Goal: Task Accomplishment & Management: Manage account settings

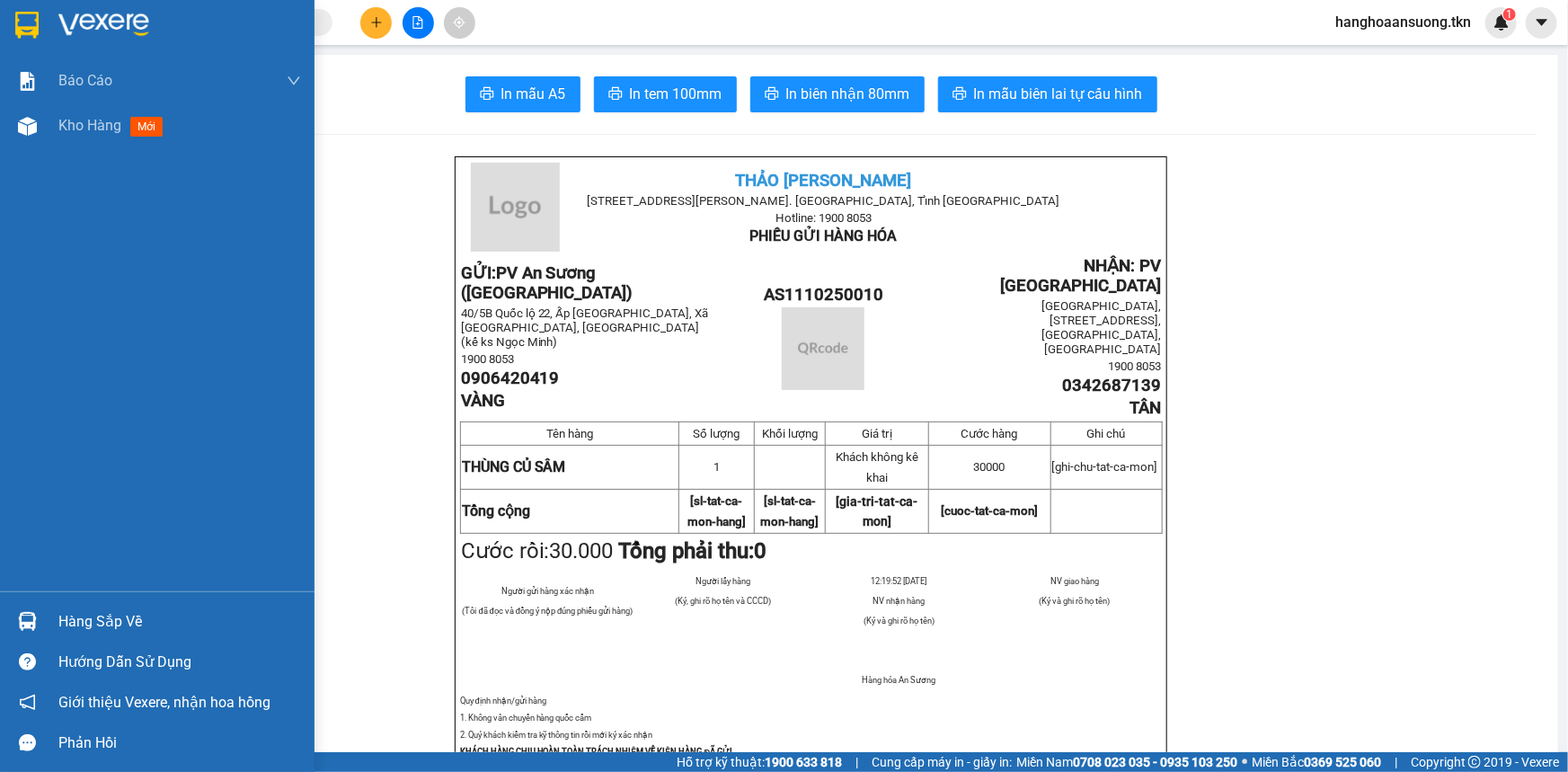
click at [17, 29] on img at bounding box center [27, 25] width 23 height 27
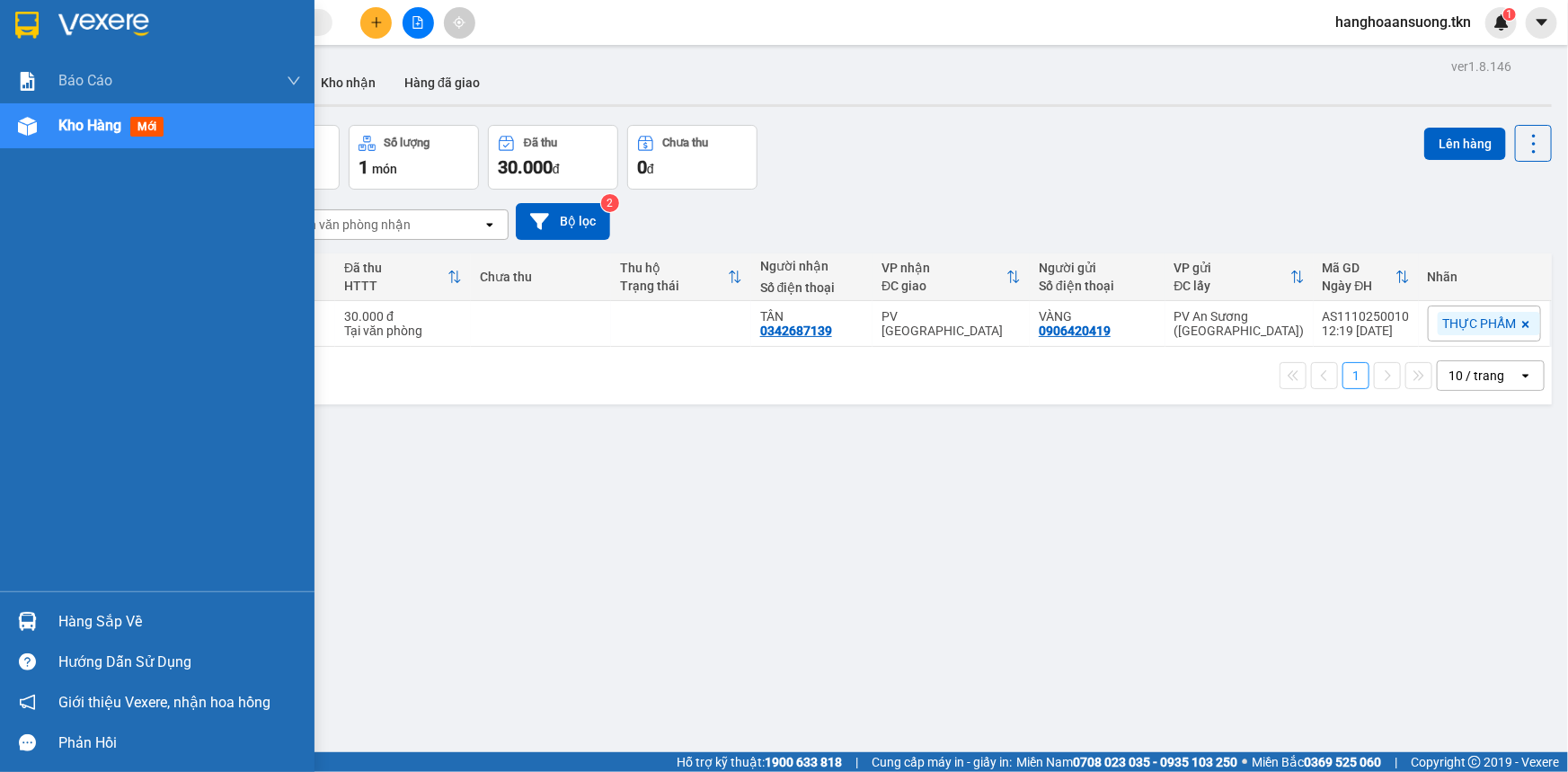
click at [27, 620] on img at bounding box center [28, 621] width 19 height 19
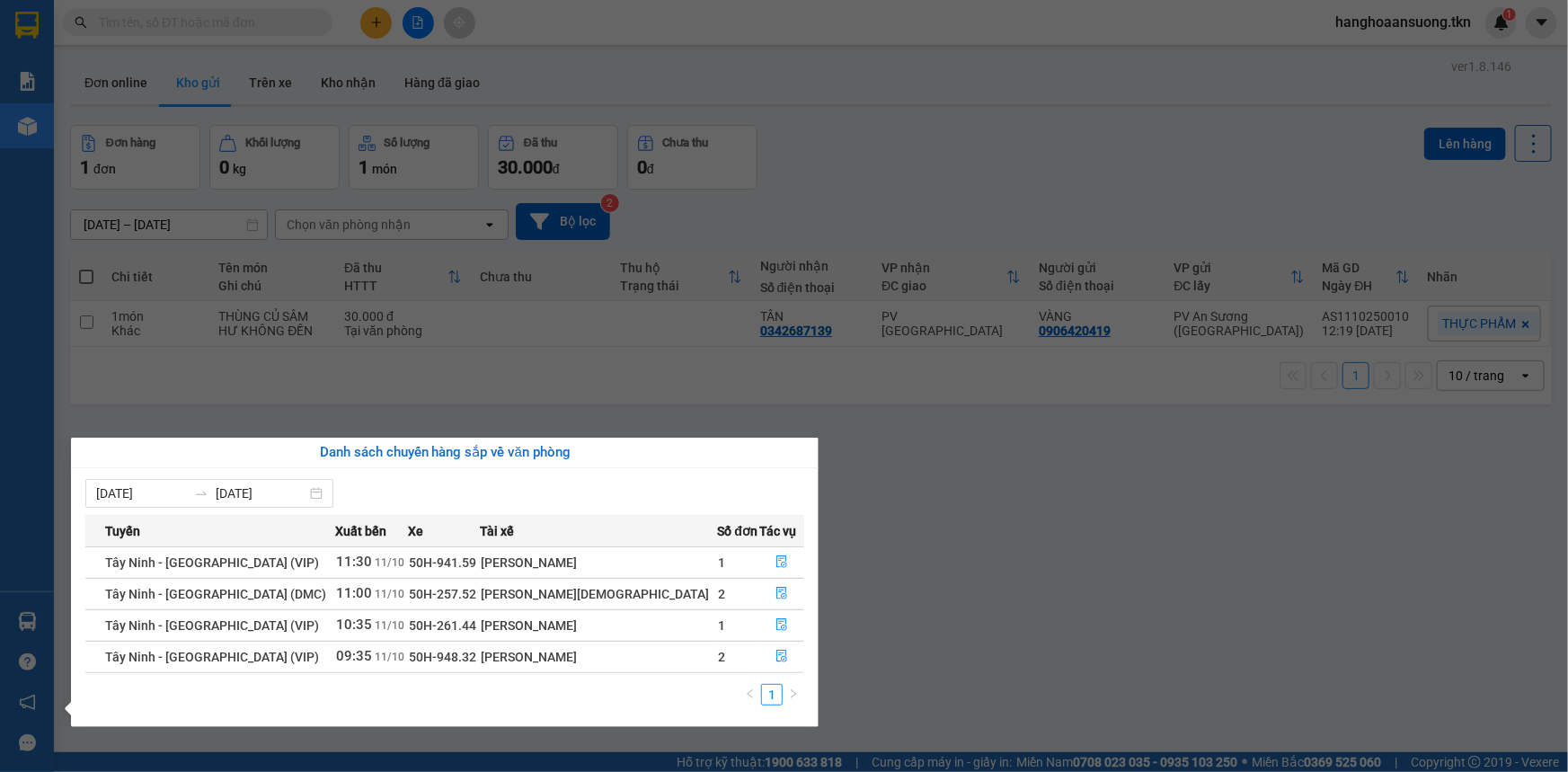
click at [202, 427] on section "Kết quả tìm kiếm ( 0 ) Bộ lọc No Data hanghoaansuong.tkn 1 Báo cáo Mẫu 1: Báo c…" at bounding box center [784, 386] width 1568 height 772
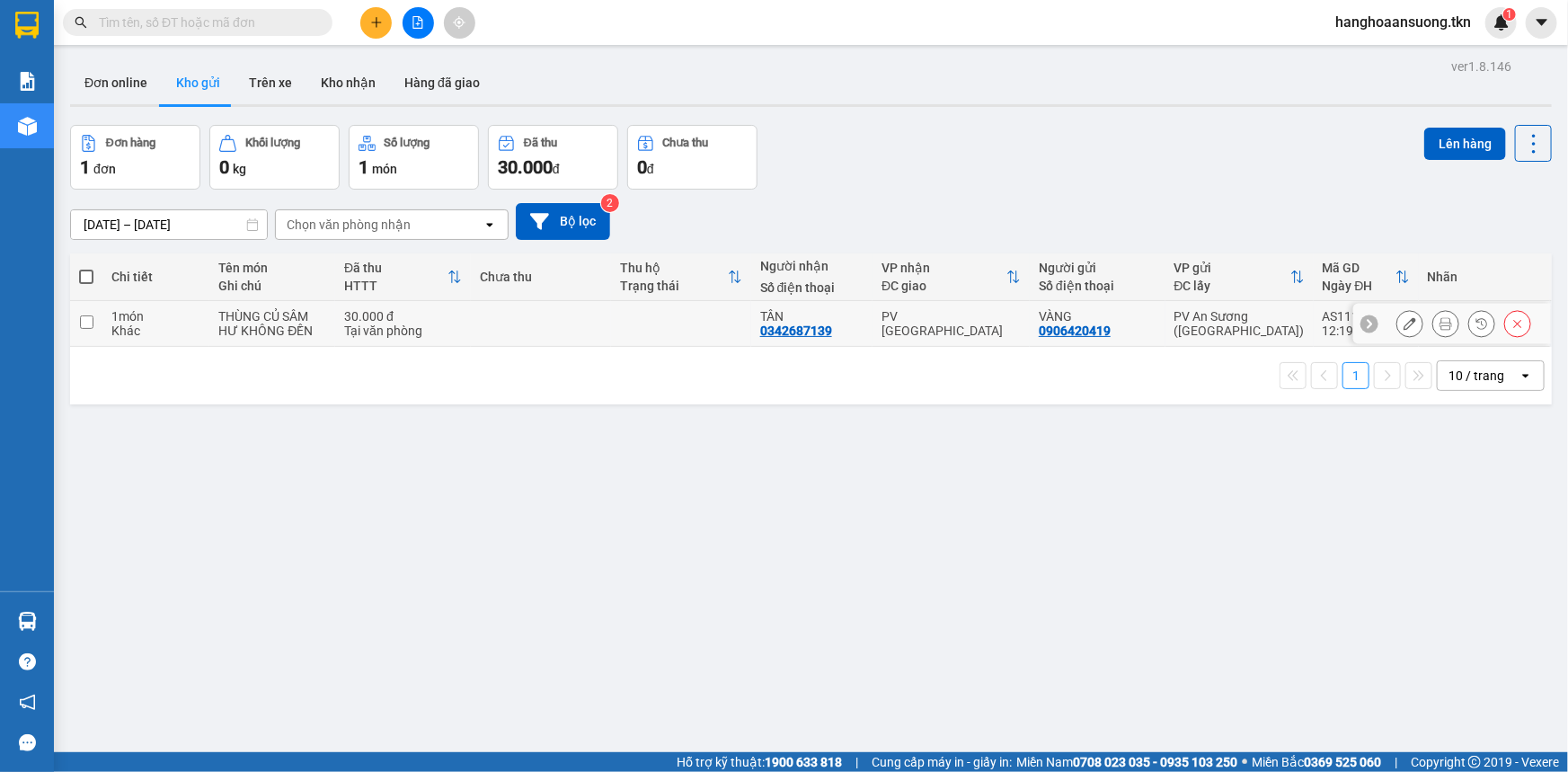
click at [138, 315] on div "1 món" at bounding box center [155, 316] width 89 height 14
checkbox input "true"
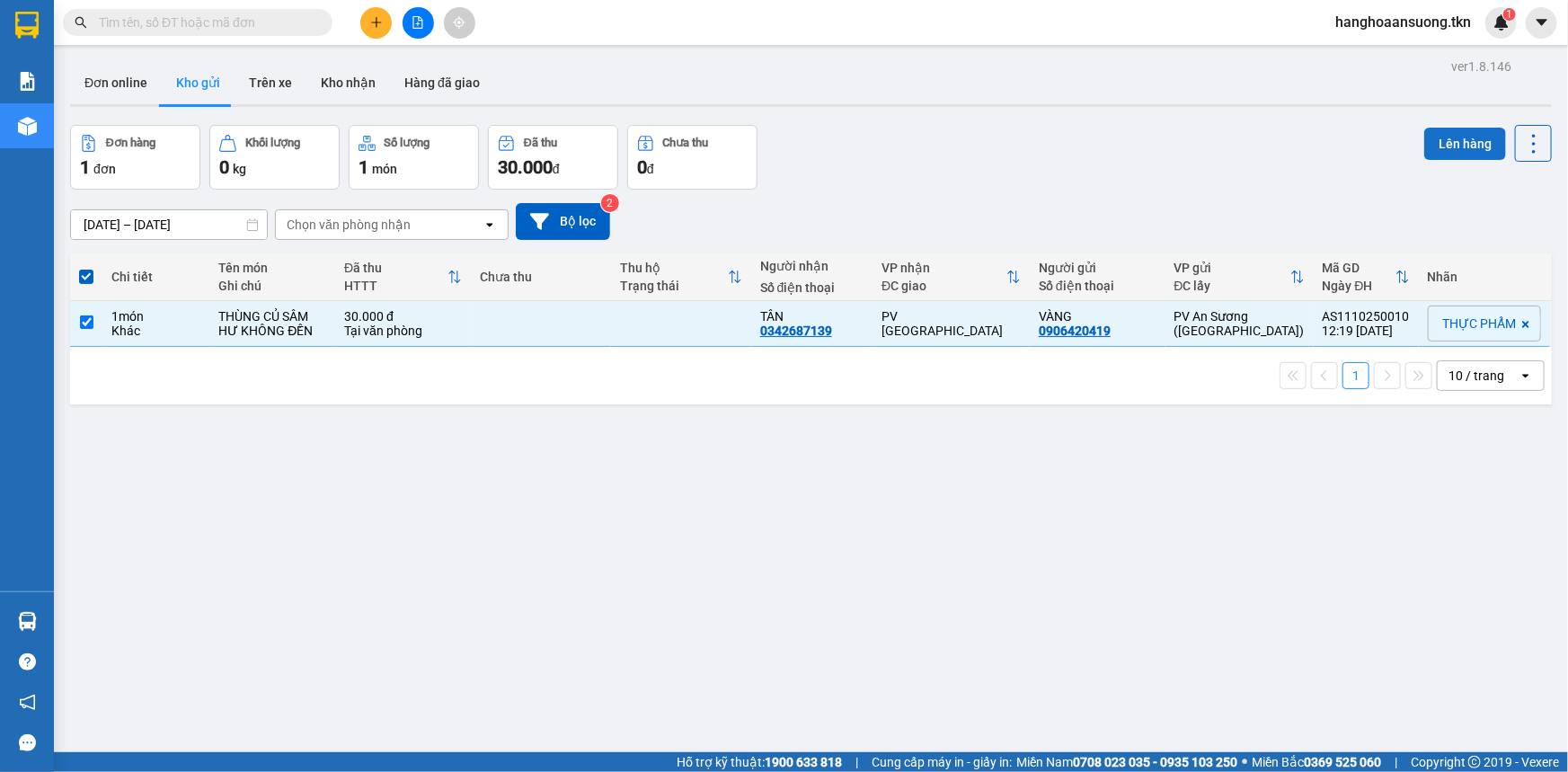
click at [1441, 152] on button "Lên hàng" at bounding box center [1465, 144] width 82 height 33
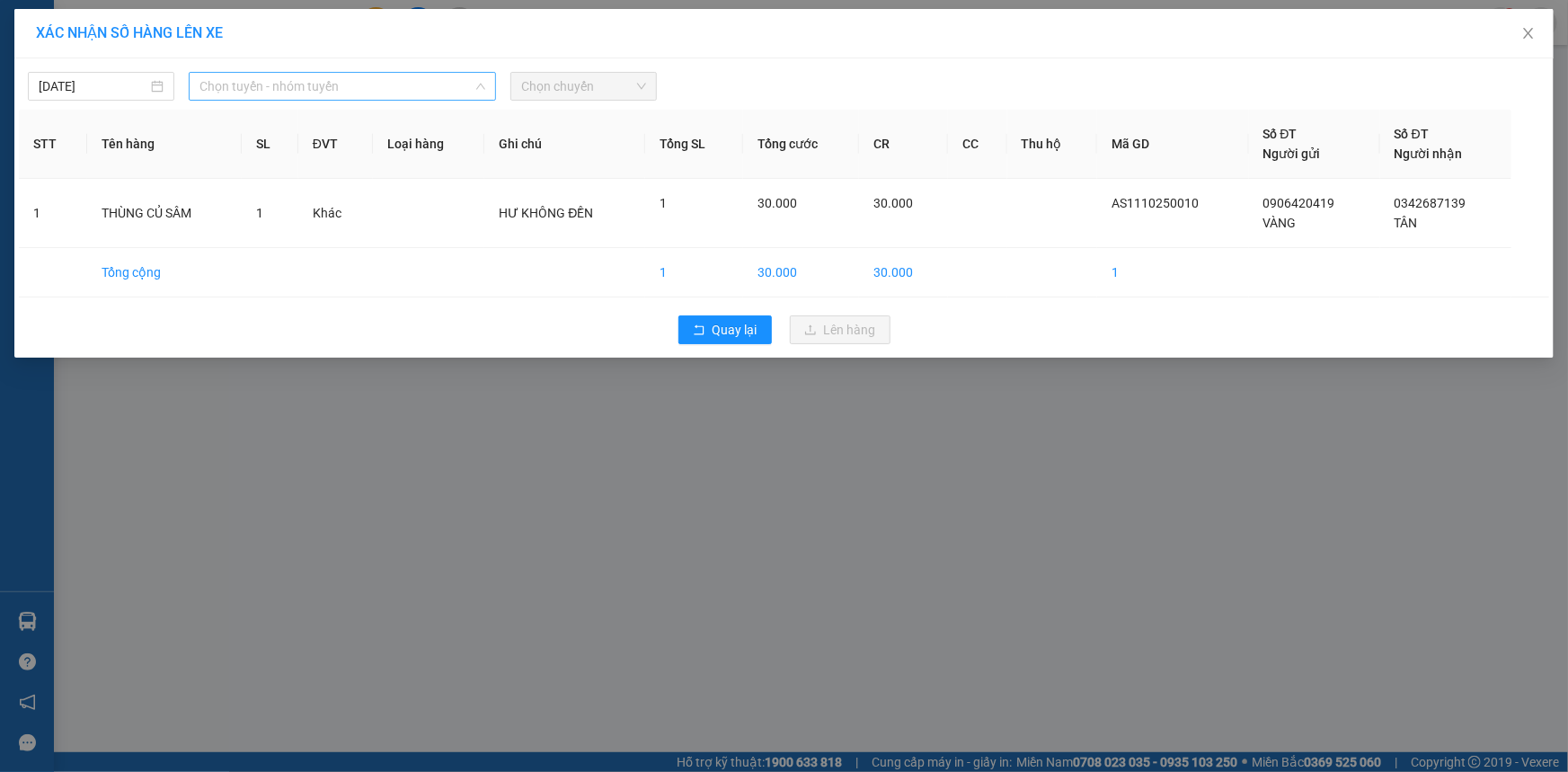
click at [373, 83] on span "Chọn tuyến - nhóm tuyến" at bounding box center [343, 86] width 286 height 27
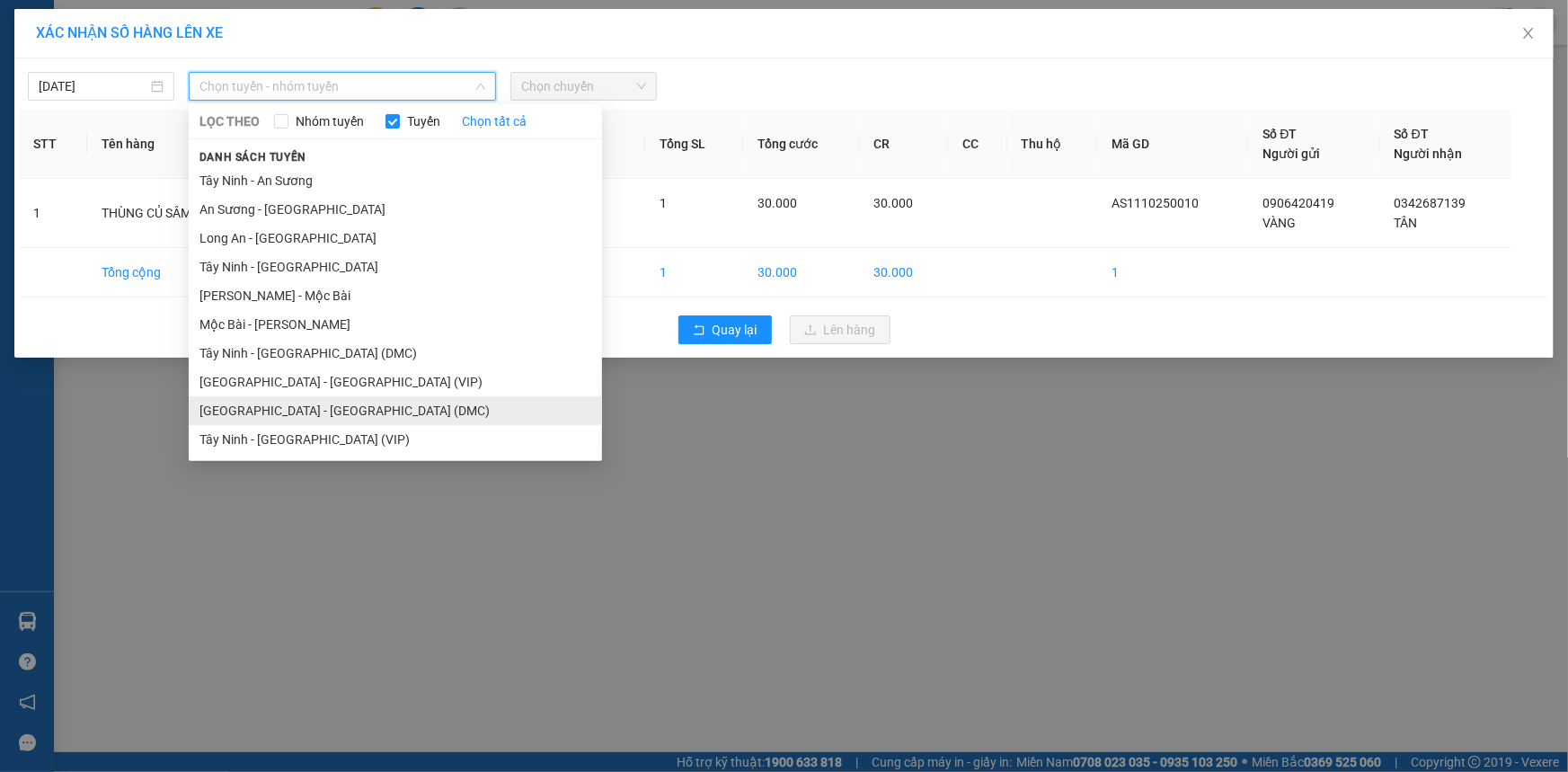
click at [295, 400] on li "[GEOGRAPHIC_DATA] - [GEOGRAPHIC_DATA] (DMC)" at bounding box center [396, 411] width 413 height 29
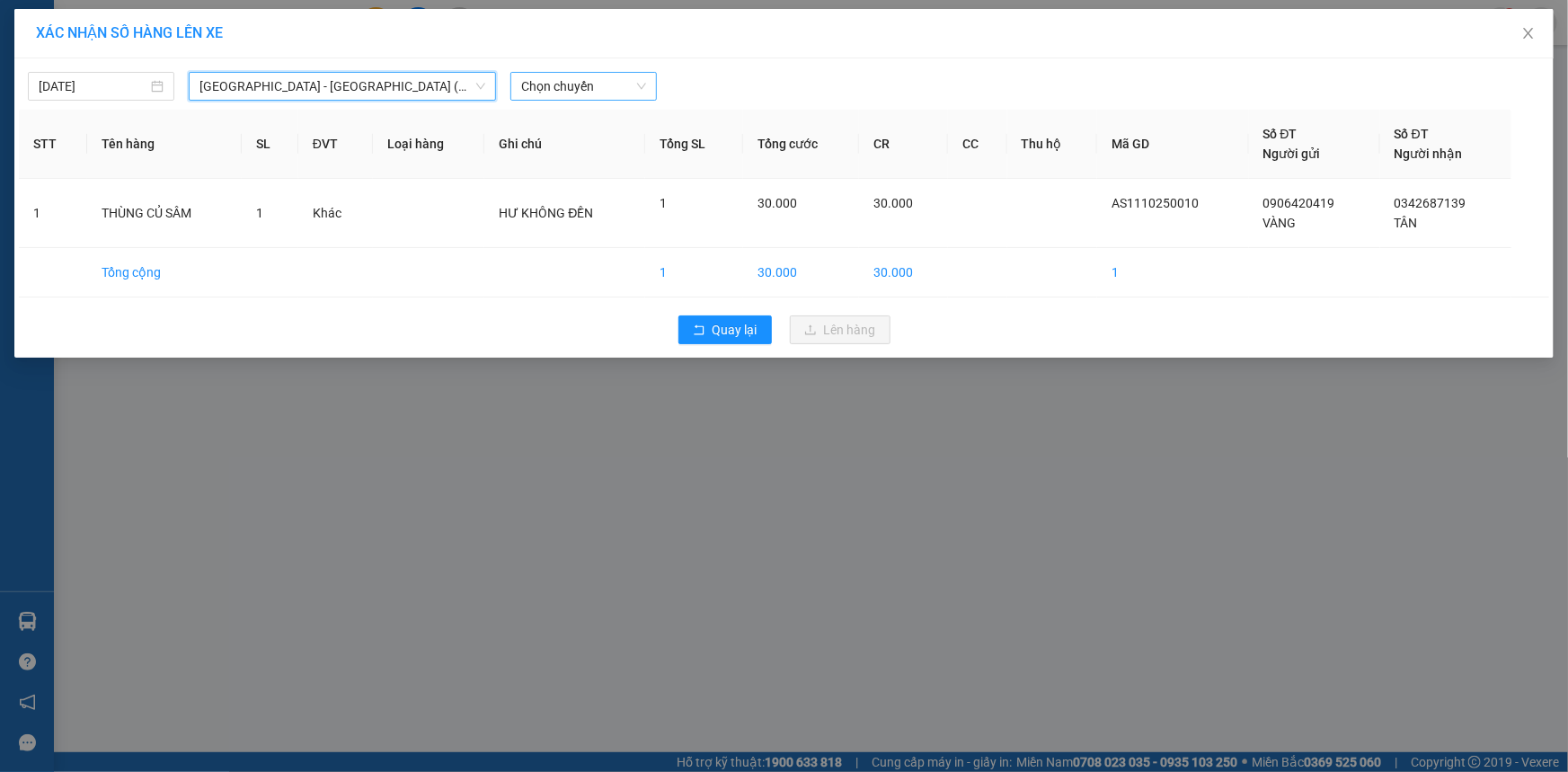
click at [602, 72] on span "Chọn chuyến" at bounding box center [583, 86] width 124 height 27
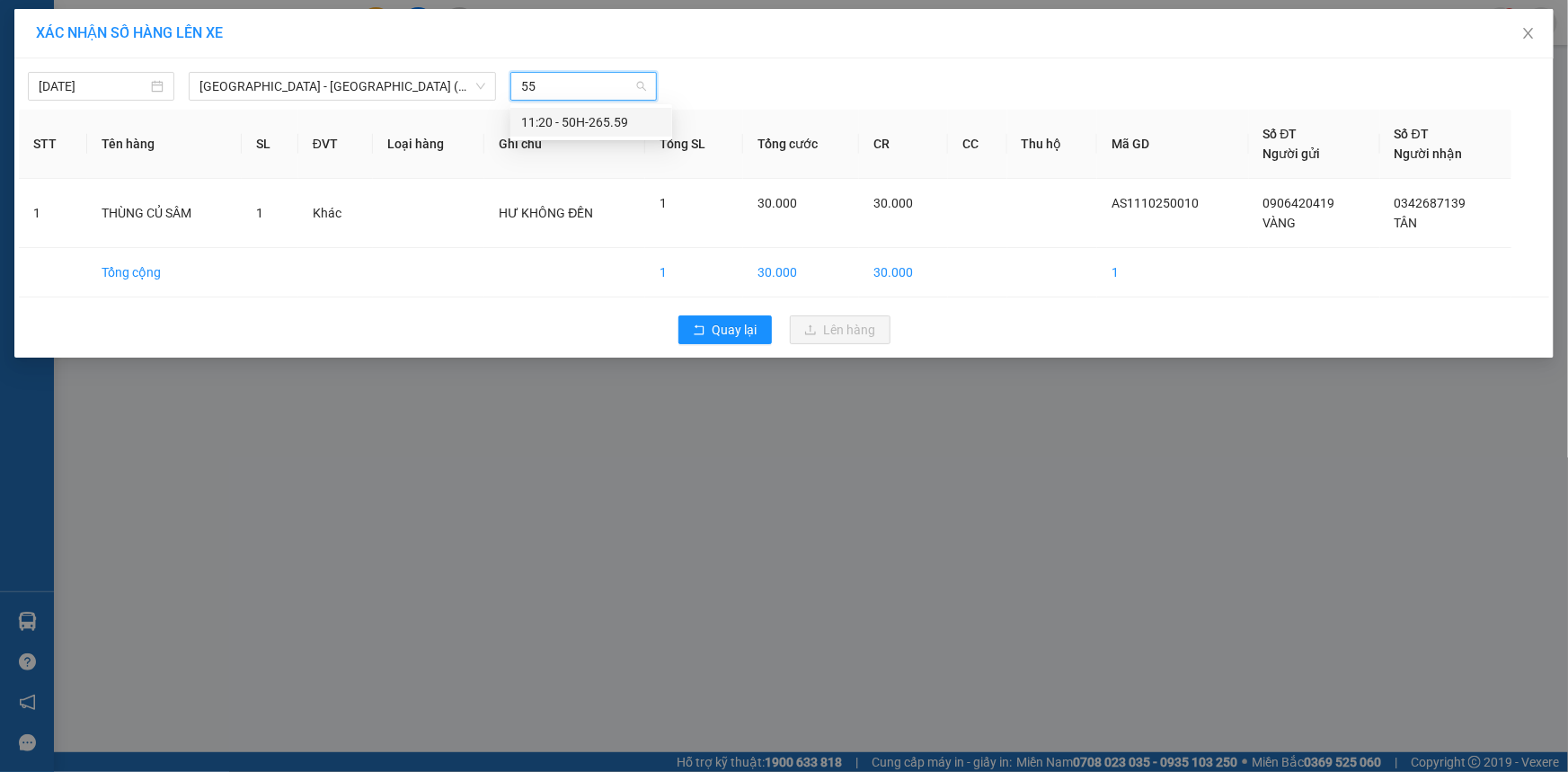
type input "559"
click at [596, 124] on div "11:20 - 50H-265.59" at bounding box center [591, 122] width 140 height 19
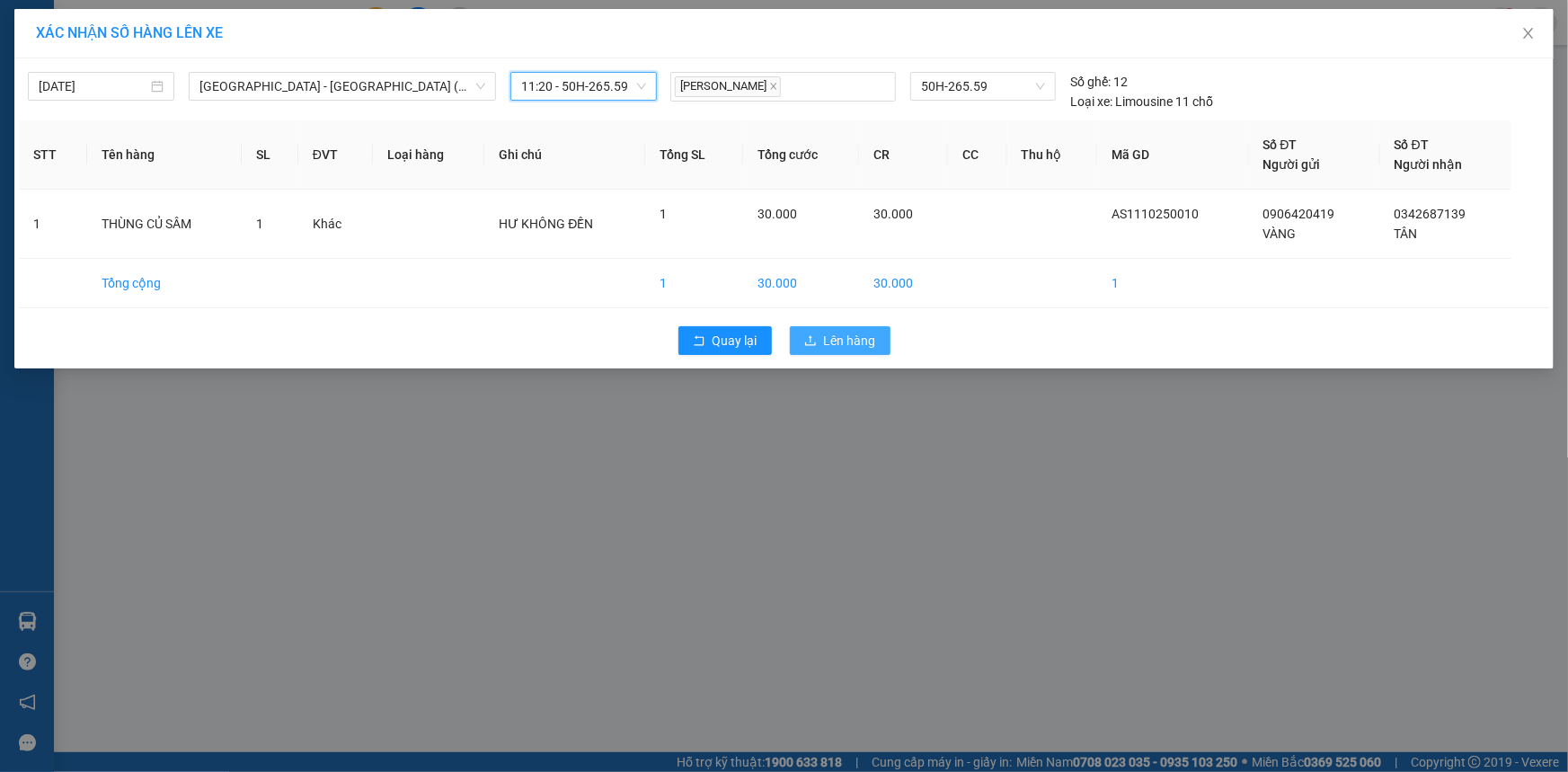
click at [829, 338] on span "Lên hàng" at bounding box center [850, 341] width 52 height 19
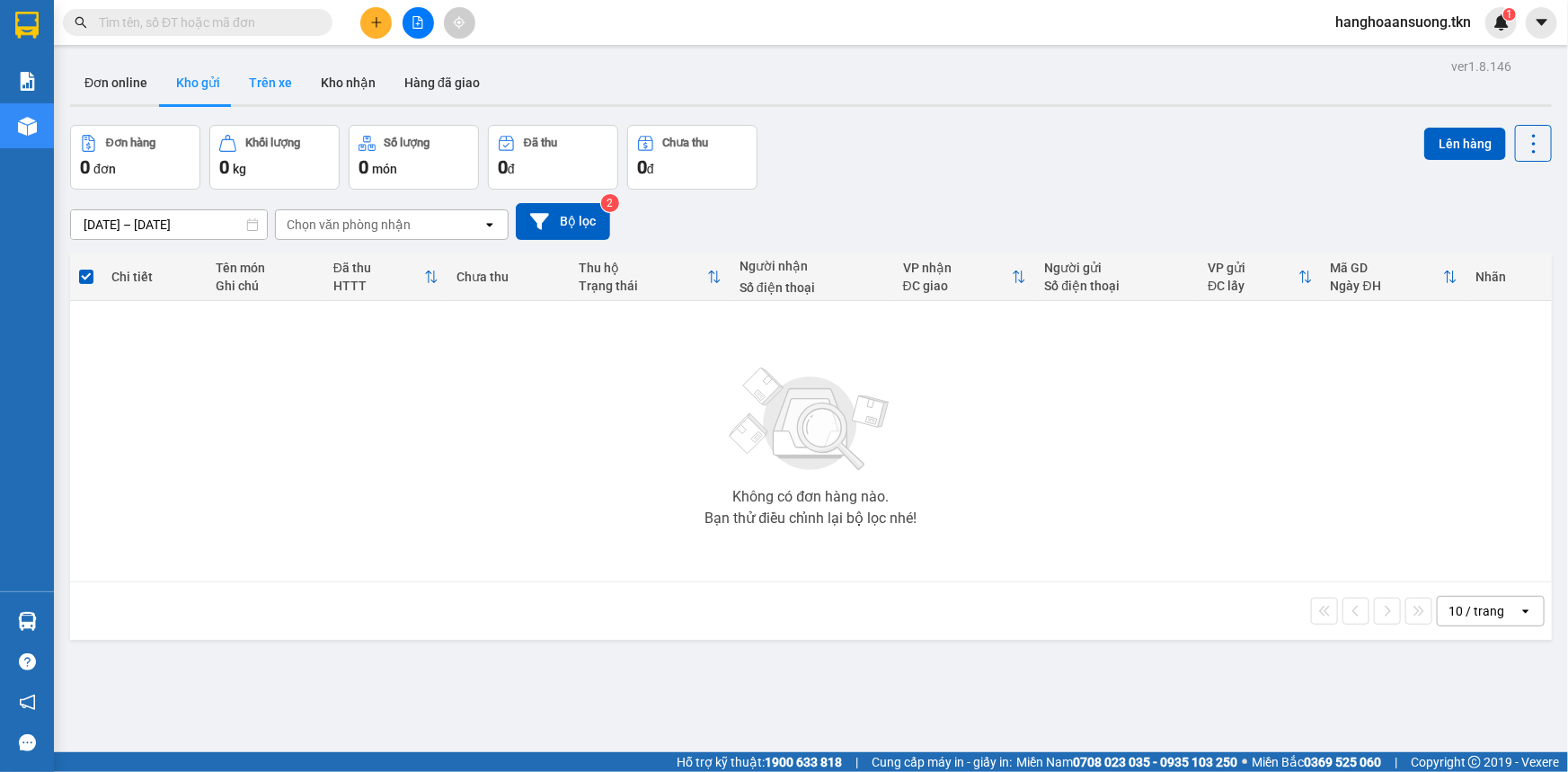
click at [234, 96] on button "Trên xe" at bounding box center [270, 82] width 72 height 43
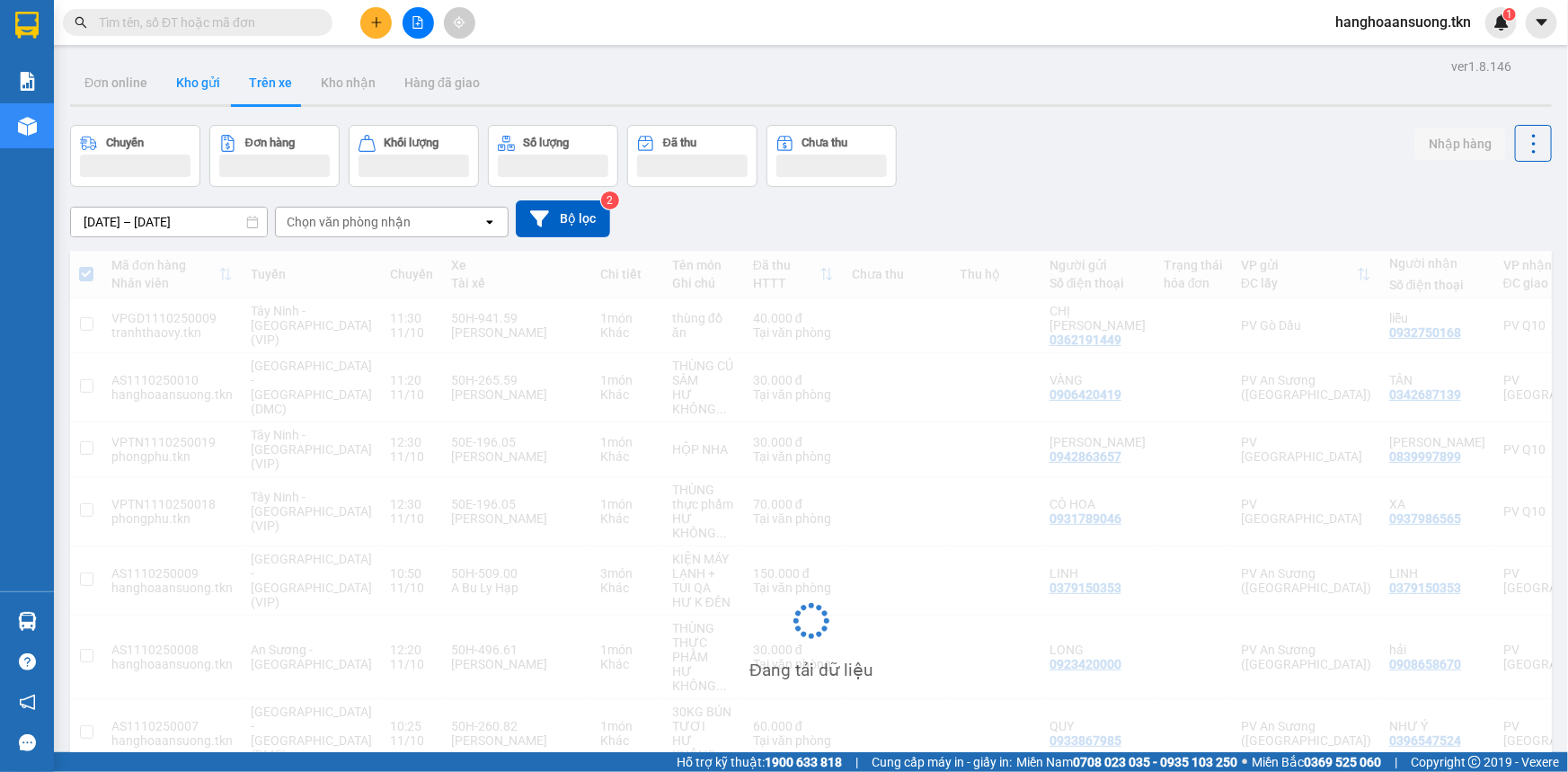
click at [191, 93] on button "Kho gửi" at bounding box center [198, 82] width 72 height 43
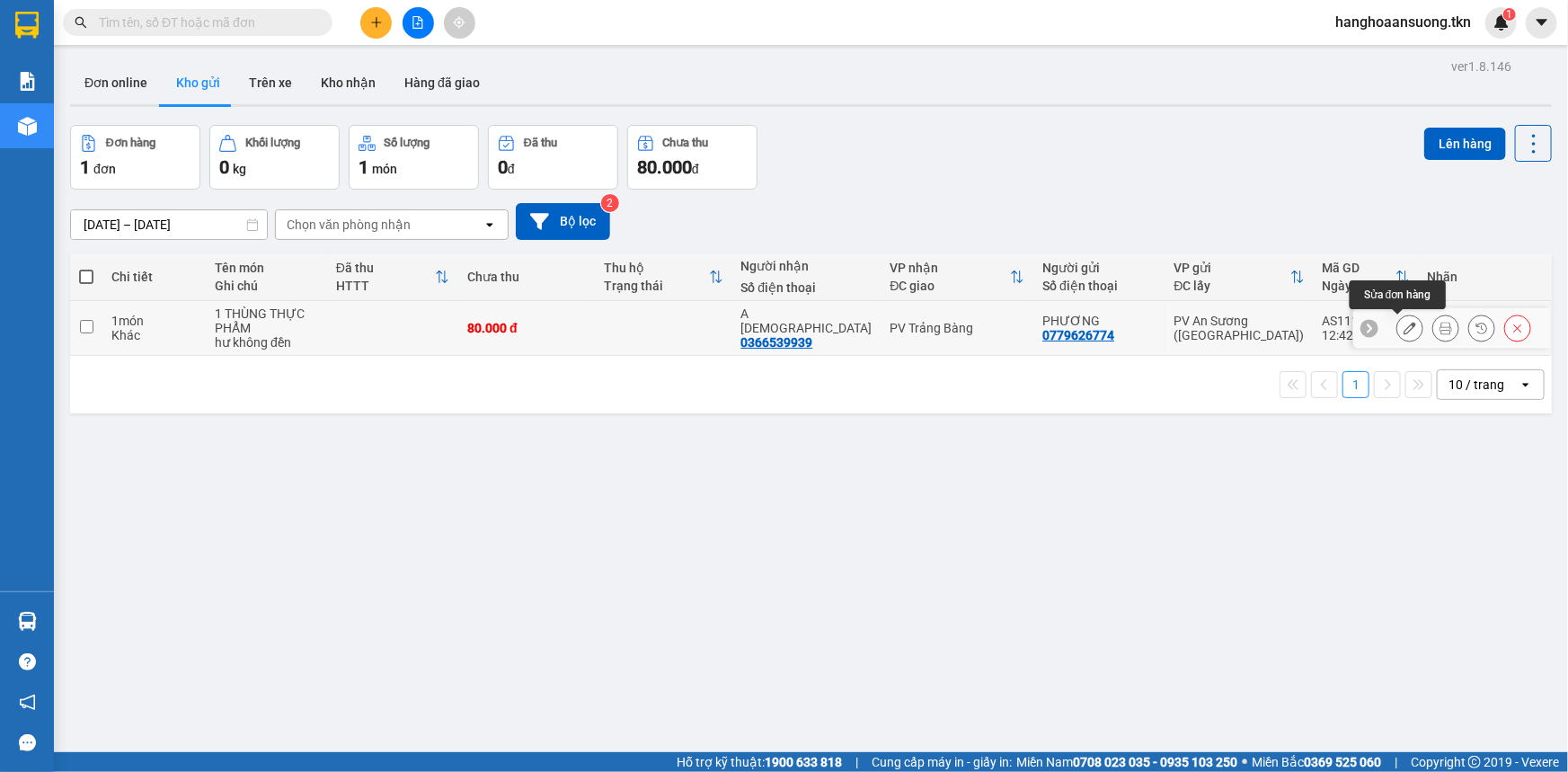
click at [1404, 333] on icon at bounding box center [1410, 327] width 13 height 13
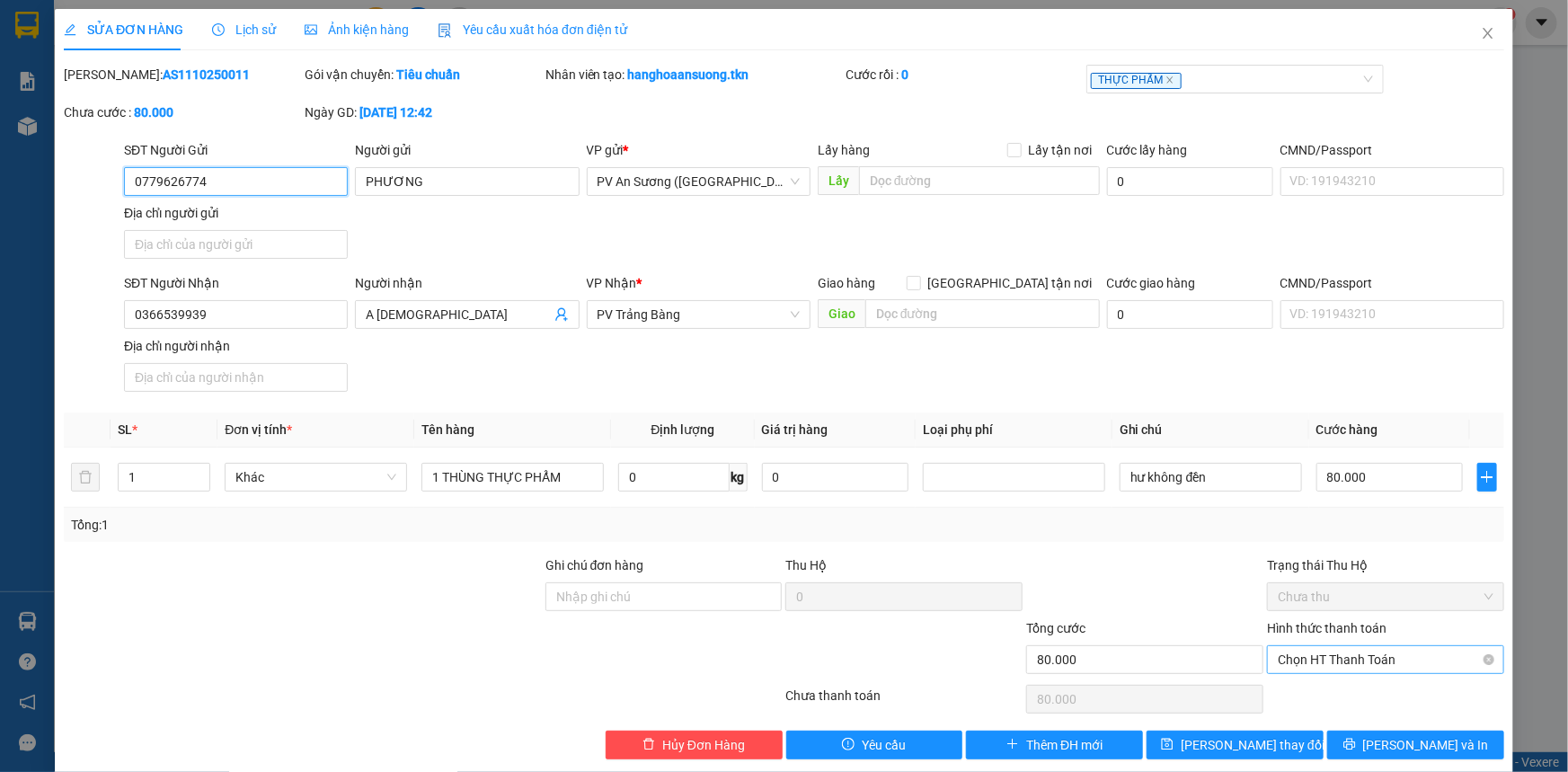
click at [1338, 663] on span "Chọn HT Thanh Toán" at bounding box center [1387, 660] width 216 height 27
click at [1335, 695] on div "Tại văn phòng" at bounding box center [1375, 695] width 214 height 19
type input "0"
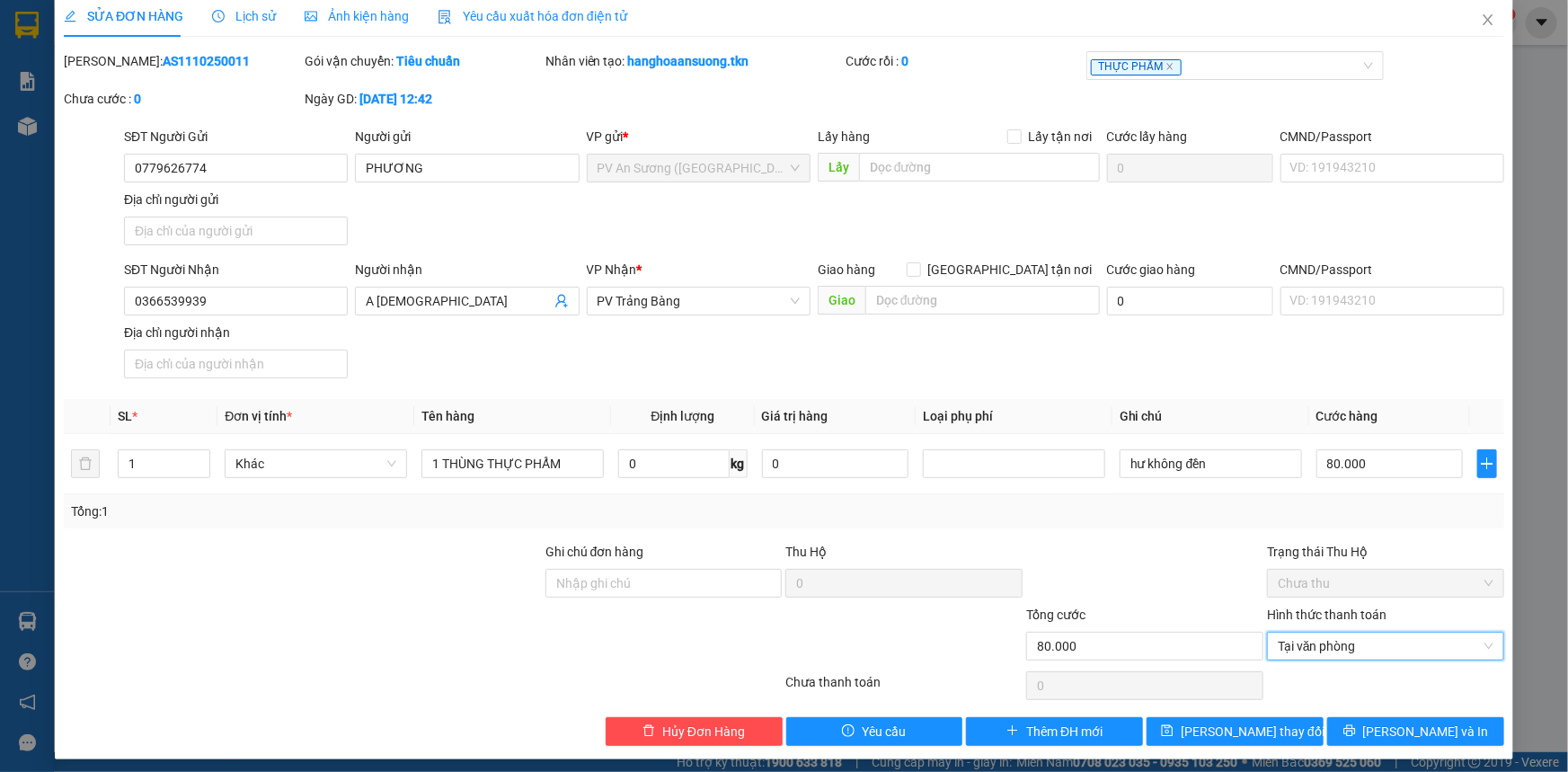
scroll to position [20, 0]
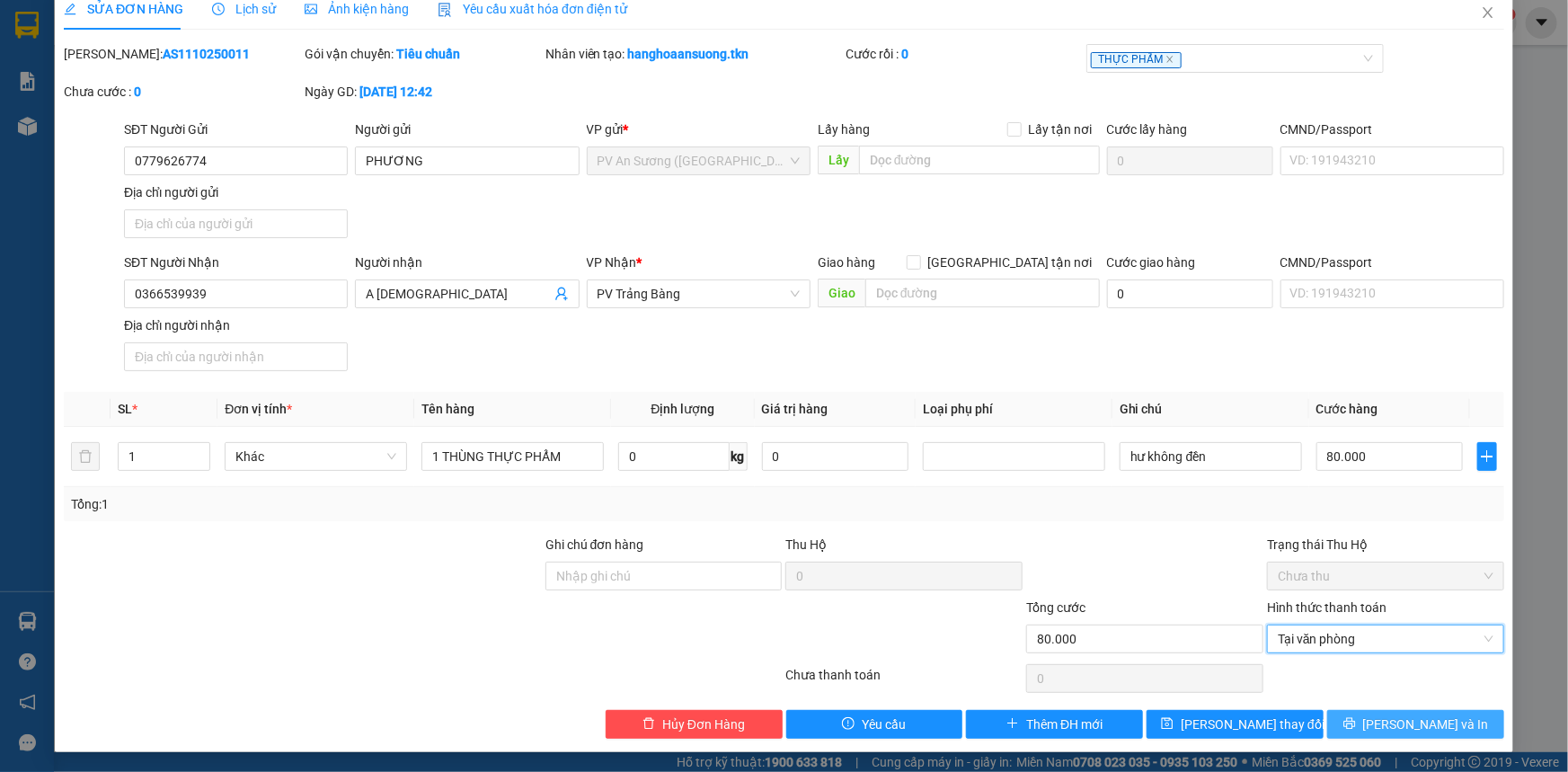
click at [1368, 727] on button "[PERSON_NAME] và In" at bounding box center [1416, 725] width 177 height 29
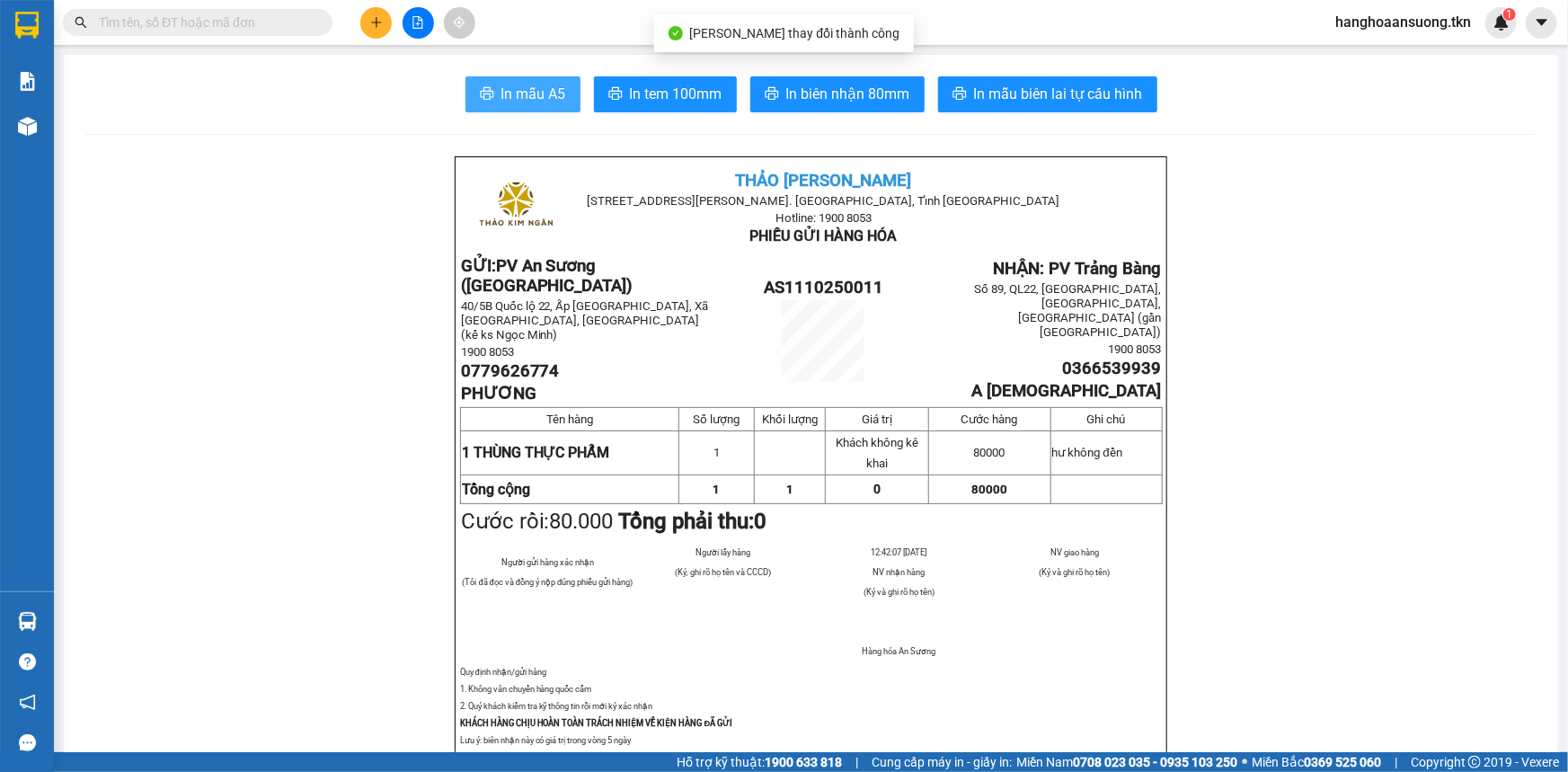
click at [520, 102] on span "In mẫu A5" at bounding box center [534, 94] width 65 height 22
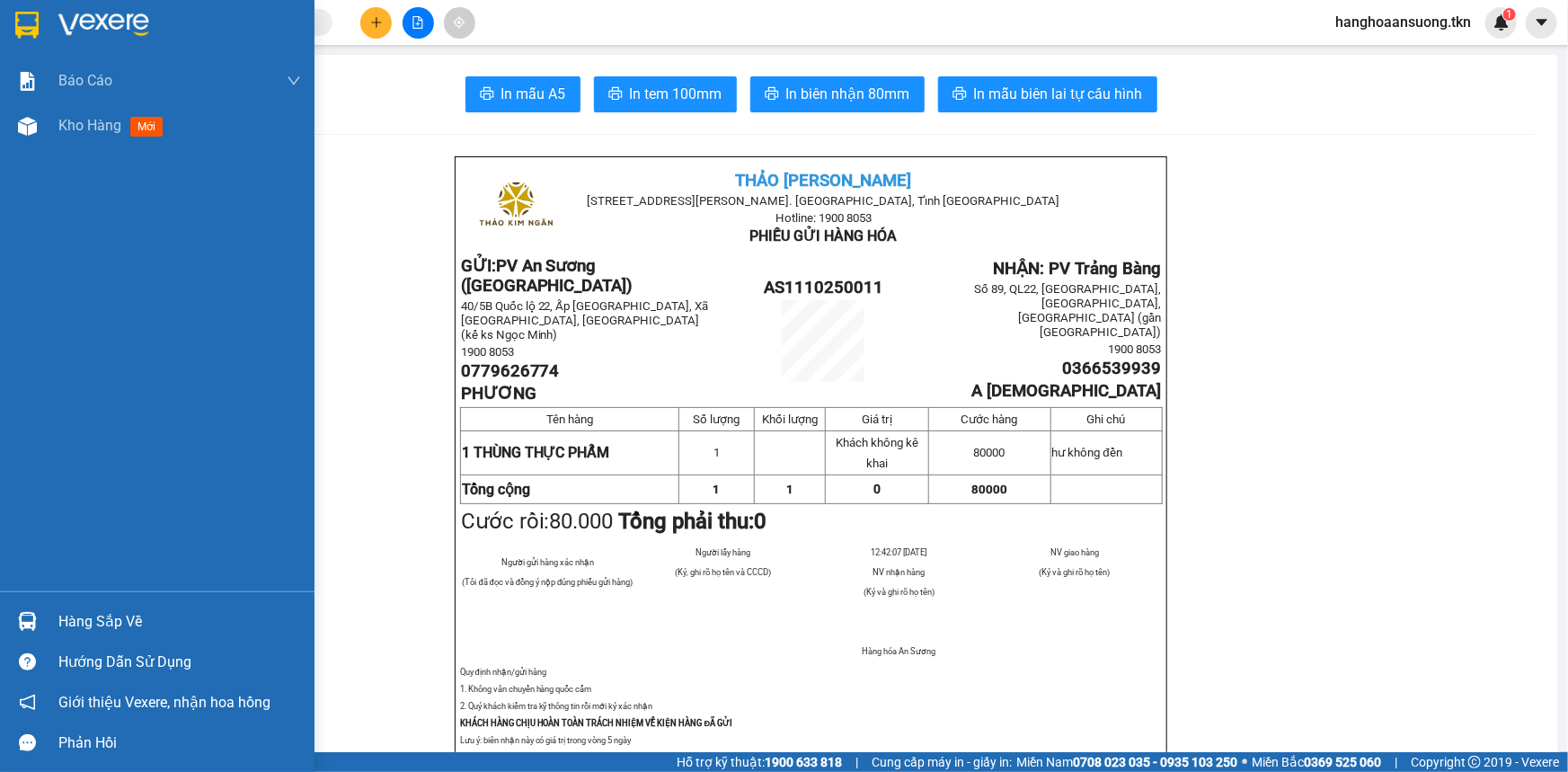
click at [19, 619] on img at bounding box center [28, 621] width 19 height 19
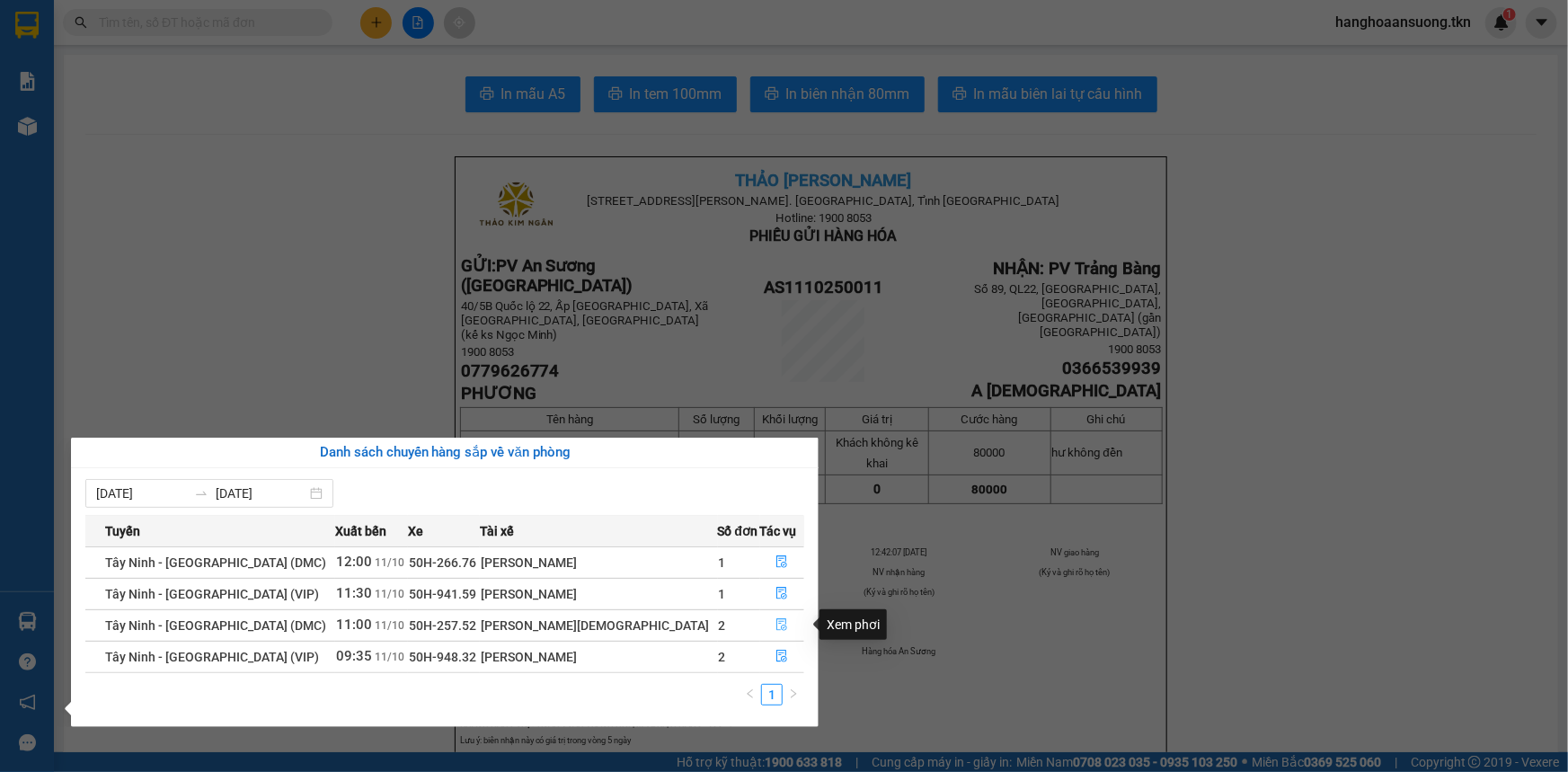
click at [777, 624] on icon "file-done" at bounding box center [782, 624] width 13 height 13
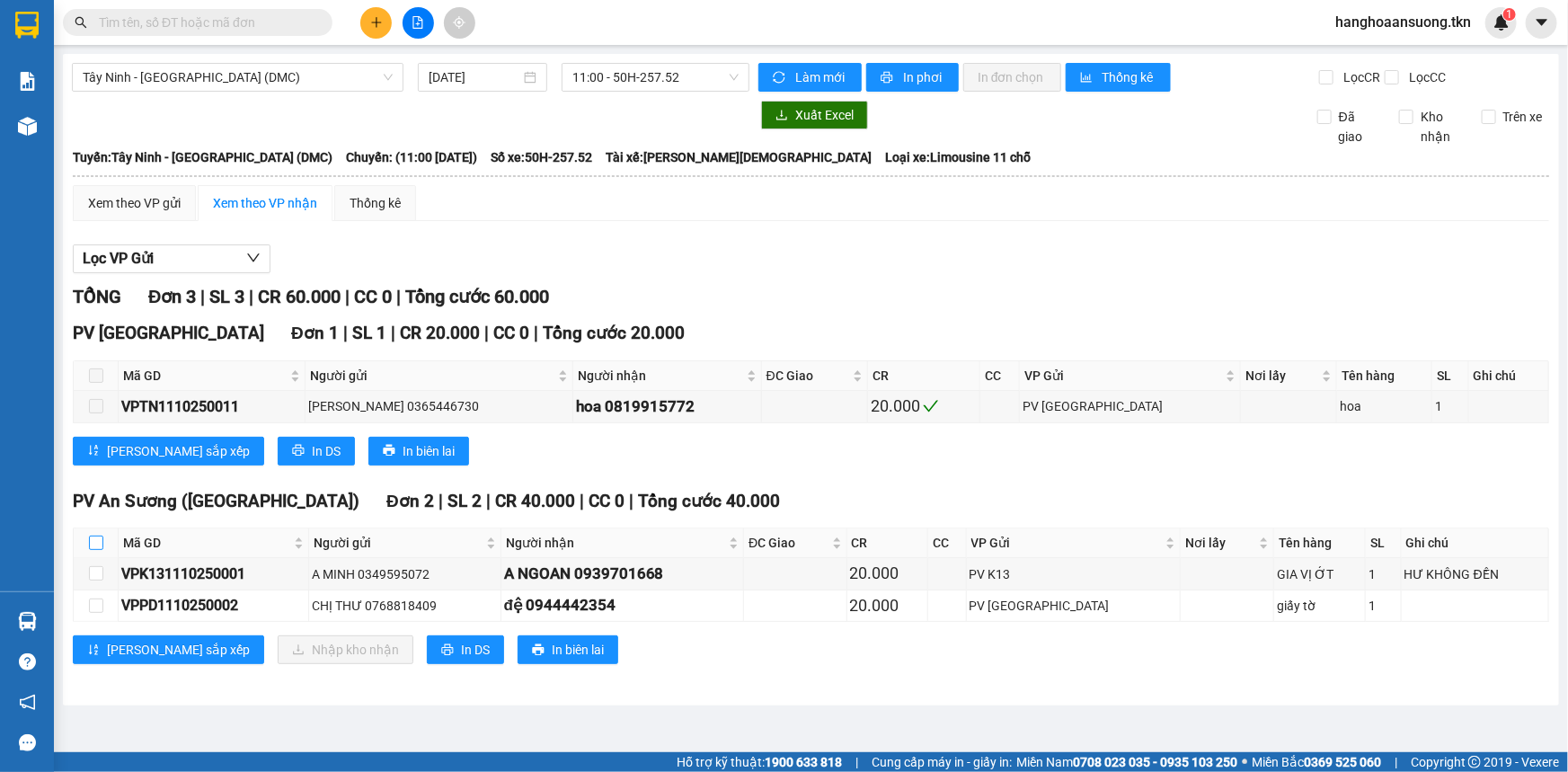
click at [90, 539] on input "checkbox" at bounding box center [96, 542] width 14 height 14
checkbox input "true"
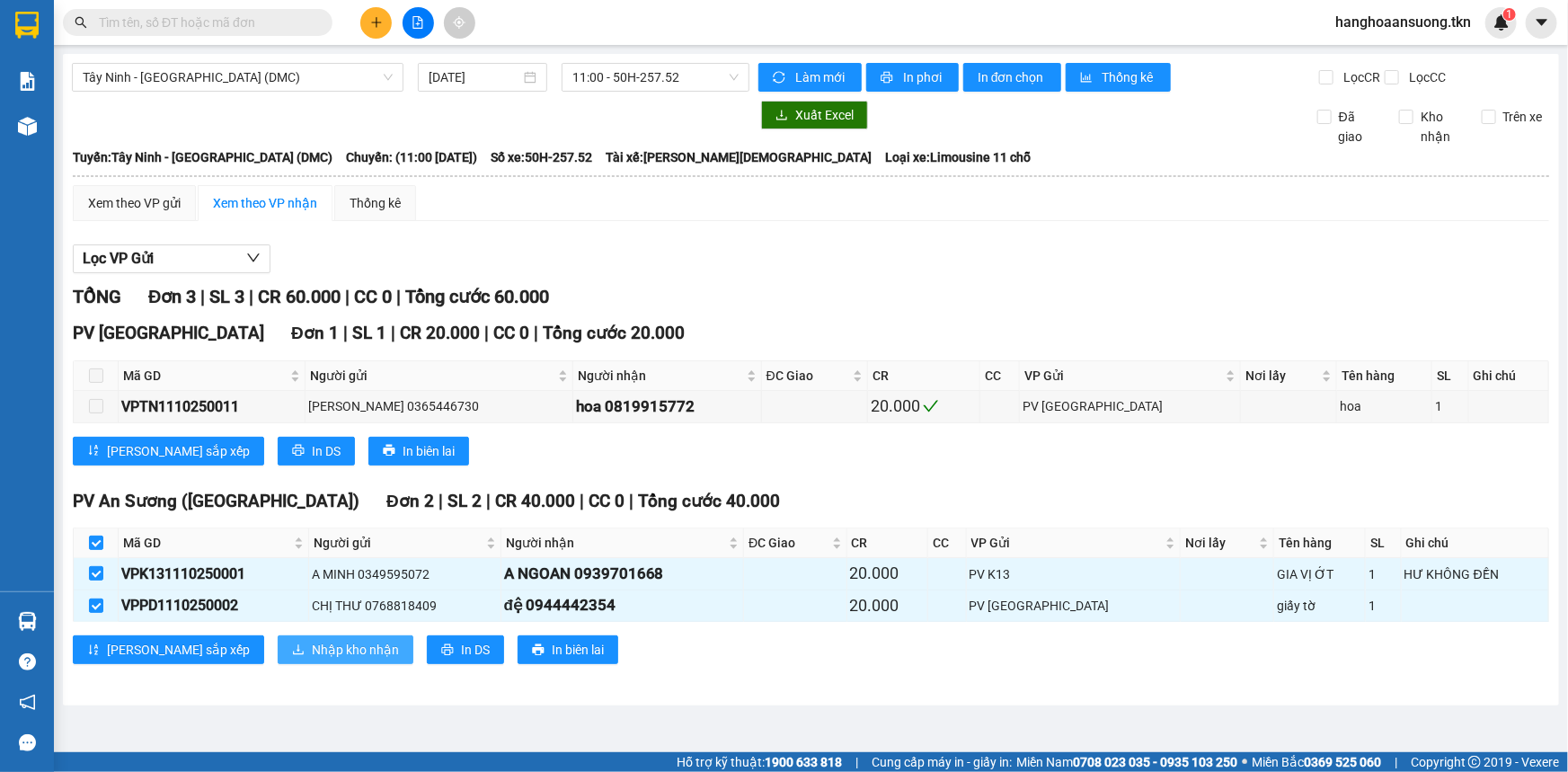
click at [312, 640] on span "Nhập kho nhận" at bounding box center [355, 649] width 87 height 19
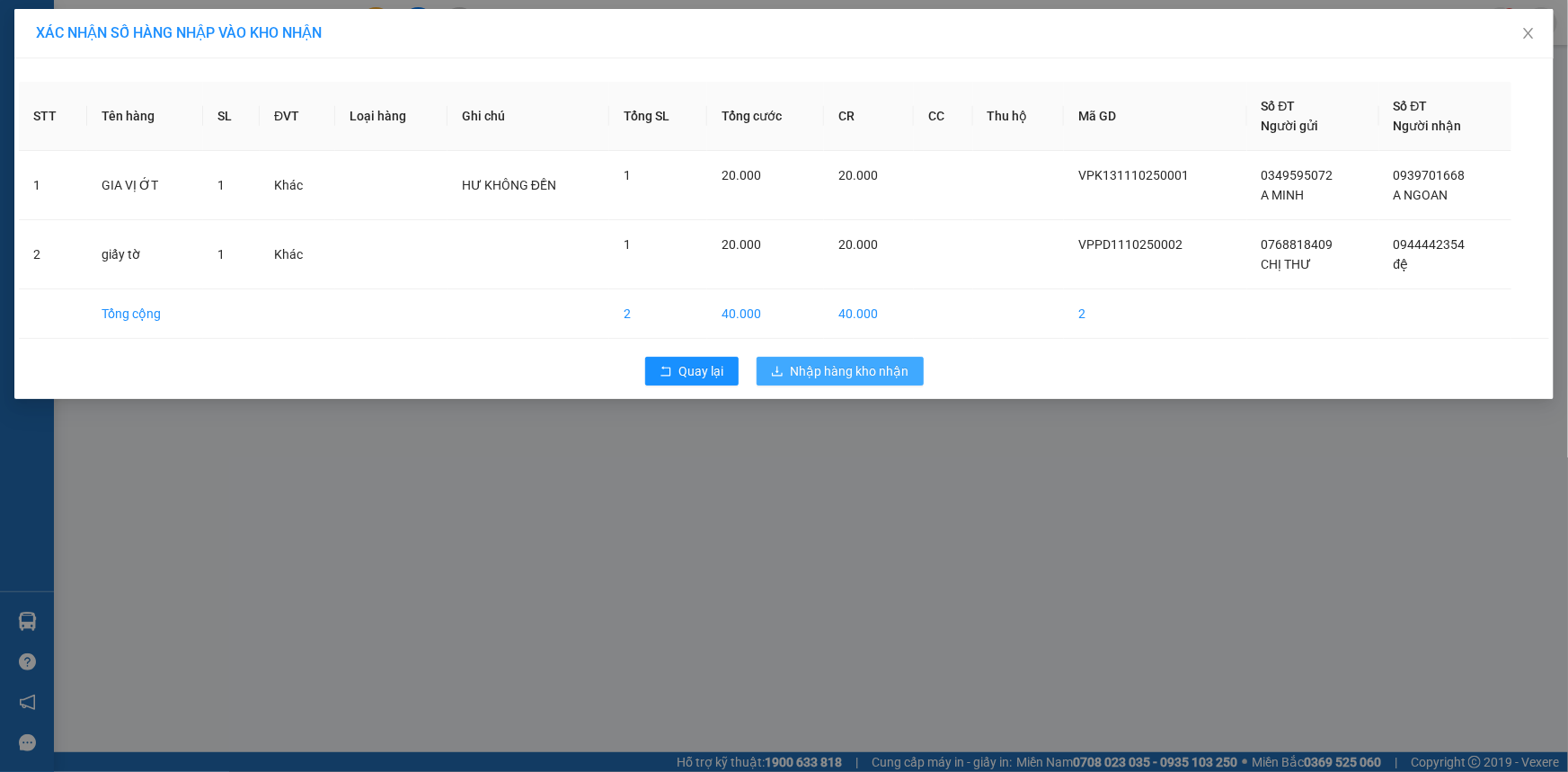
click at [786, 377] on button "Nhập hàng kho nhận" at bounding box center [839, 372] width 167 height 29
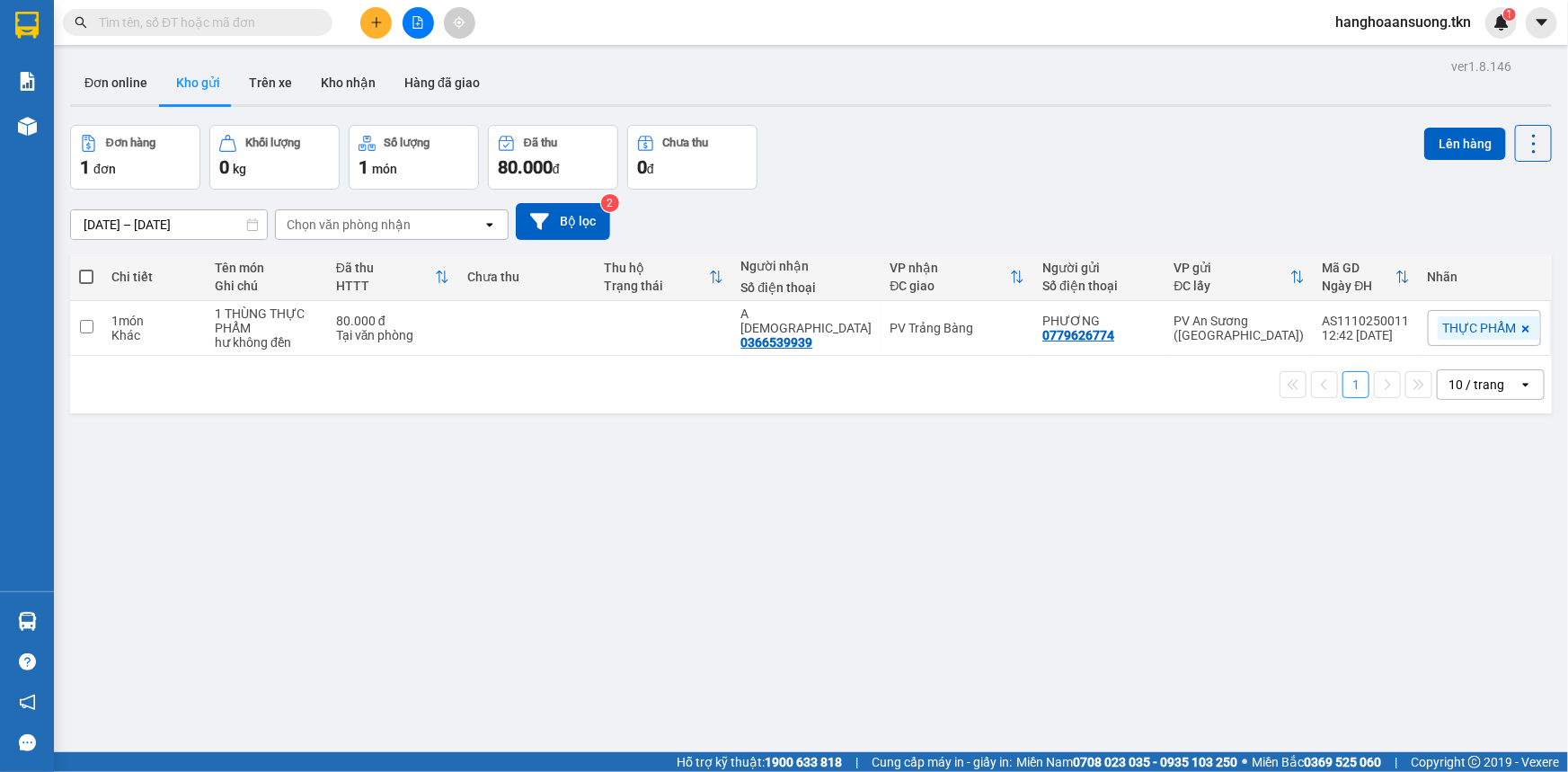
click at [252, 19] on input "text" at bounding box center [205, 22] width 212 height 19
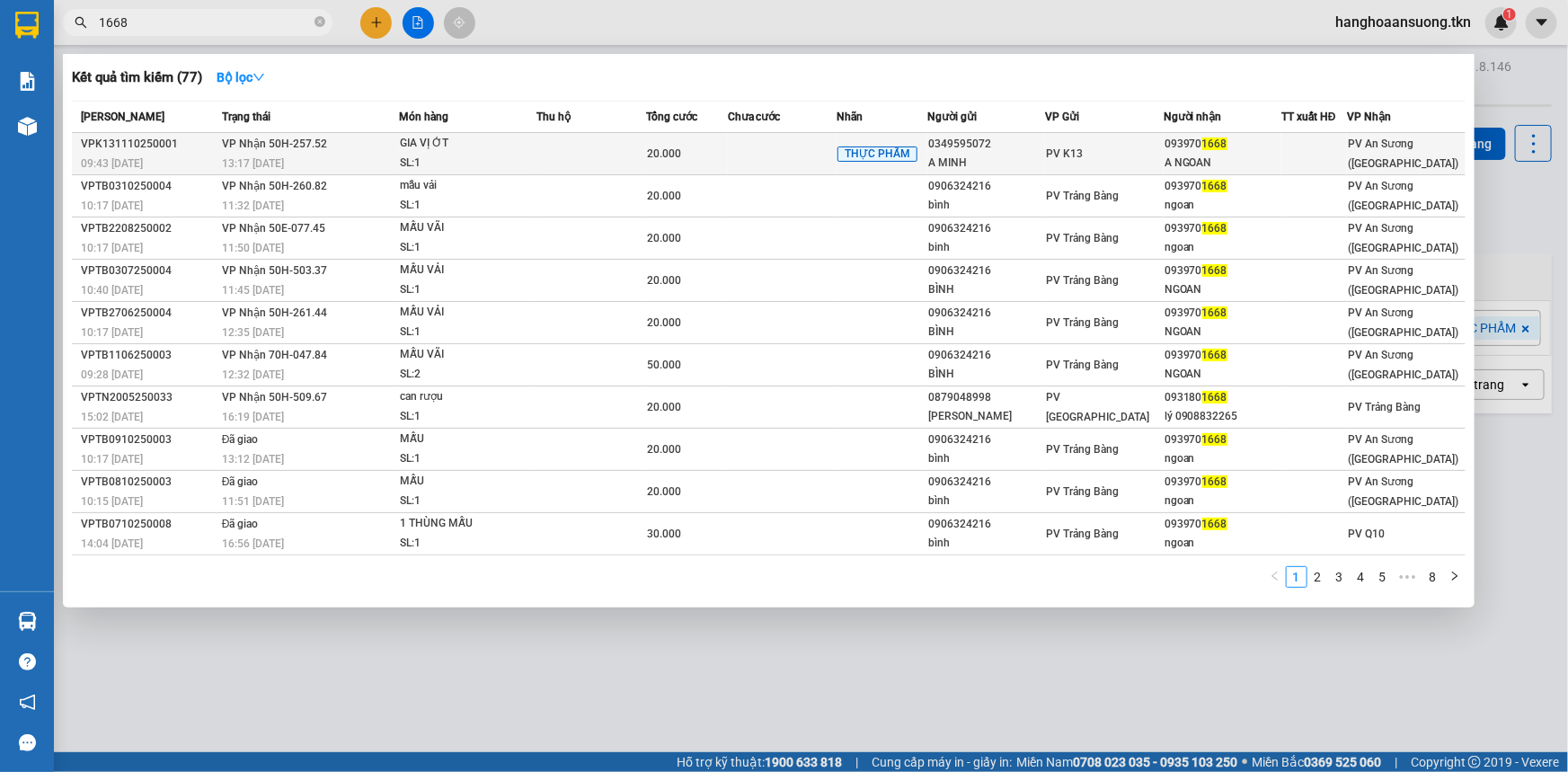
type input "1668"
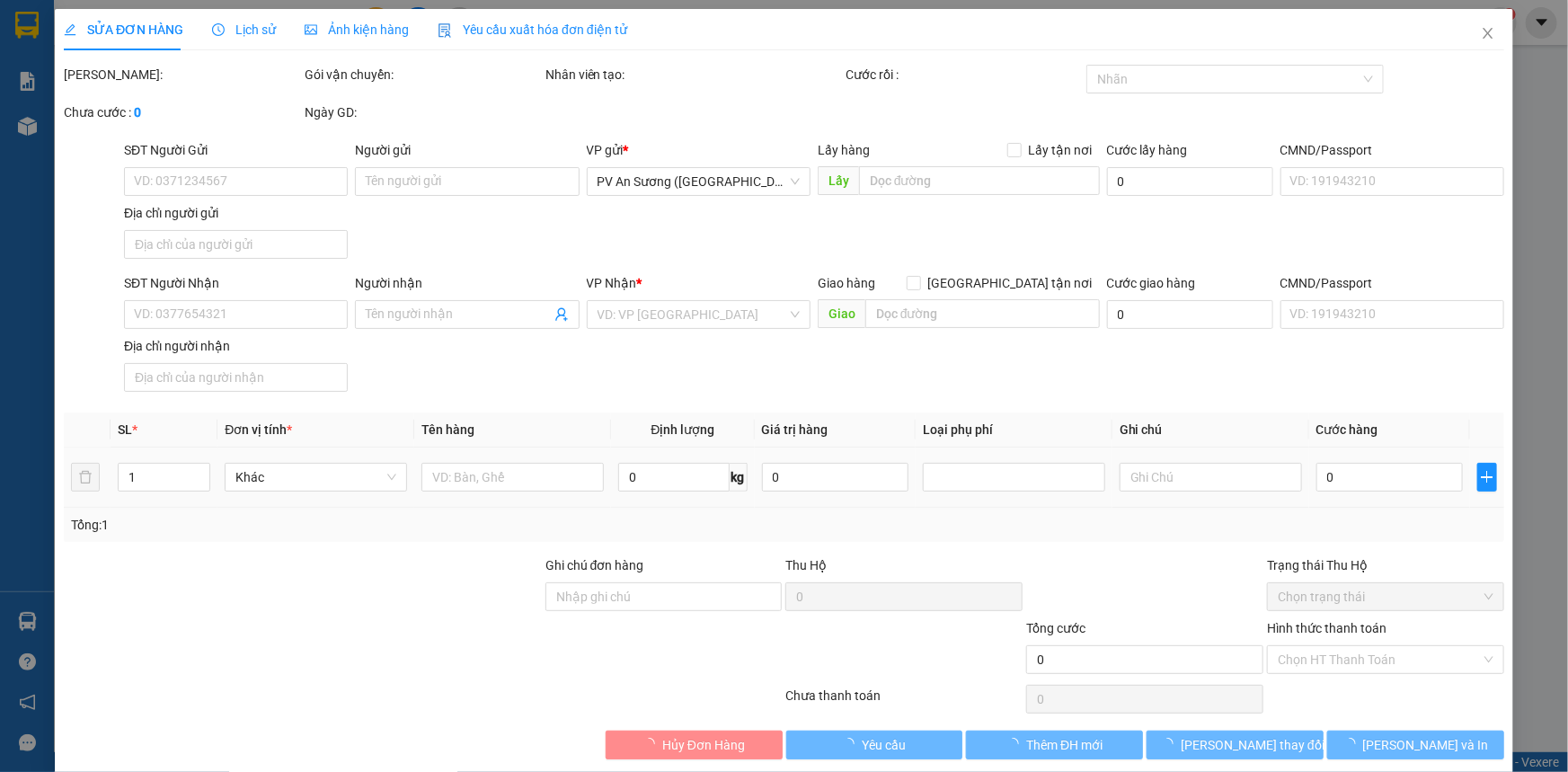
type input "0349595072"
type input "A MINH"
type input "0939701668"
type input "A NGOAN"
type input "20.000"
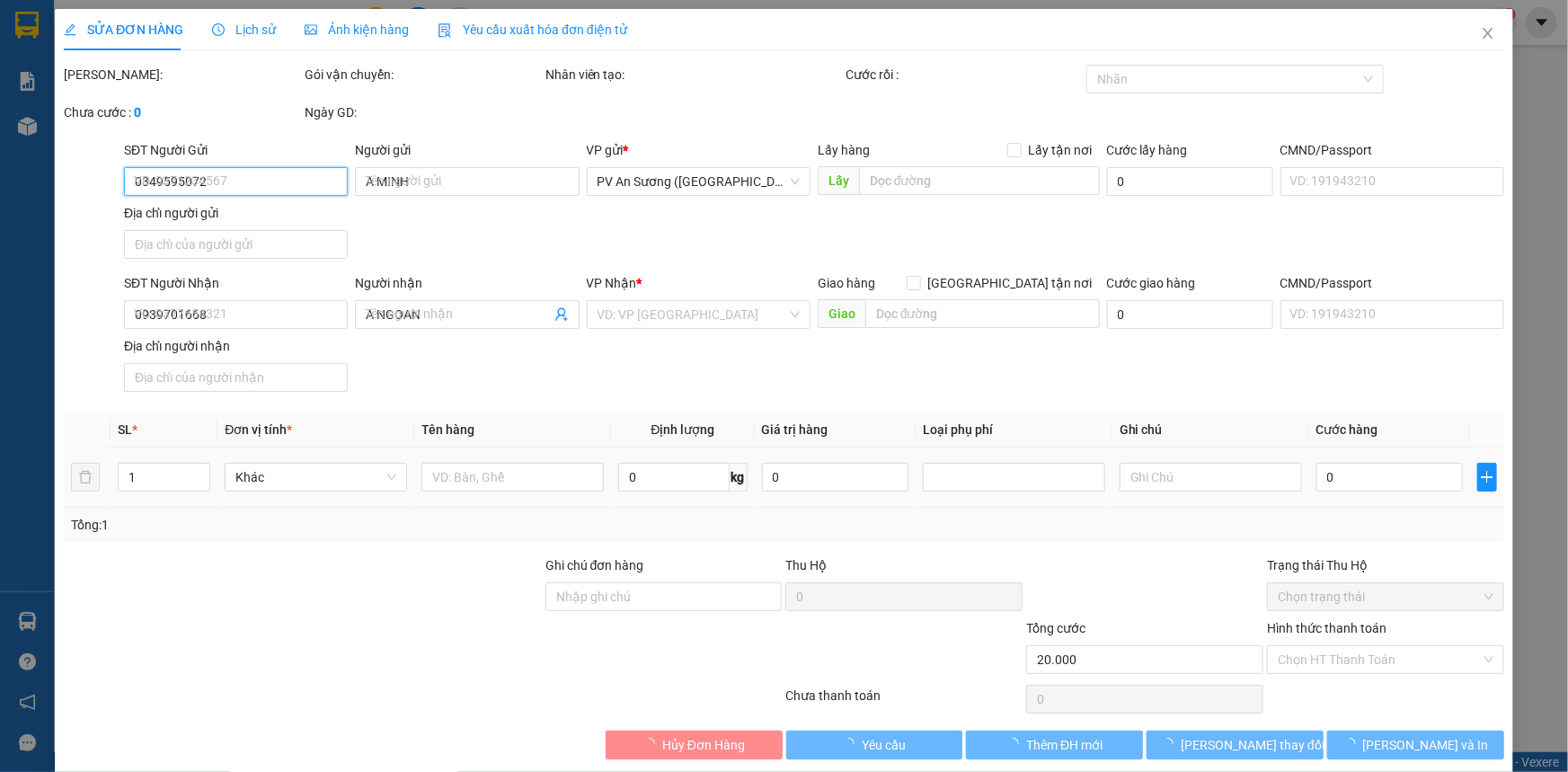
scroll to position [20, 0]
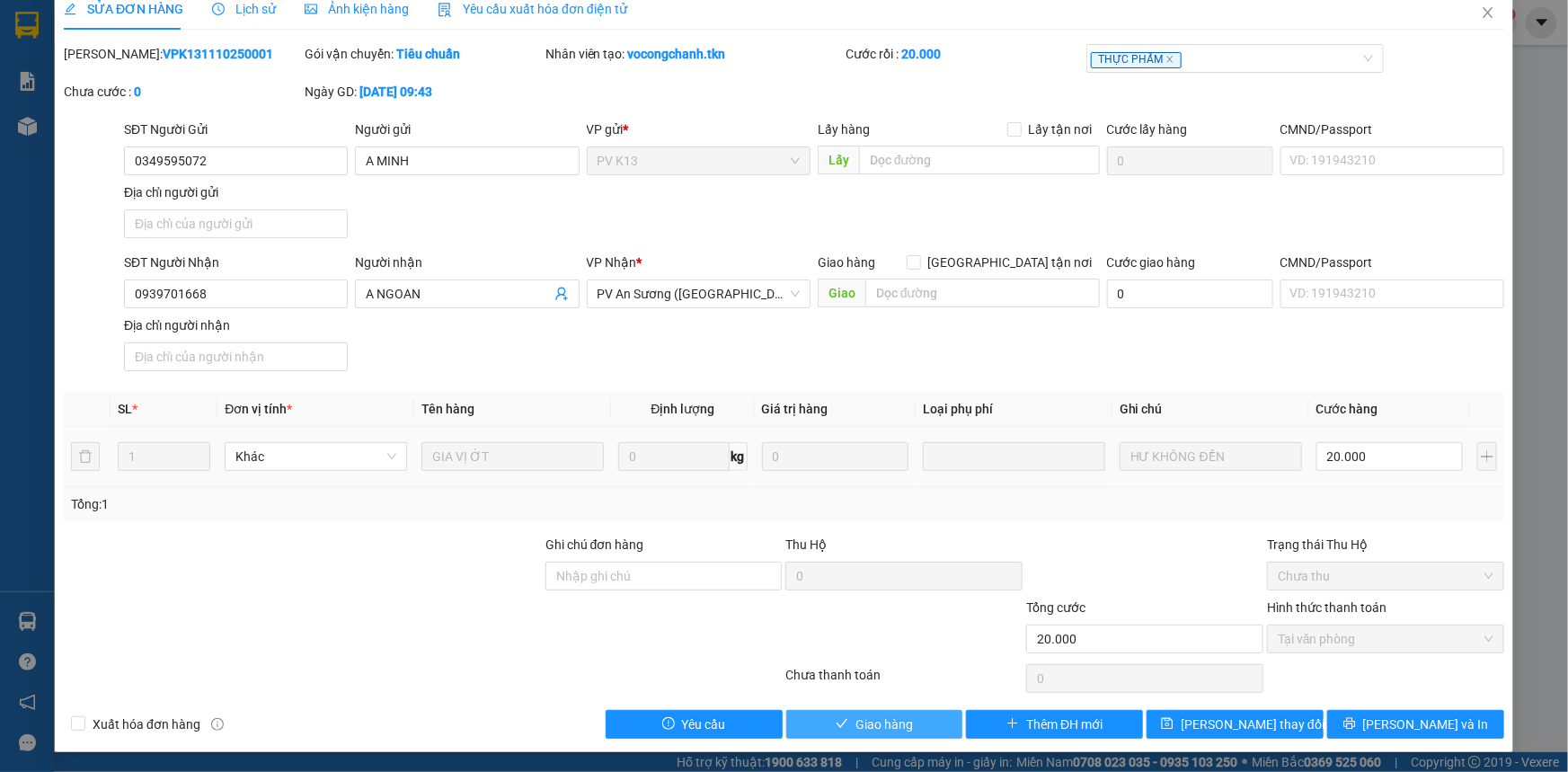
click at [858, 719] on span "Giao hàng" at bounding box center [885, 724] width 58 height 19
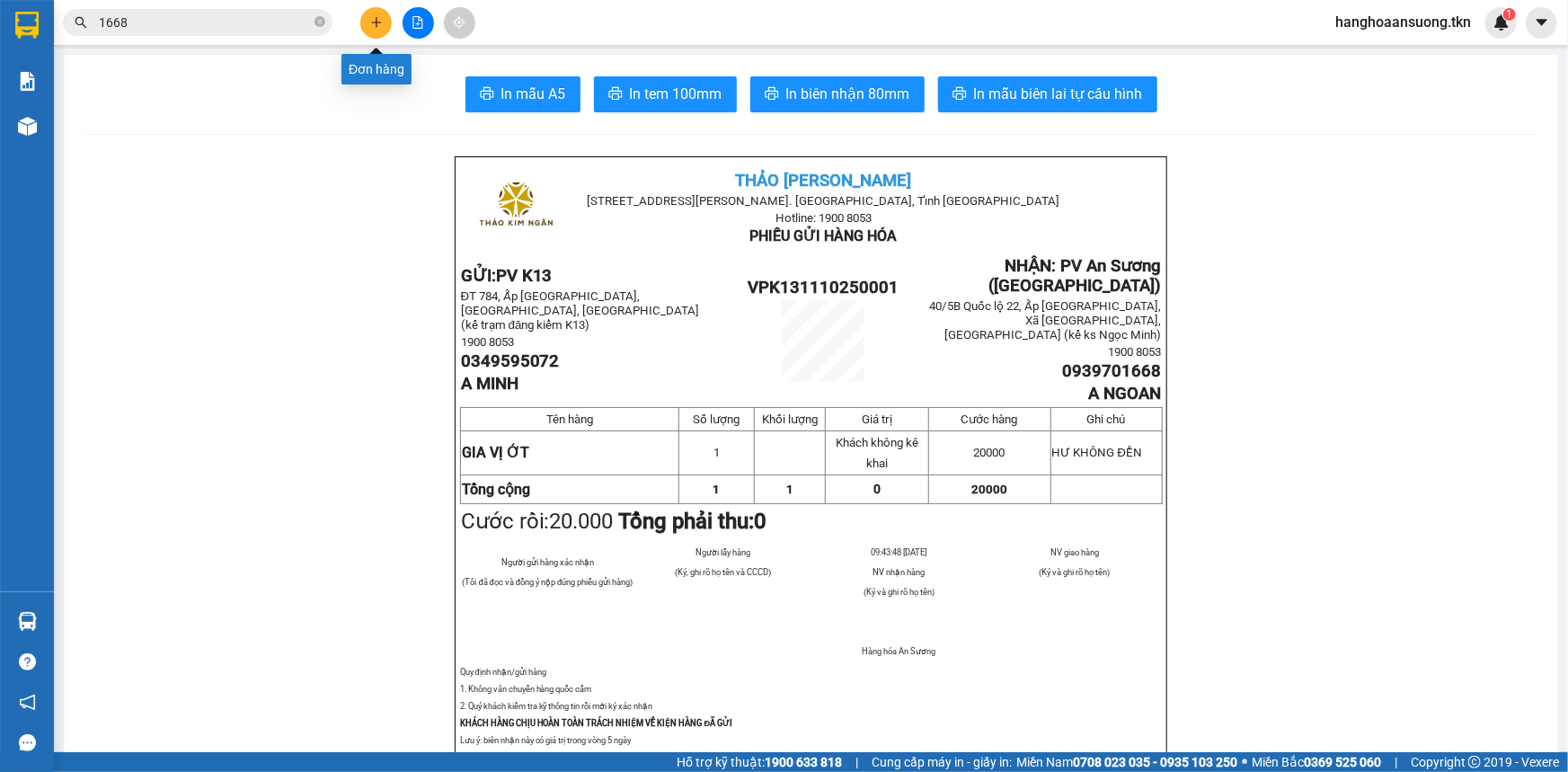
click at [378, 25] on icon "plus" at bounding box center [376, 22] width 13 height 13
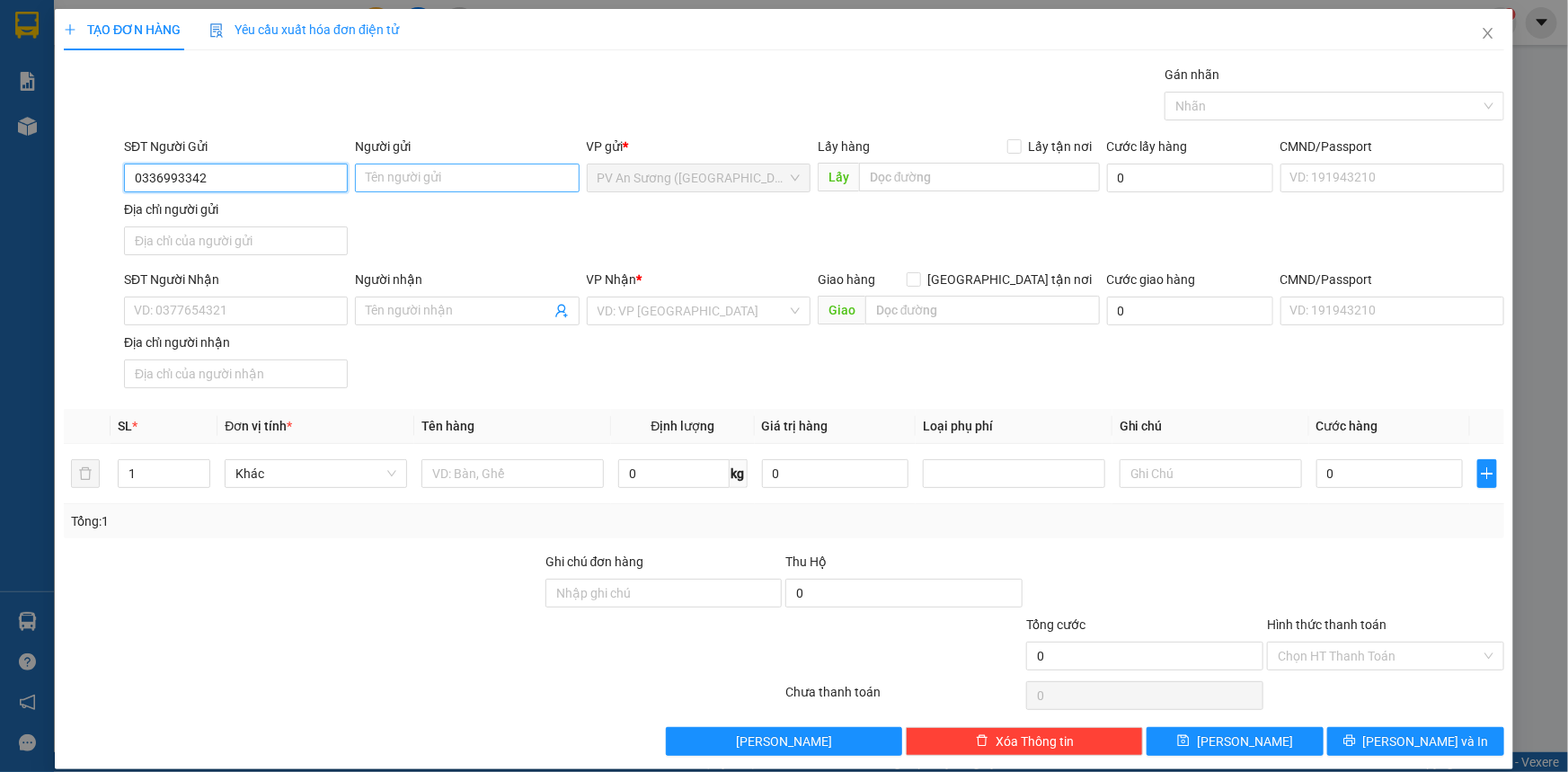
type input "0336993342"
click at [377, 166] on input "Người gửi" at bounding box center [467, 179] width 224 height 29
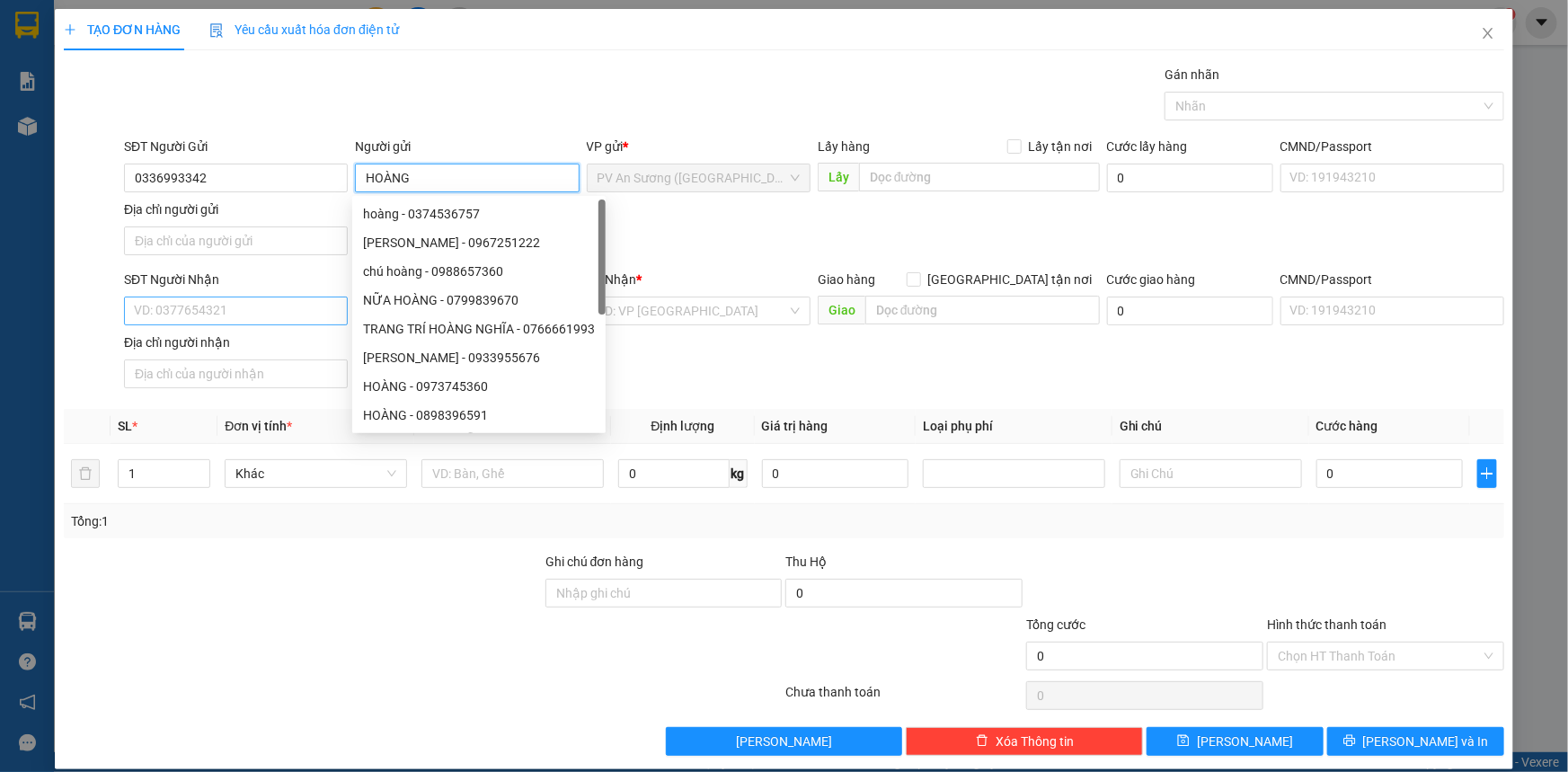
type input "HOÀNG"
click at [244, 312] on input "SĐT Người Nhận" at bounding box center [236, 311] width 224 height 29
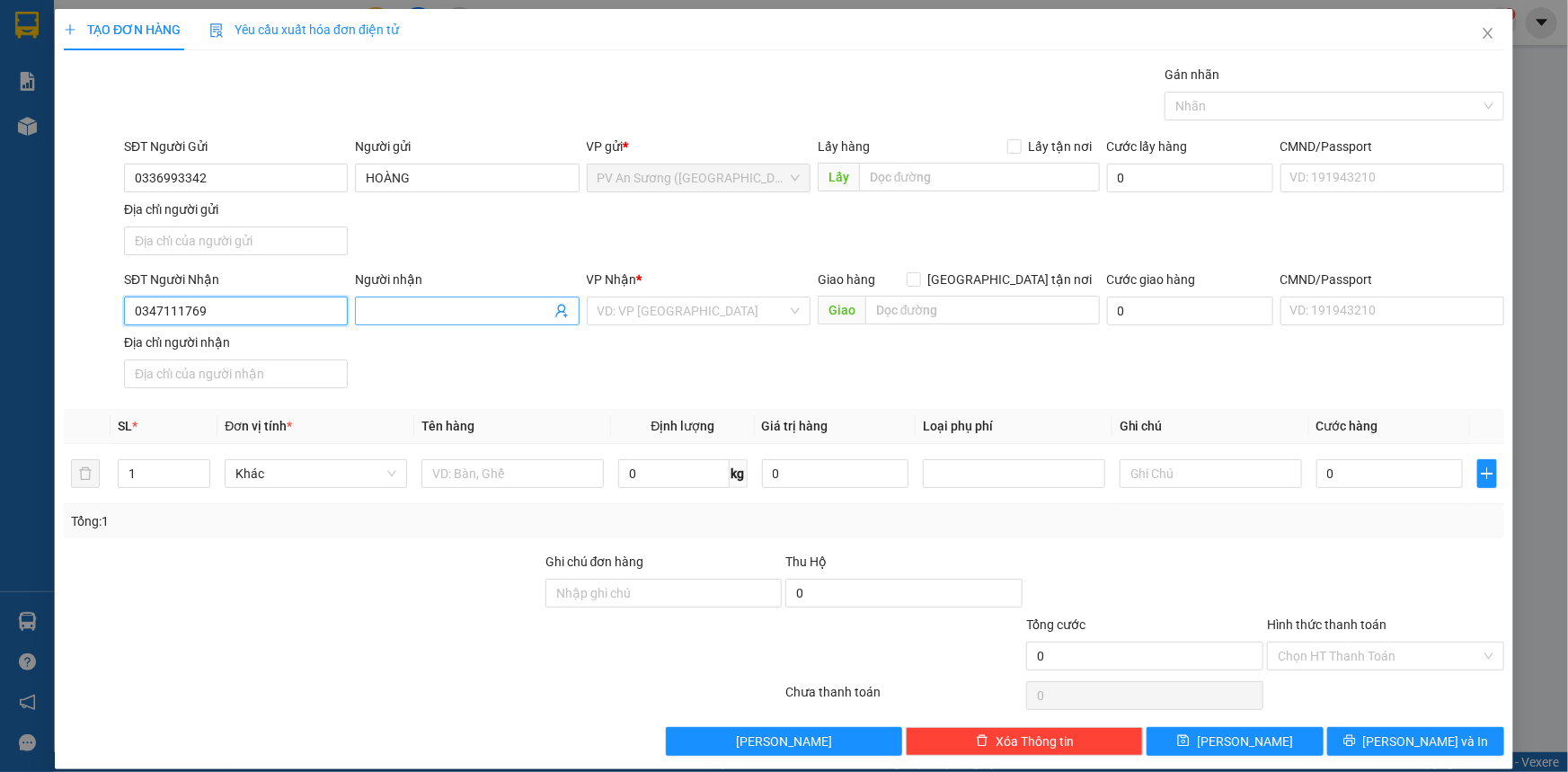
type input "0347111769"
click at [433, 308] on input "Người nhận" at bounding box center [457, 311] width 184 height 19
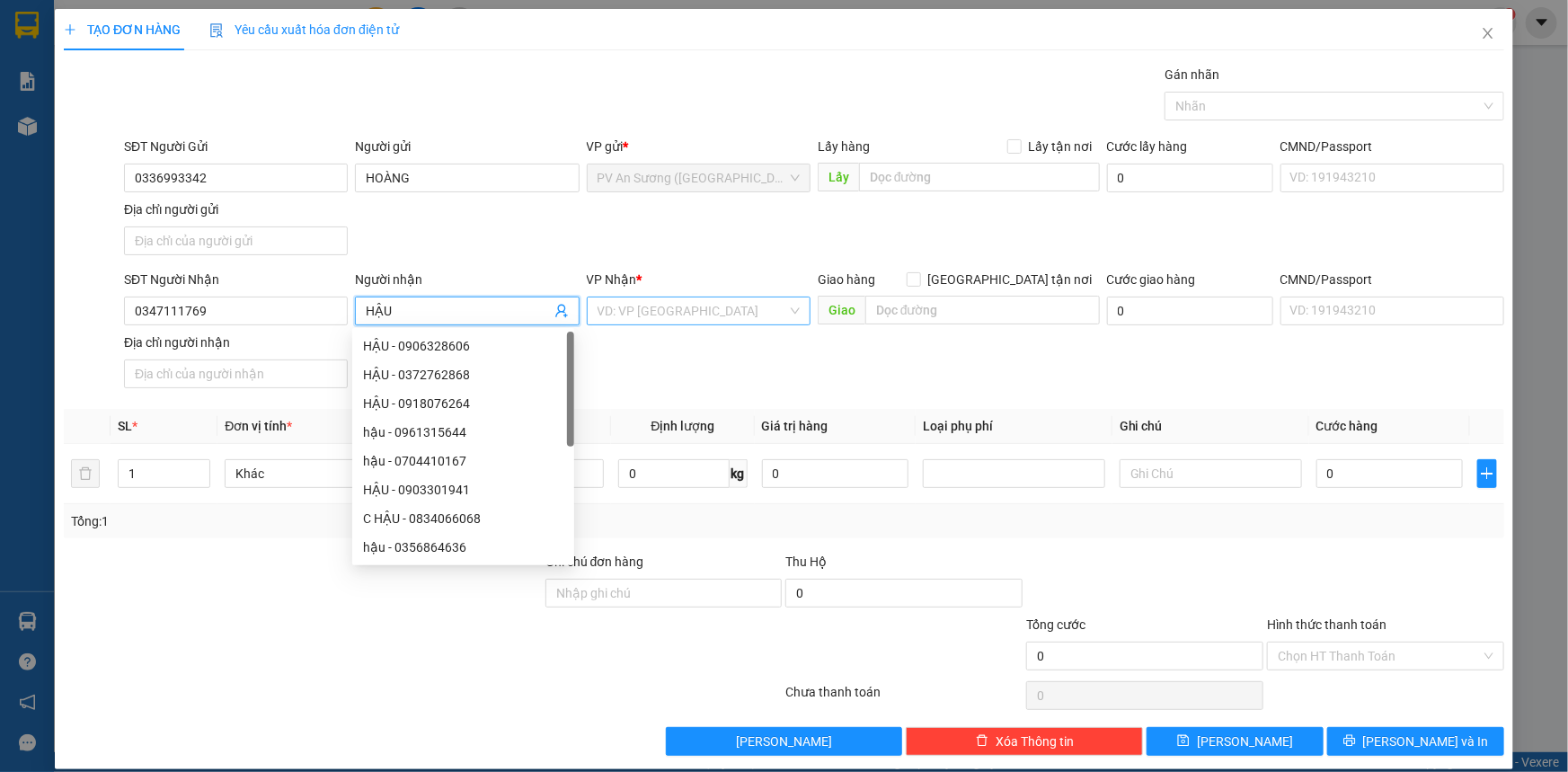
type input "HẬU"
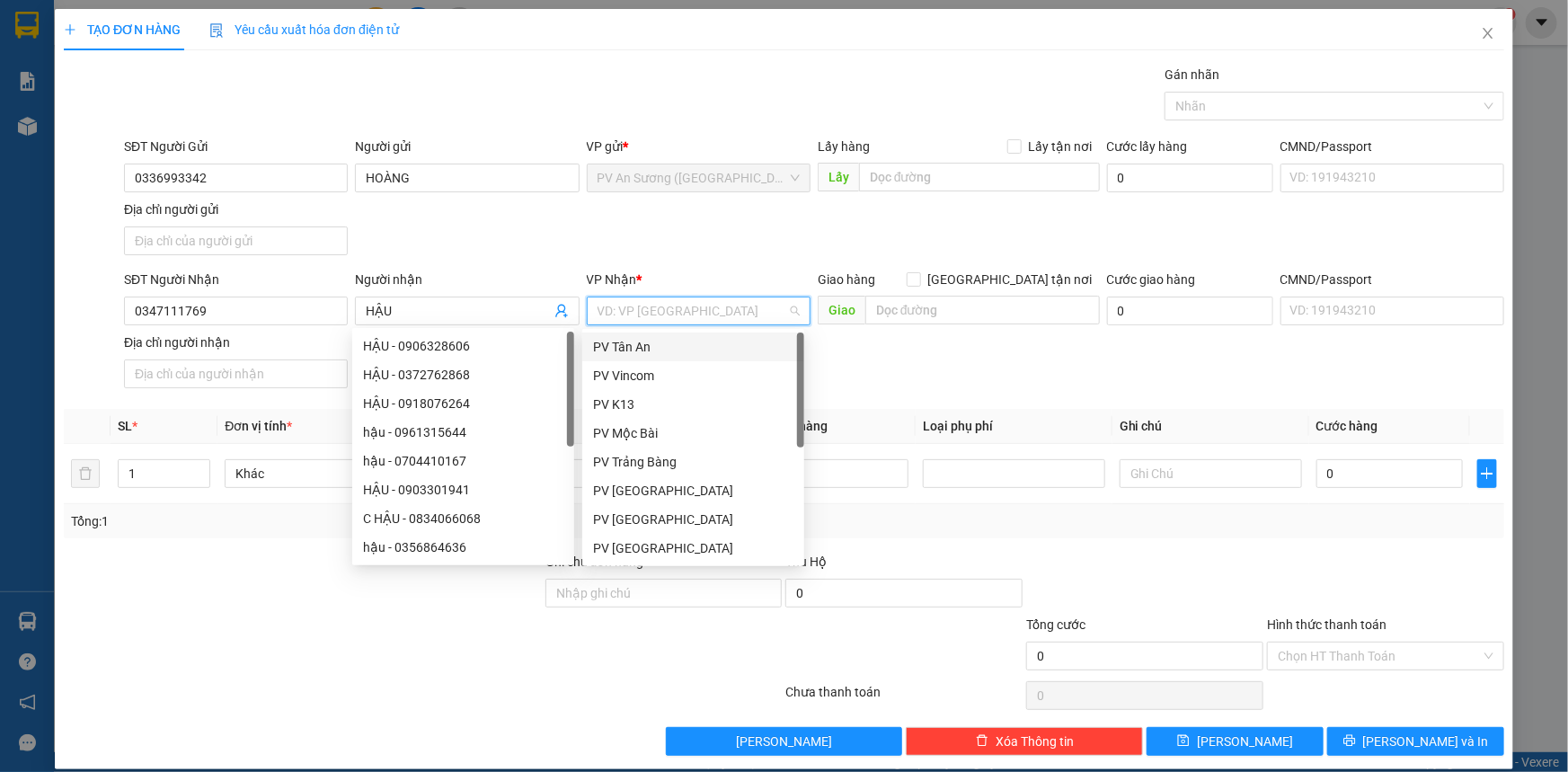
click at [679, 315] on input "search" at bounding box center [692, 311] width 190 height 27
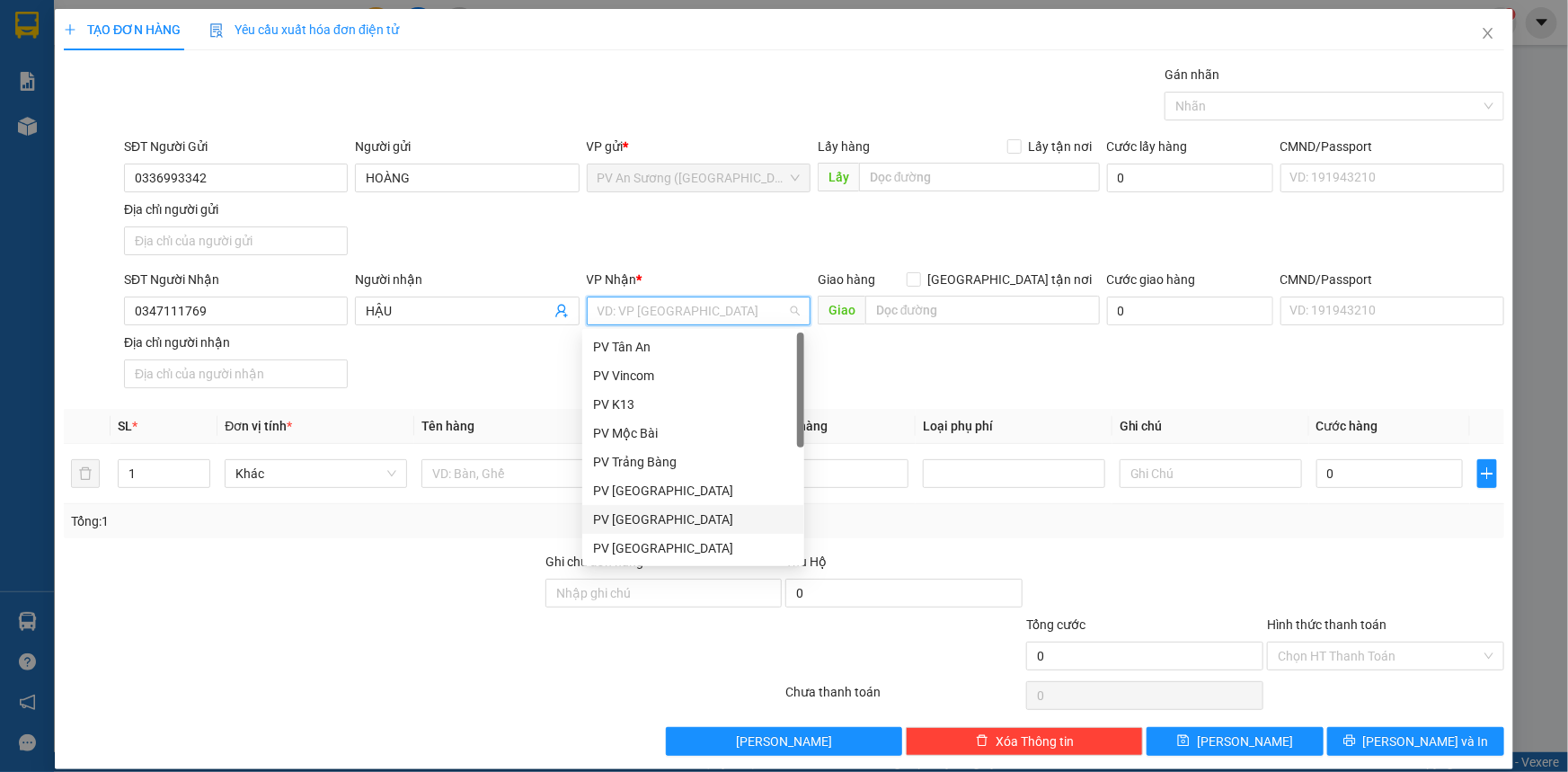
scroll to position [81, 0]
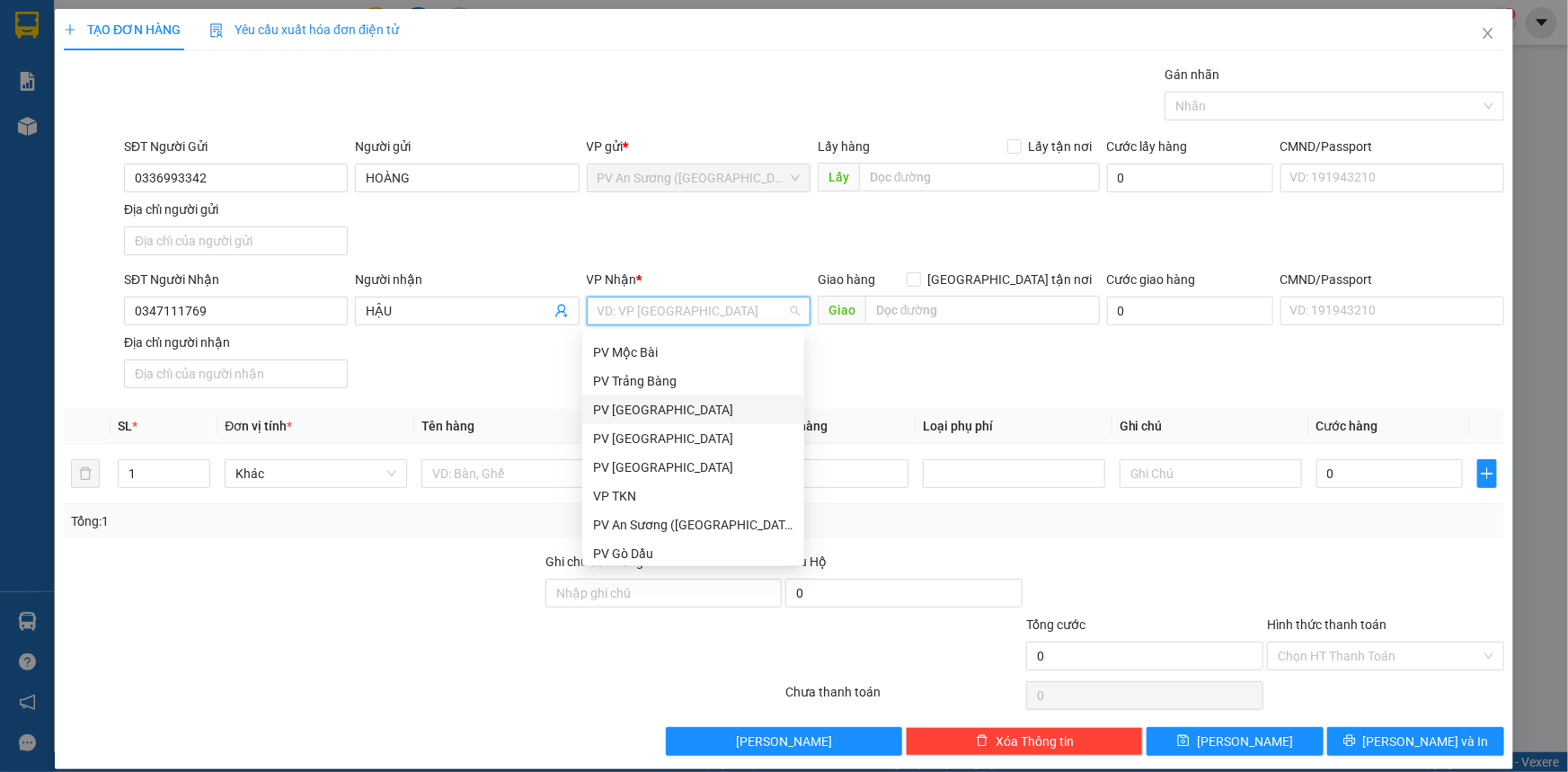
click at [694, 409] on div "PV [GEOGRAPHIC_DATA]" at bounding box center [694, 409] width 201 height 19
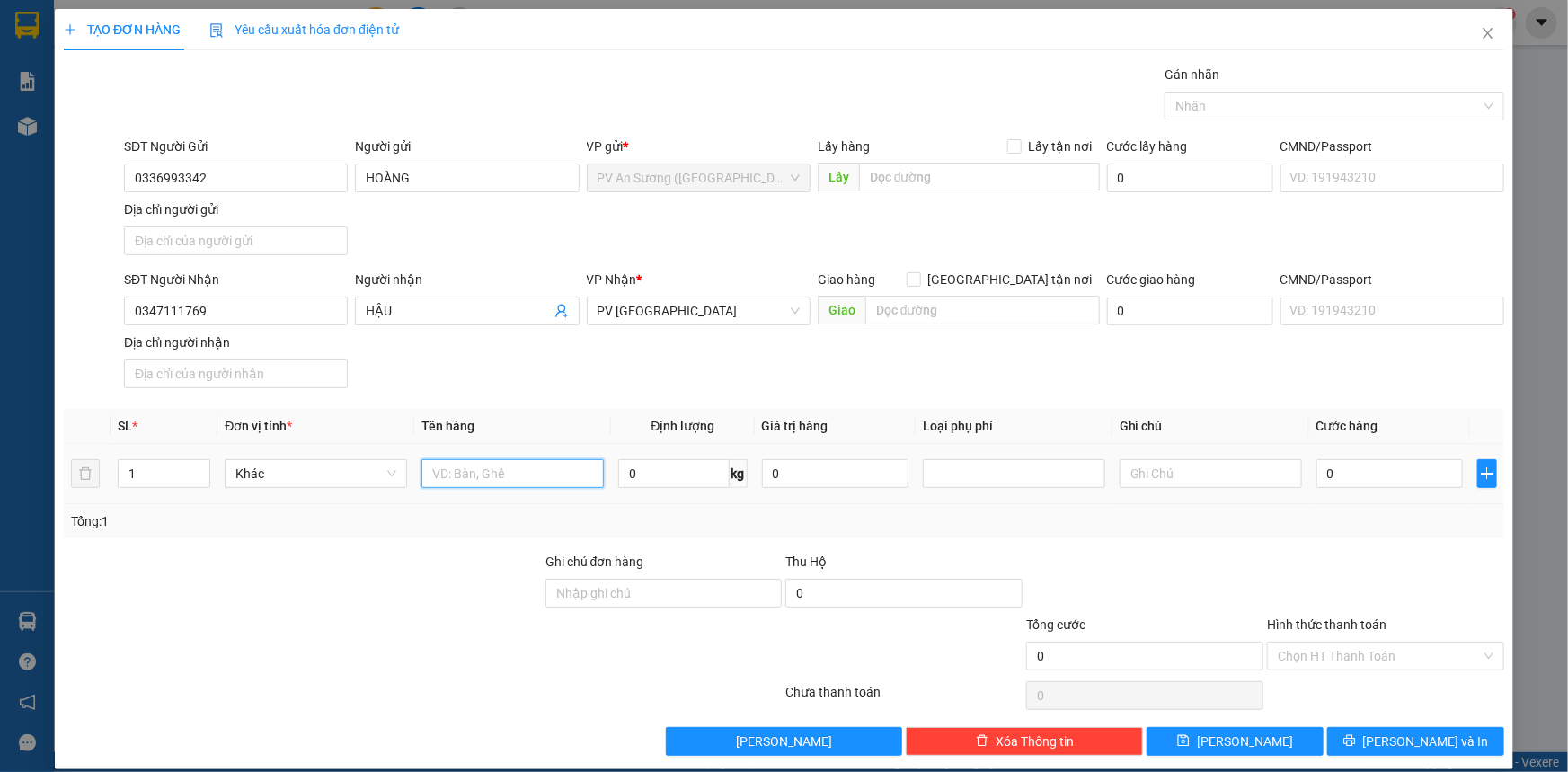
click at [495, 479] on input "text" at bounding box center [512, 474] width 182 height 29
type input "KIỆN HÌNH"
click at [1169, 474] on input "text" at bounding box center [1211, 474] width 182 height 29
type input "BỂ K ĐỀN"
click at [1372, 476] on input "0" at bounding box center [1390, 474] width 147 height 29
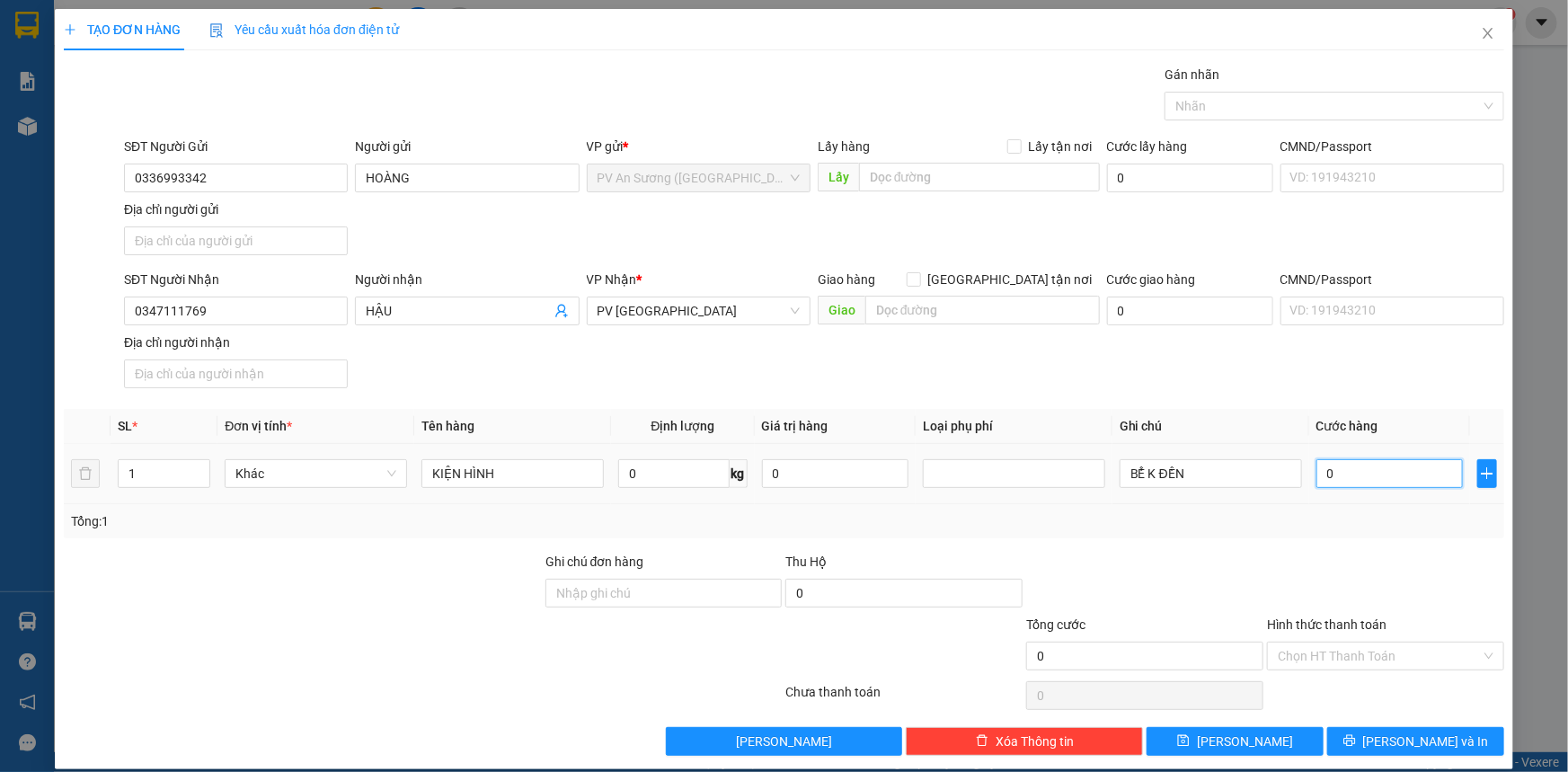
type input "009"
type input "9"
type input "0.090"
type input "90"
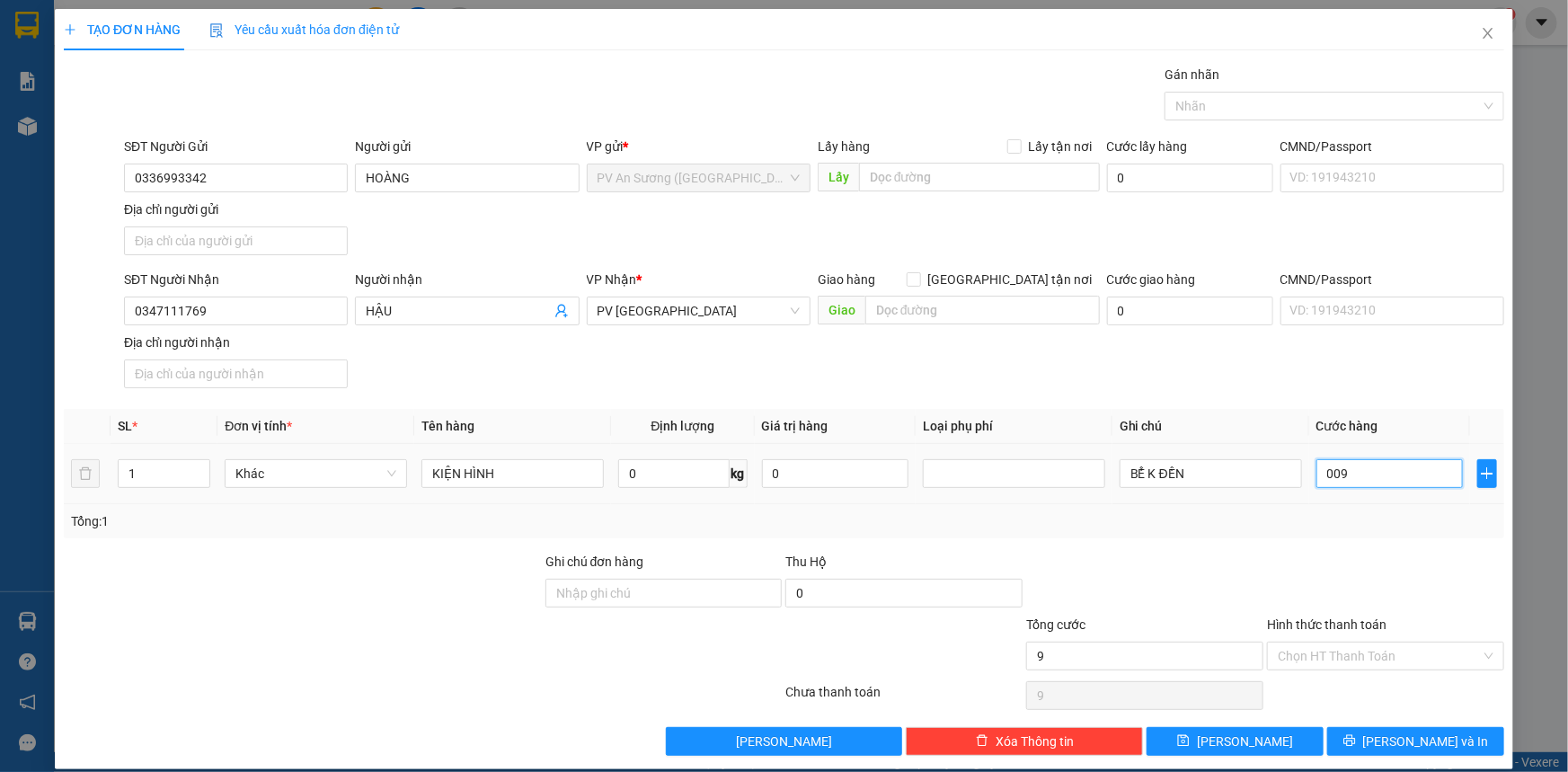
type input "90"
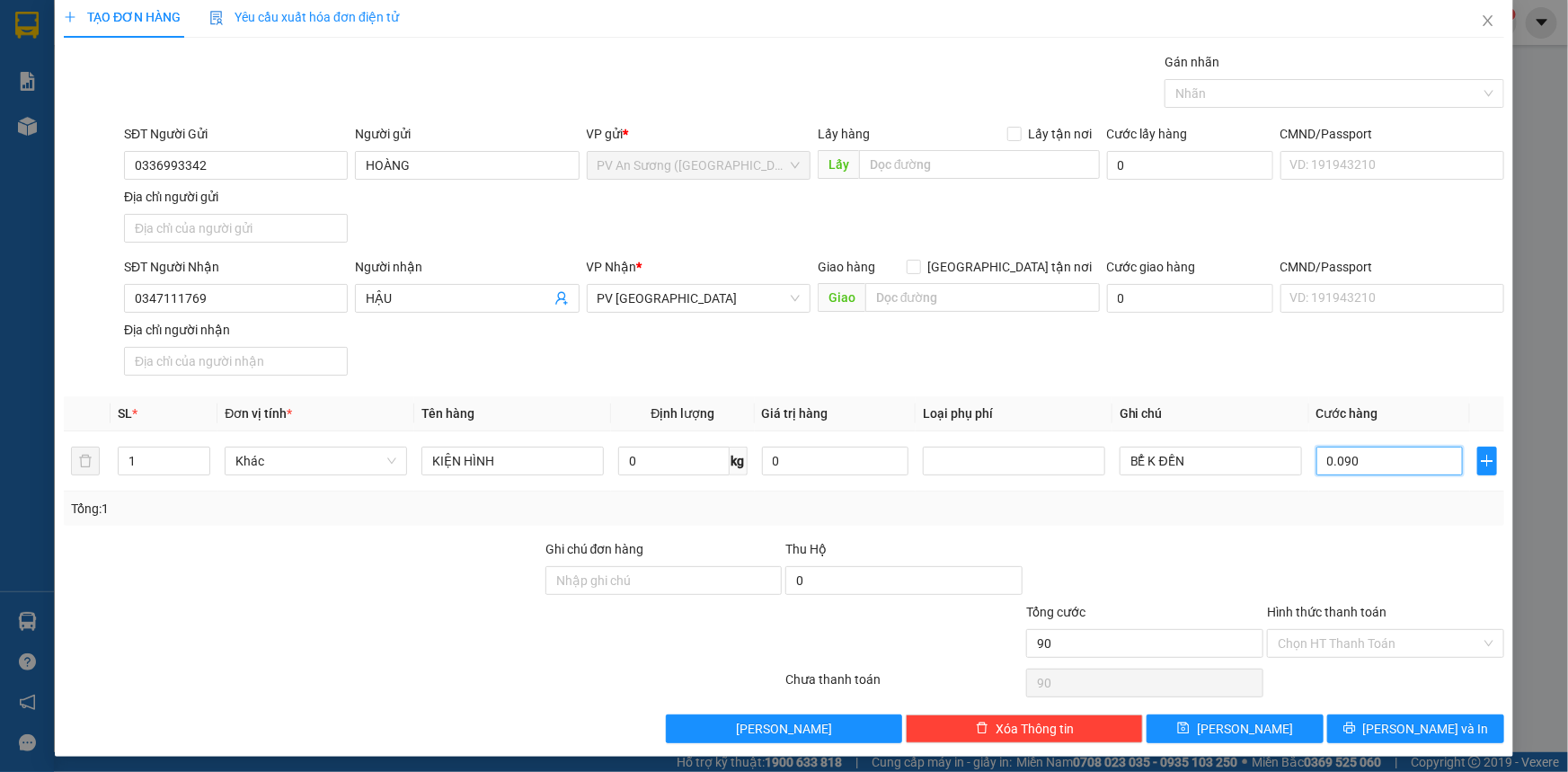
scroll to position [17, 0]
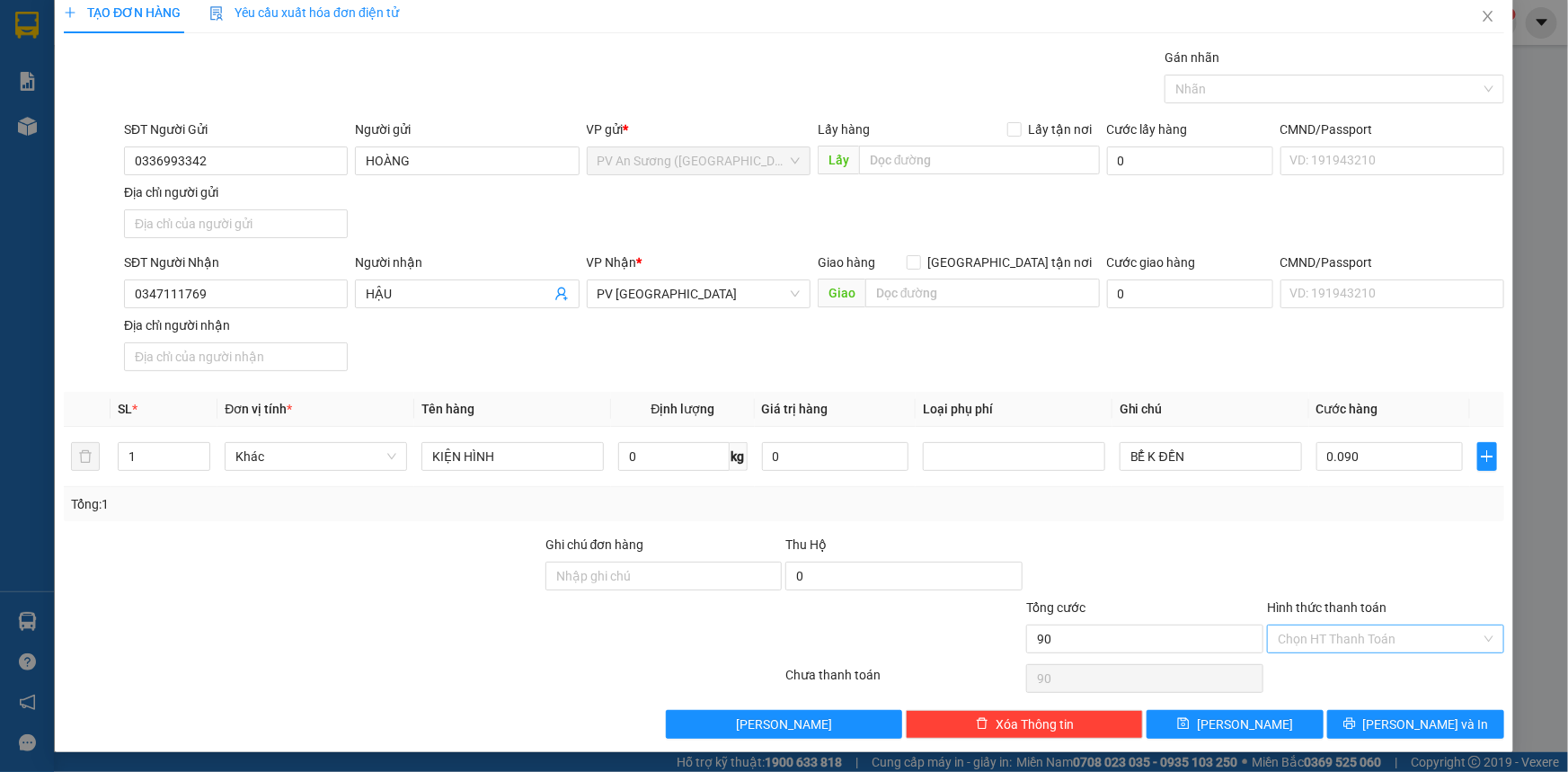
type input "90.000"
click at [1334, 636] on input "Hình thức thanh toán" at bounding box center [1380, 639] width 204 height 27
click at [1322, 673] on div "Tại văn phòng" at bounding box center [1375, 673] width 214 height 19
type input "0"
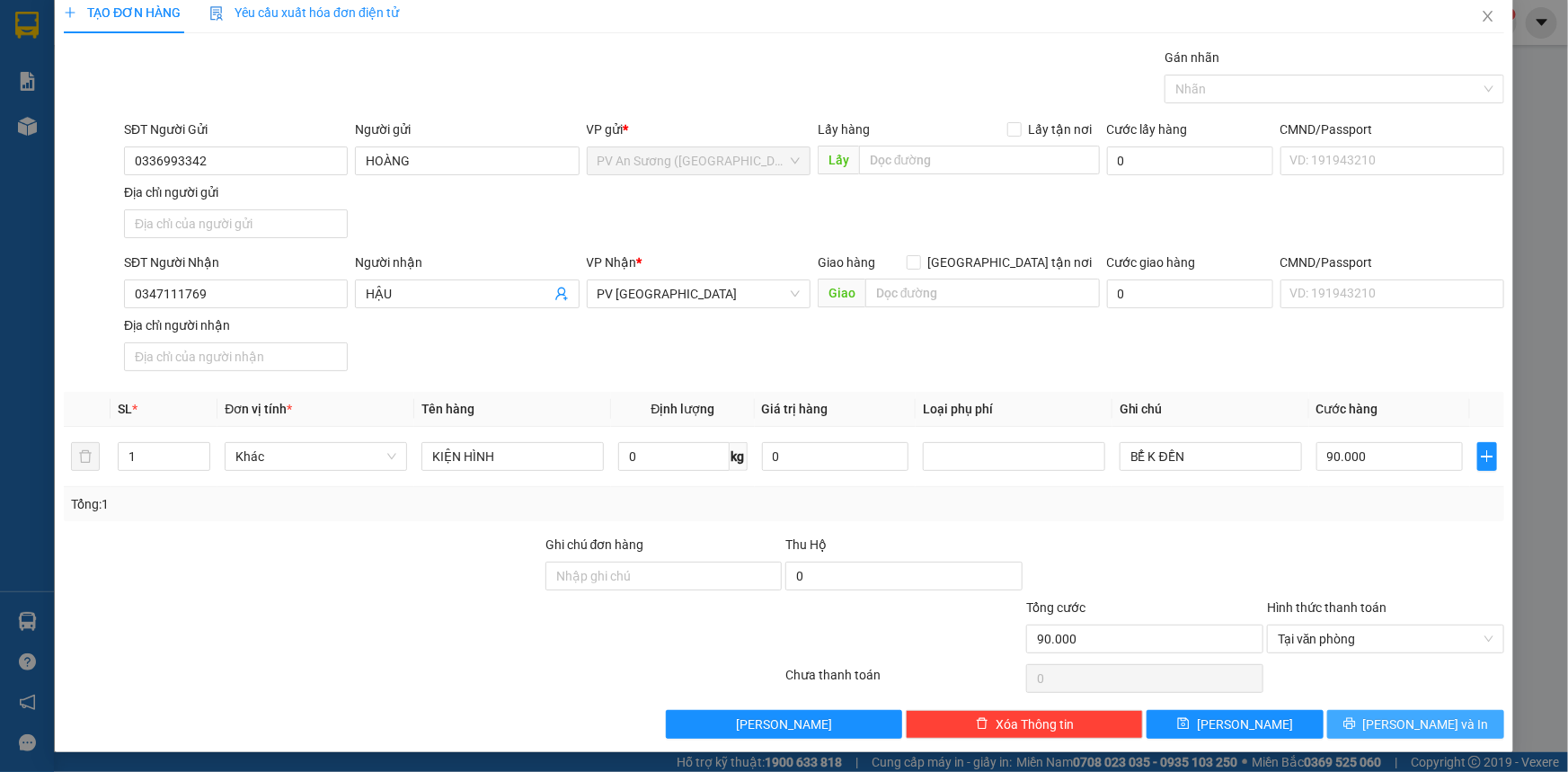
click at [1357, 722] on icon "printer" at bounding box center [1350, 723] width 13 height 13
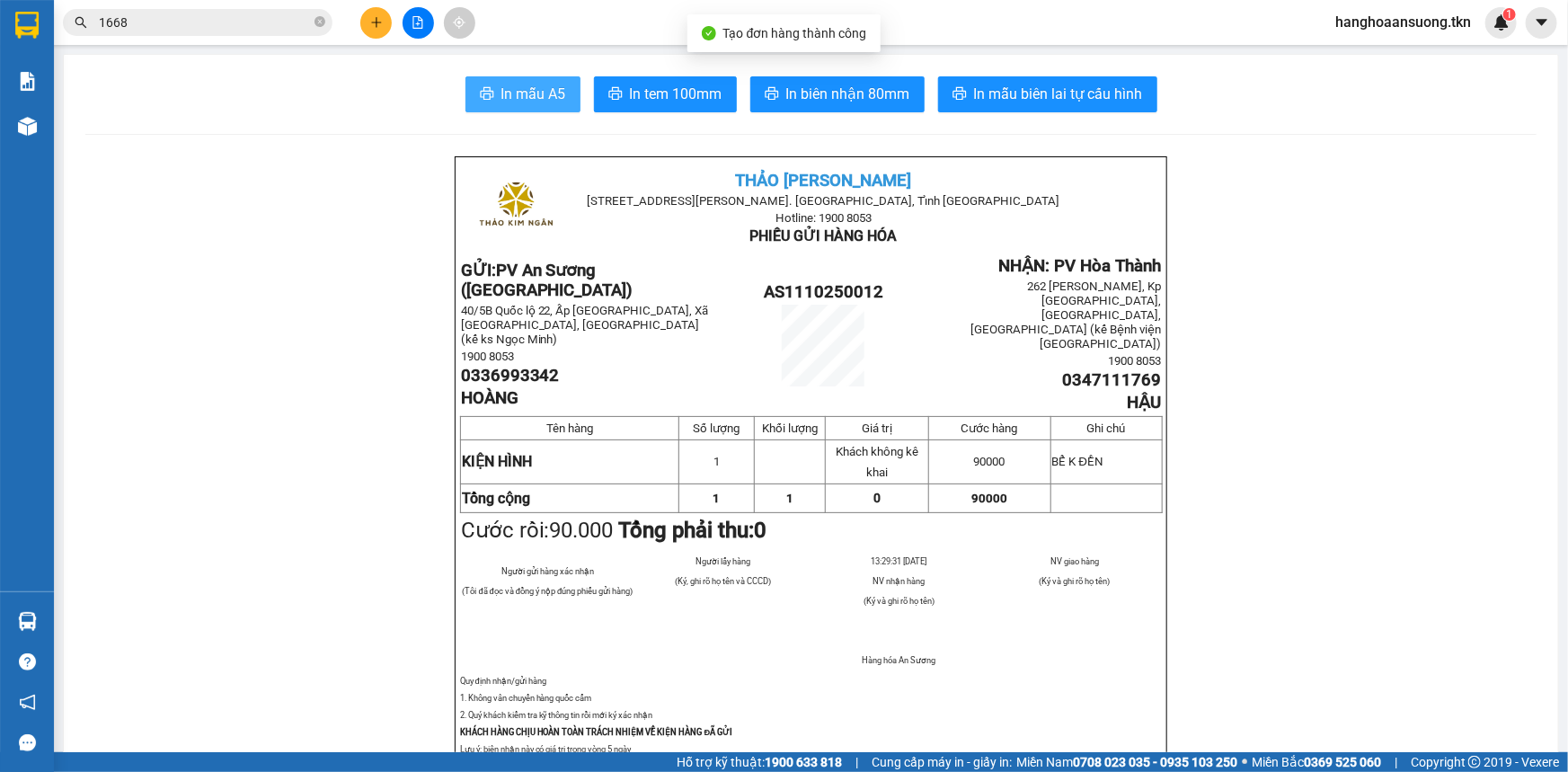
click at [519, 96] on span "In mẫu A5" at bounding box center [534, 94] width 65 height 22
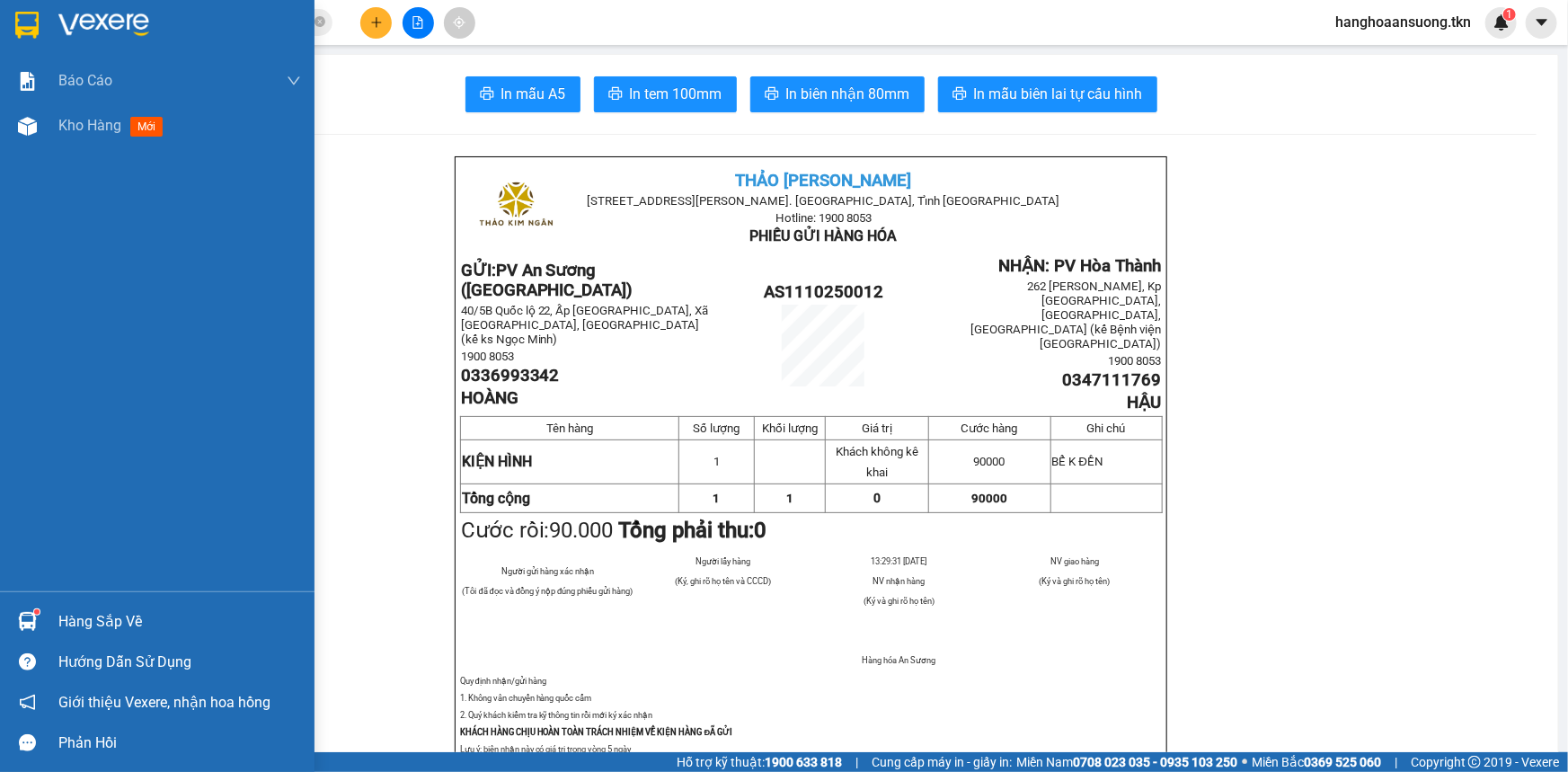
click at [59, 607] on div "Hàng sắp về" at bounding box center [157, 621] width 315 height 41
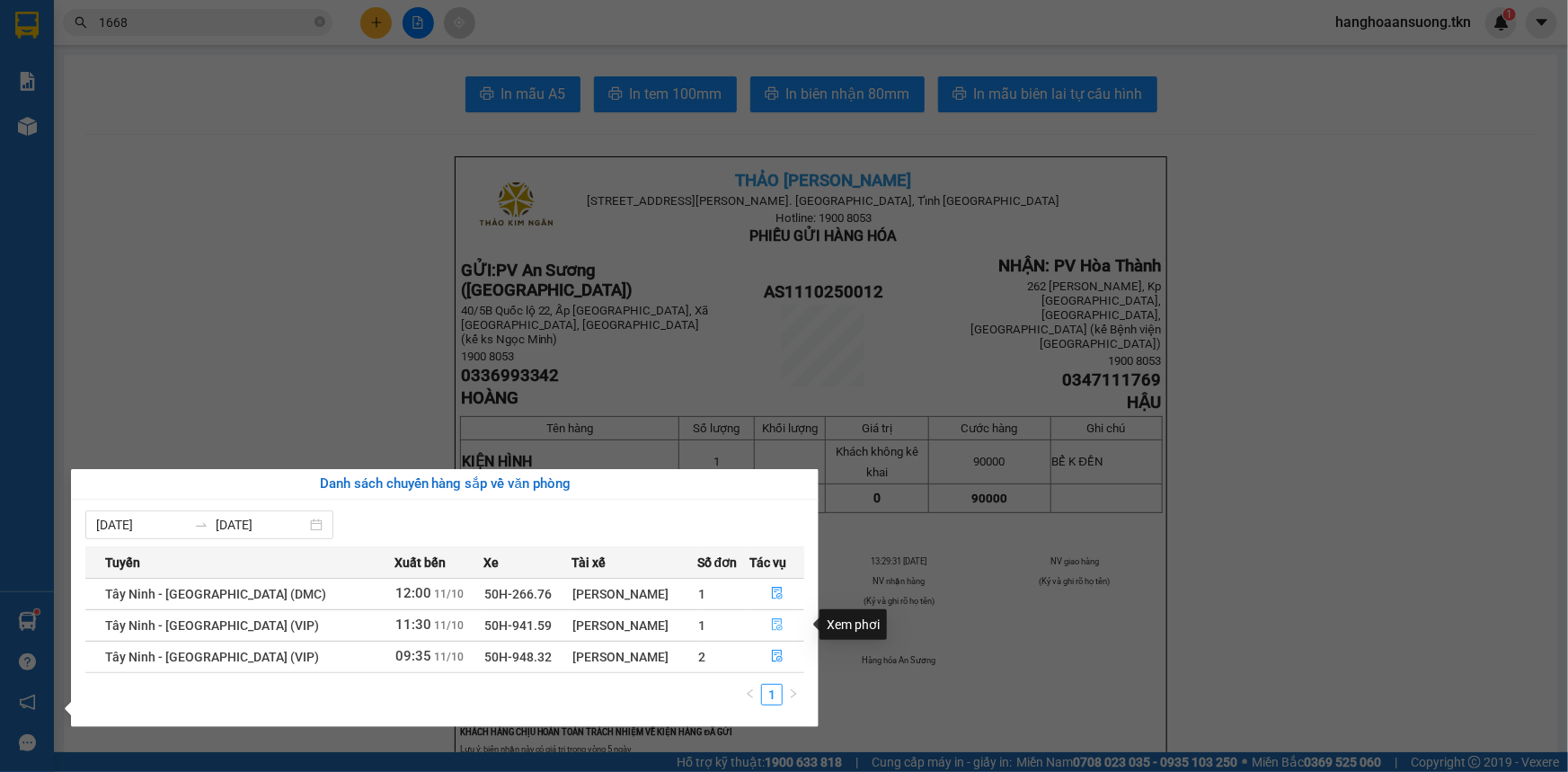
click at [778, 624] on icon "file-done" at bounding box center [777, 624] width 13 height 13
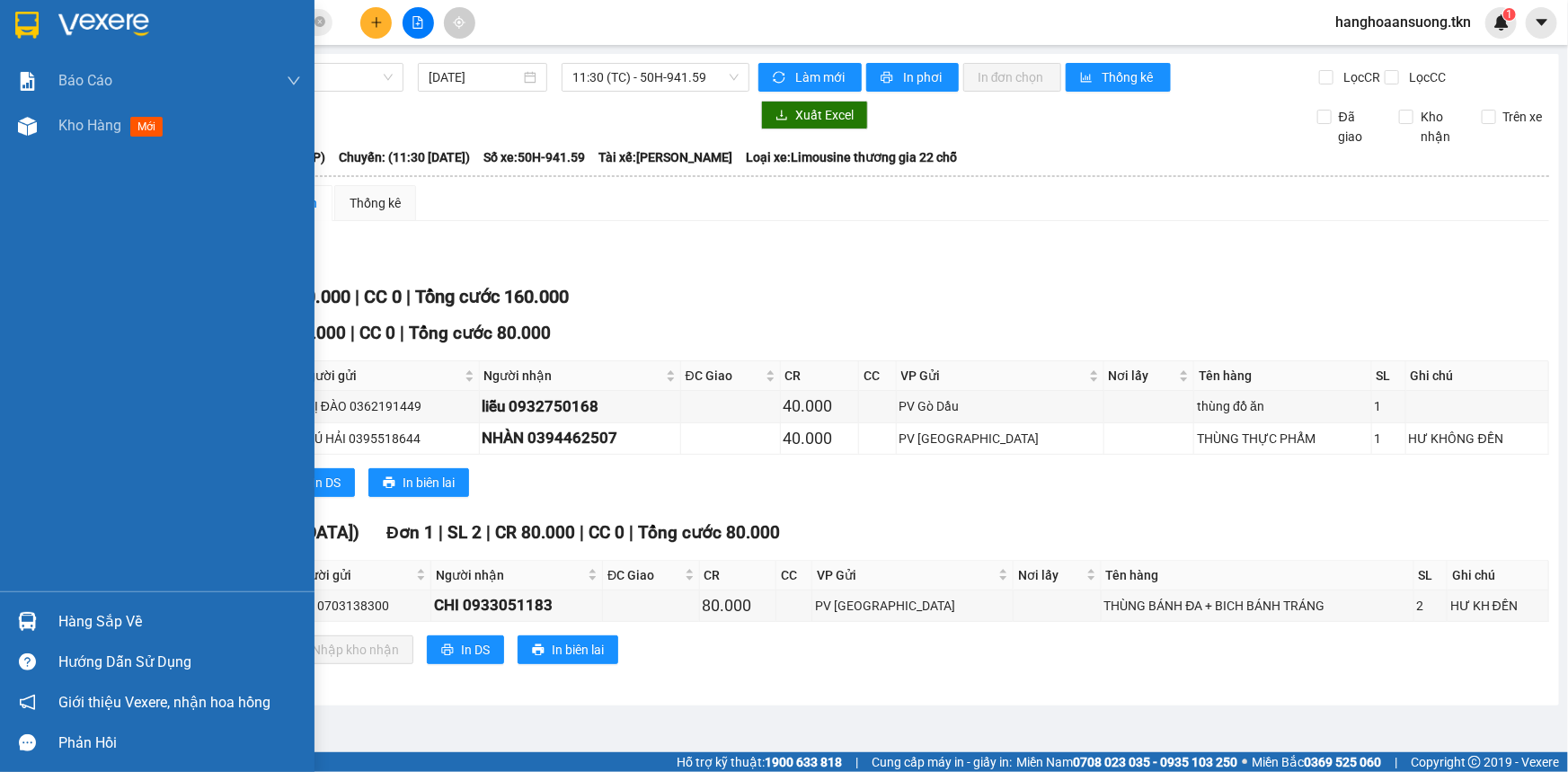
click at [39, 612] on div at bounding box center [27, 621] width 32 height 32
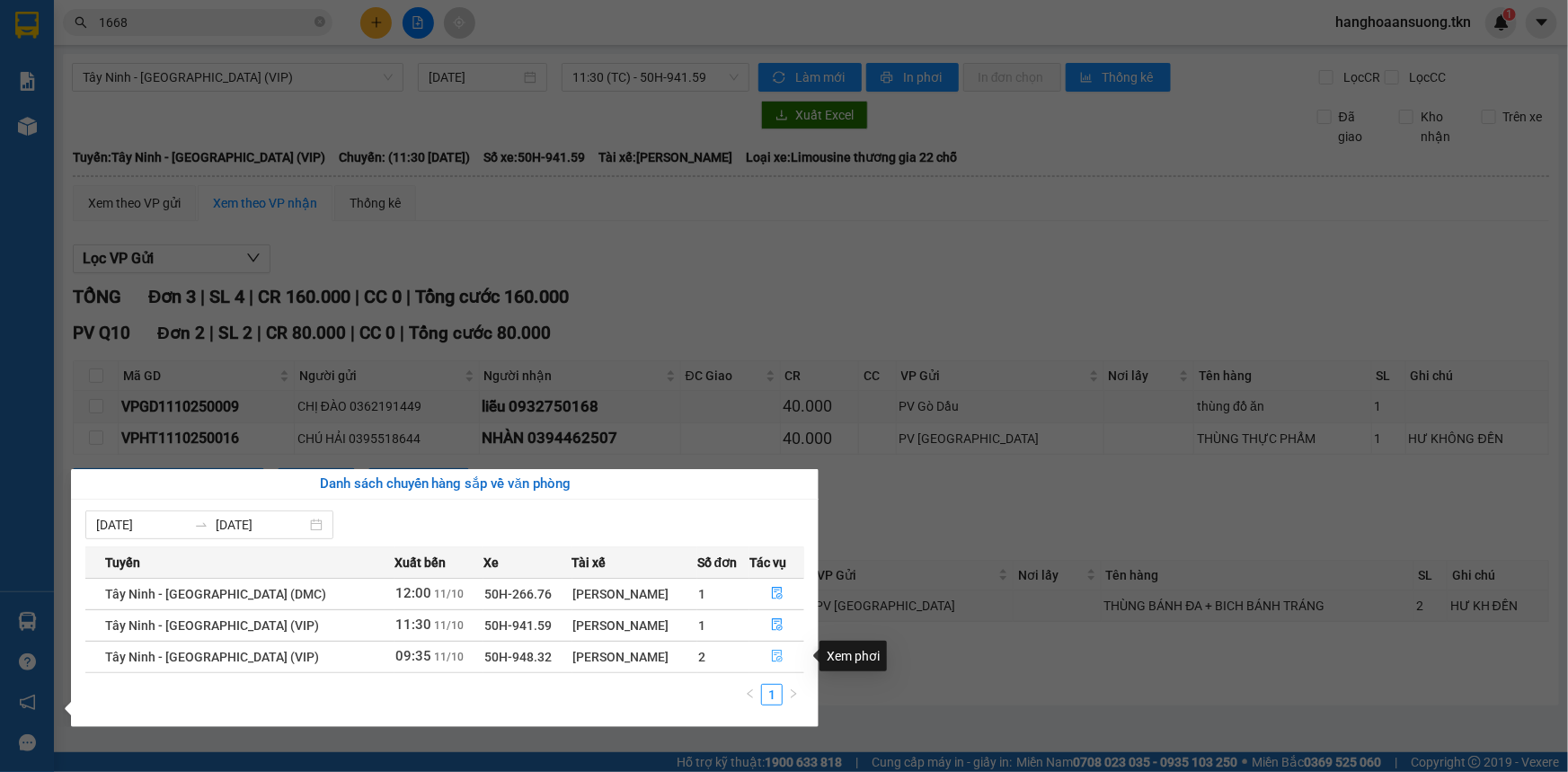
click at [764, 662] on button "button" at bounding box center [777, 657] width 53 height 29
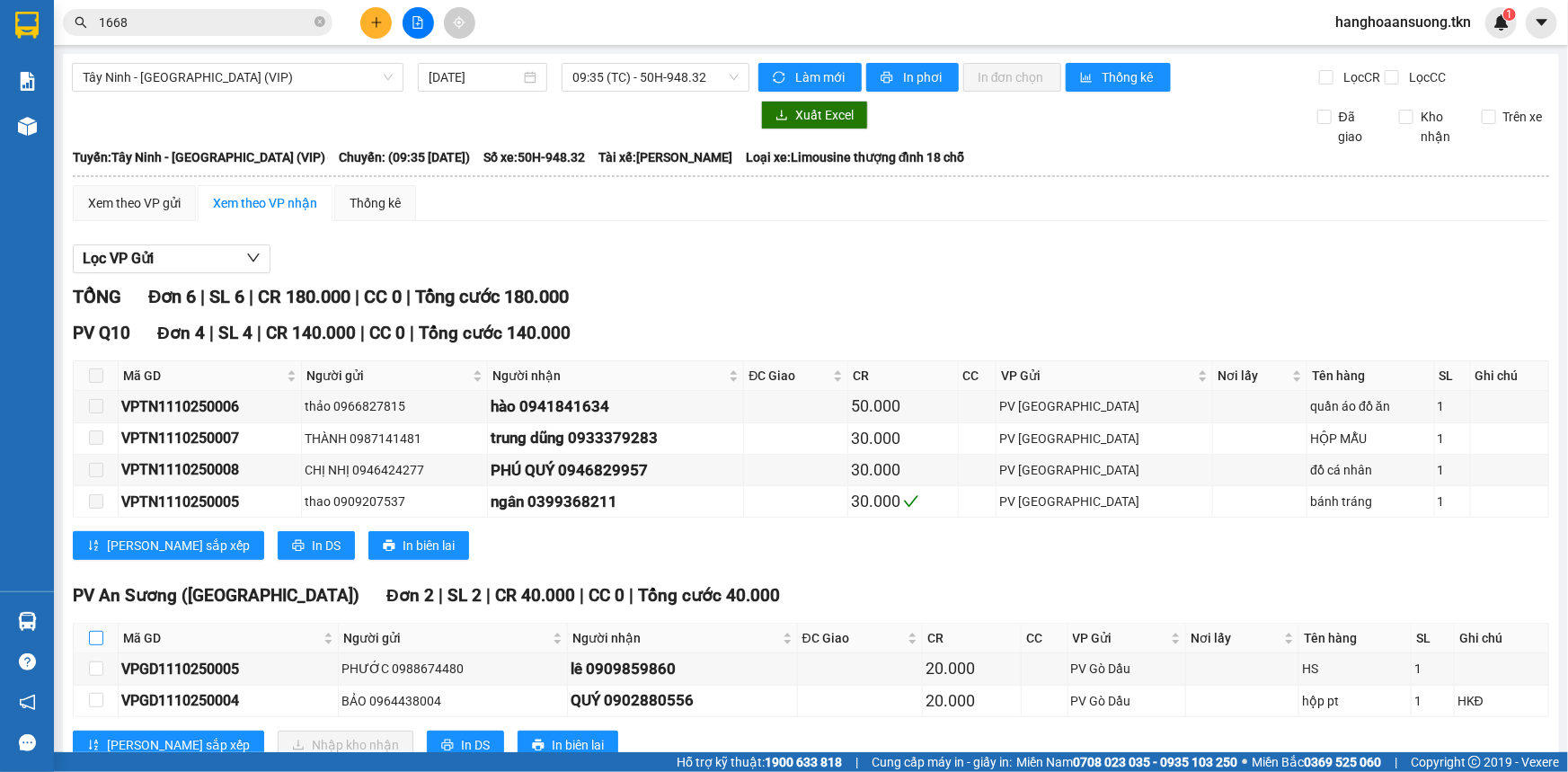
click at [97, 638] on input "checkbox" at bounding box center [96, 638] width 14 height 14
checkbox input "true"
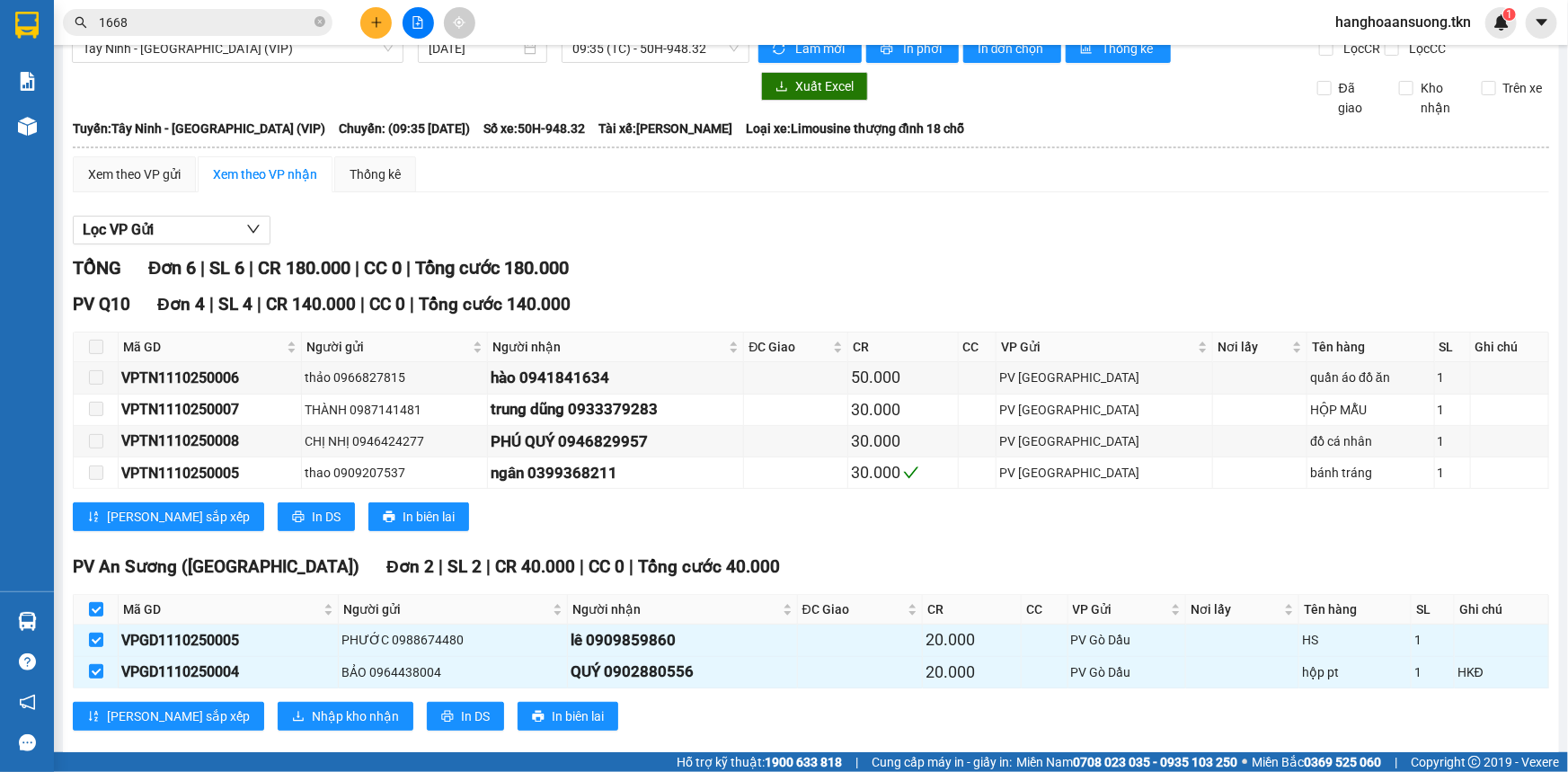
scroll to position [55, 0]
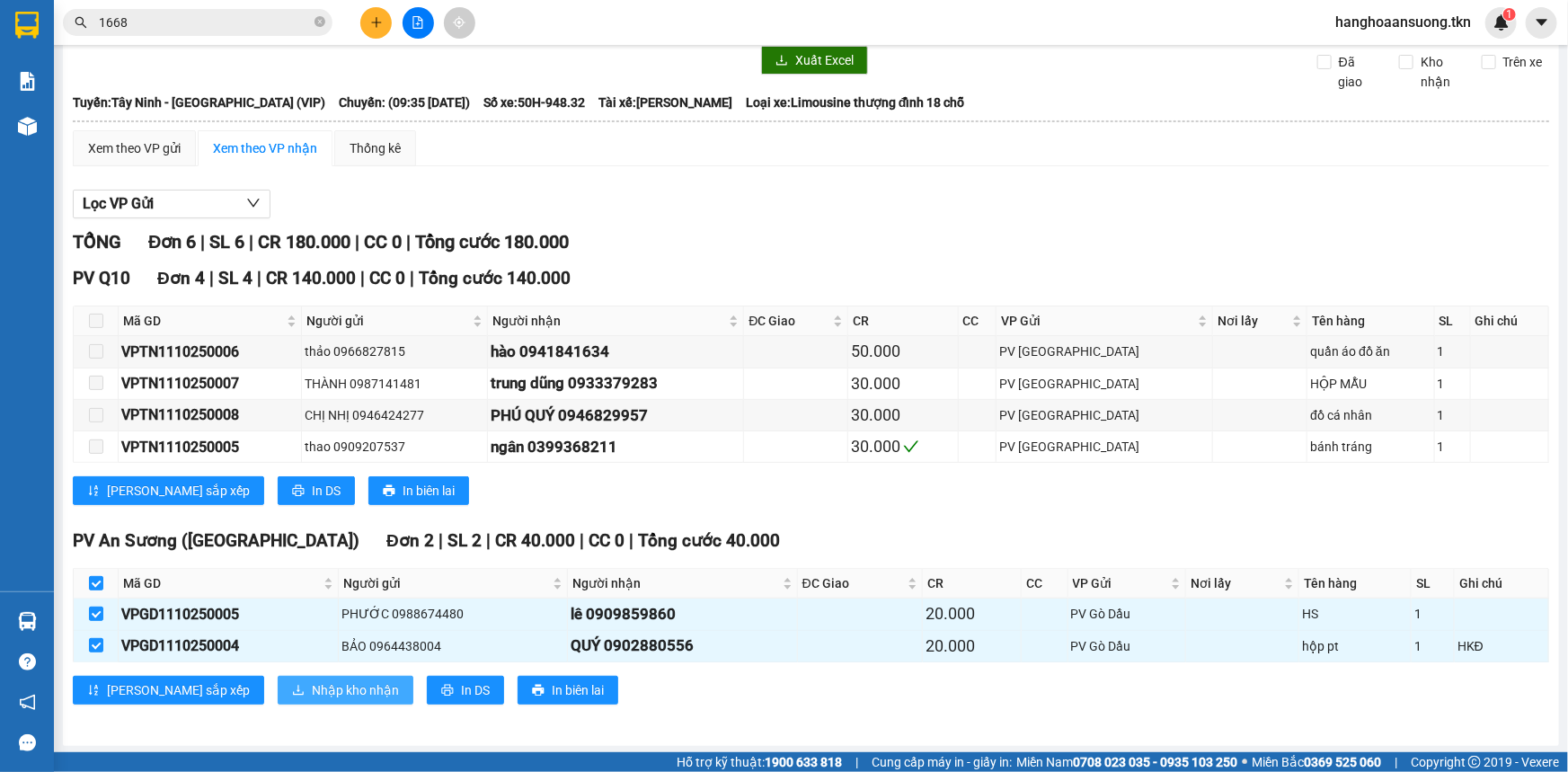
click at [312, 680] on span "Nhập kho nhận" at bounding box center [355, 690] width 87 height 19
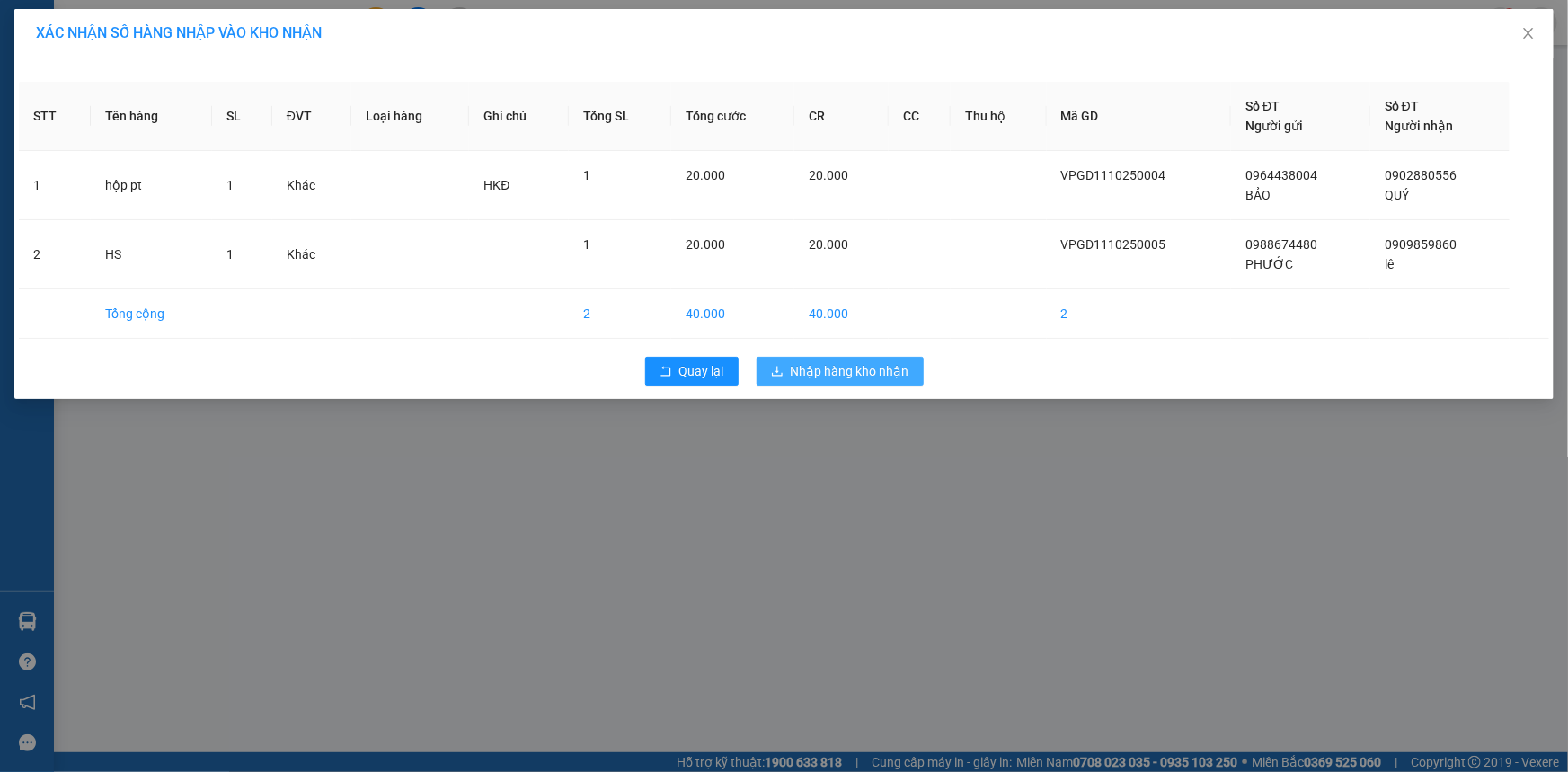
click at [826, 361] on span "Nhập hàng kho nhận" at bounding box center [850, 371] width 119 height 19
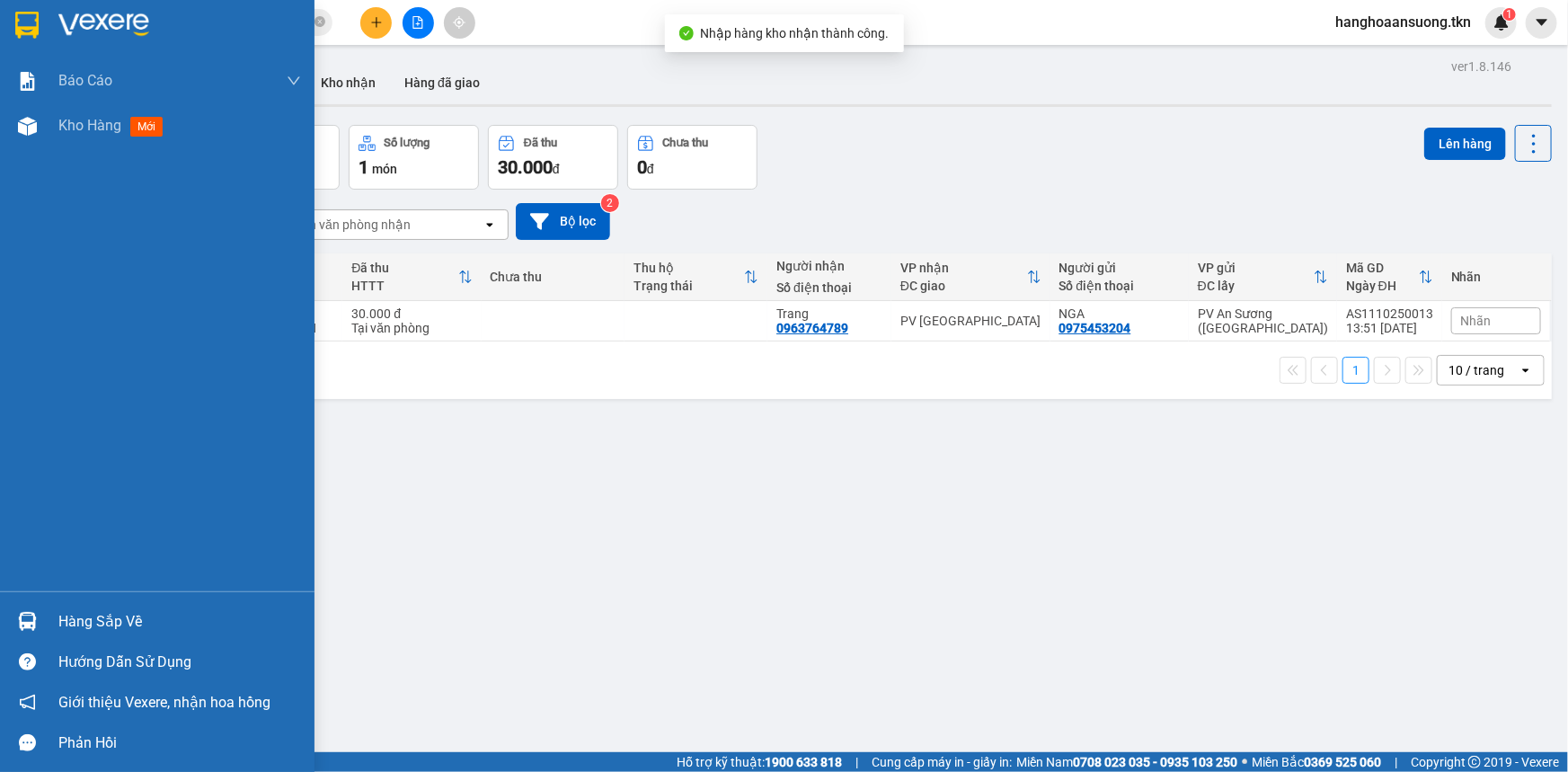
click at [26, 628] on img at bounding box center [28, 621] width 19 height 19
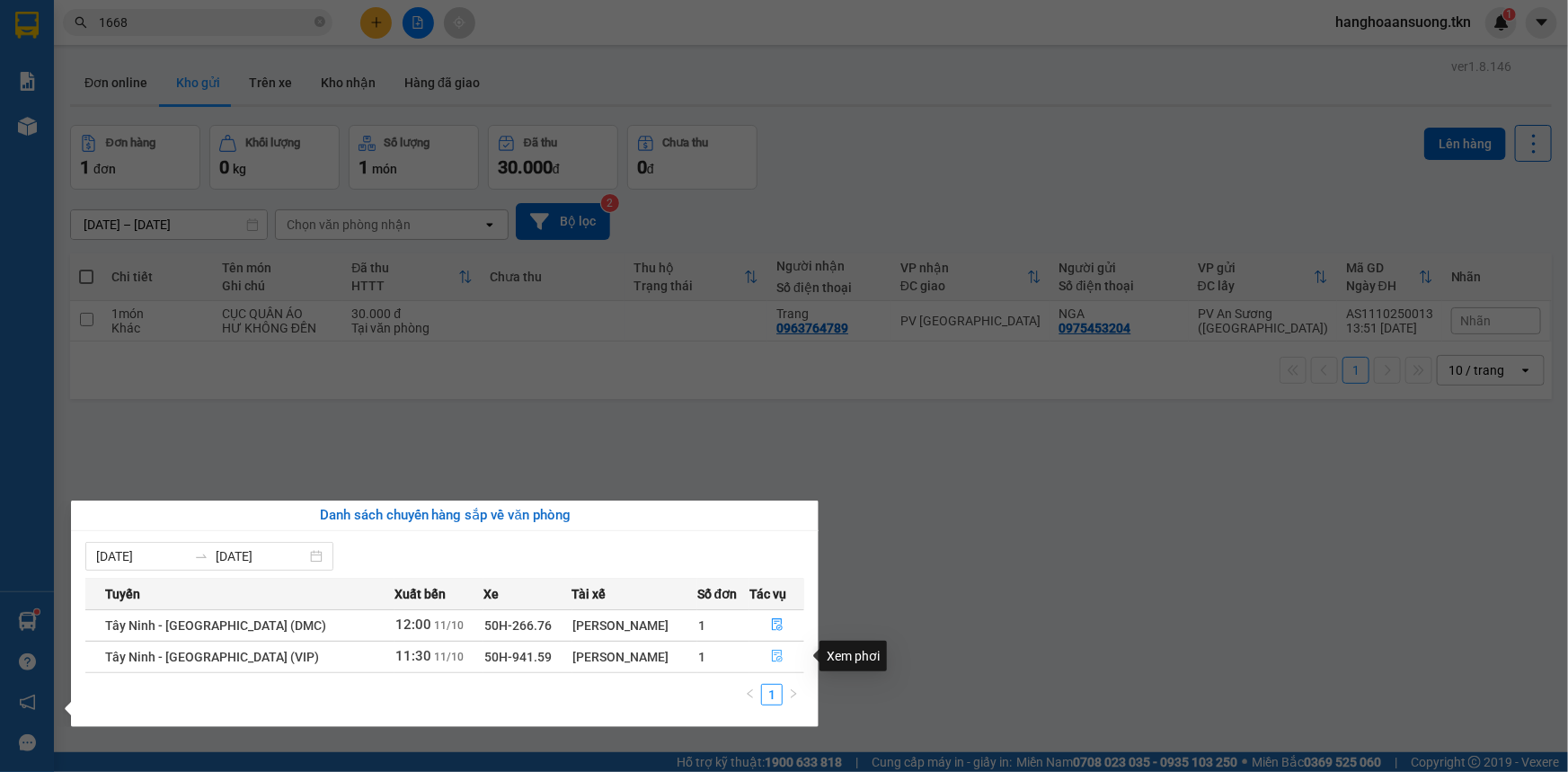
click at [775, 656] on icon "file-done" at bounding box center [777, 655] width 13 height 13
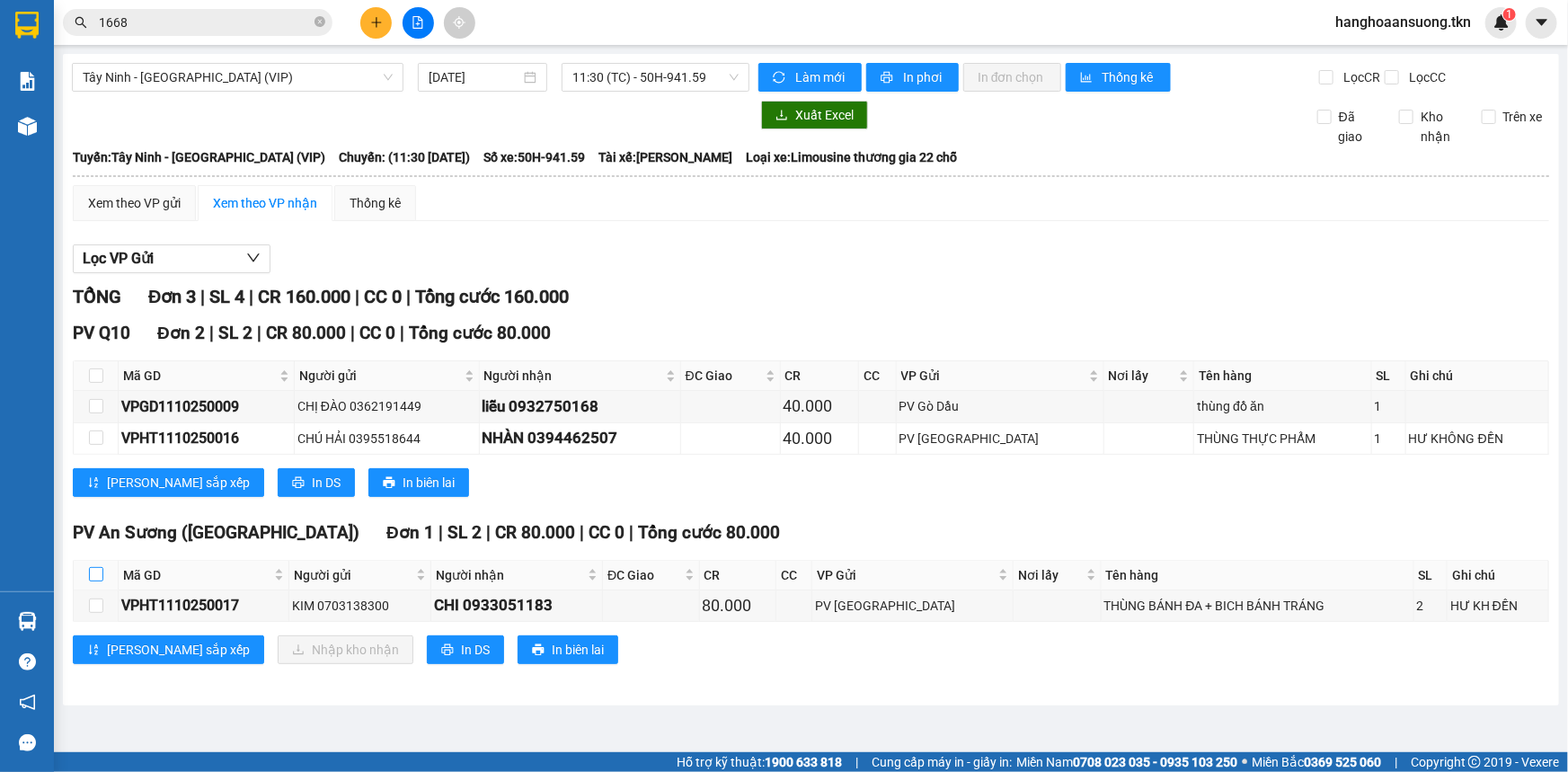
click at [98, 572] on input "checkbox" at bounding box center [96, 574] width 14 height 14
checkbox input "true"
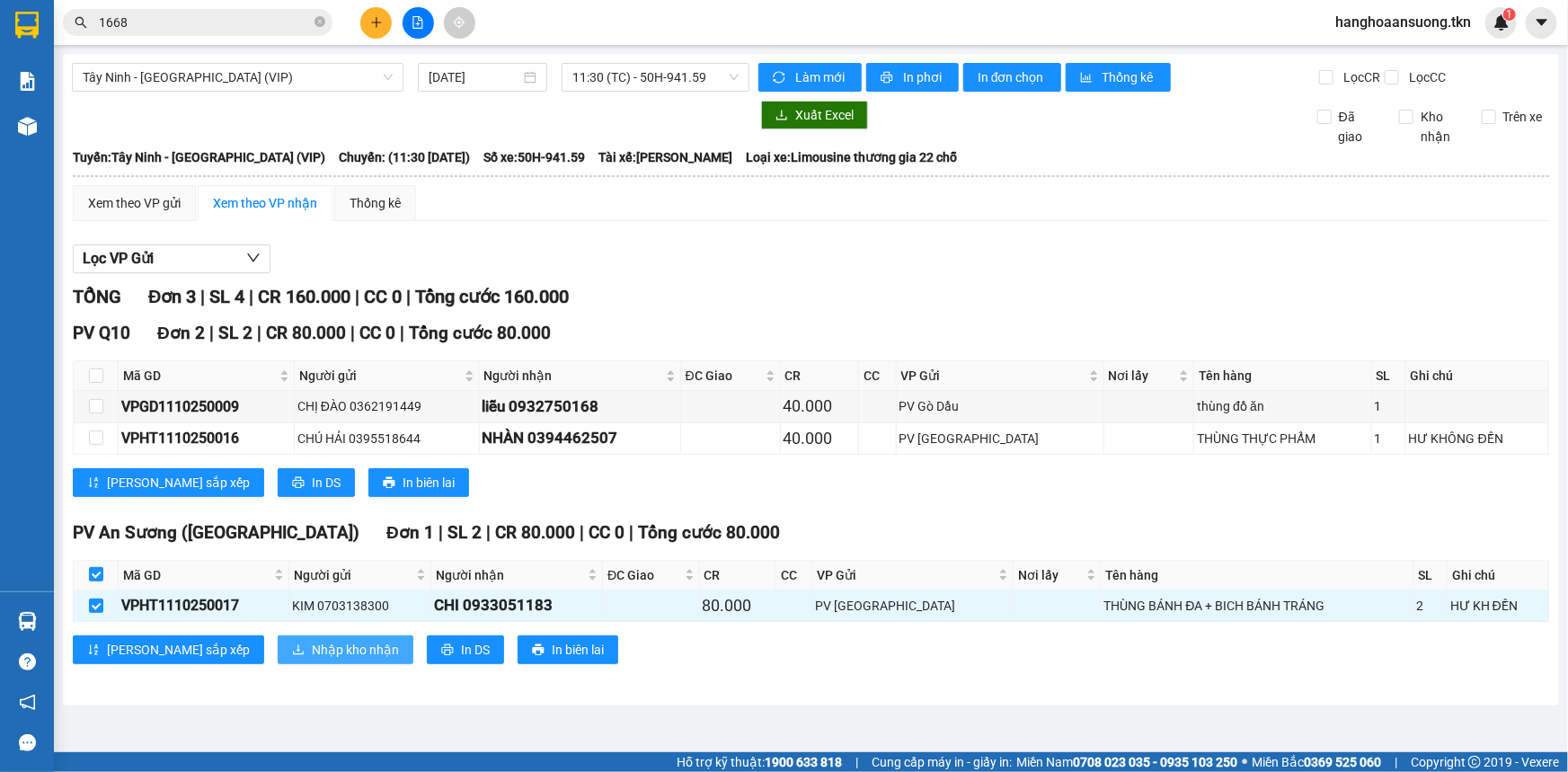
click at [312, 653] on span "Nhập kho nhận" at bounding box center [355, 649] width 87 height 19
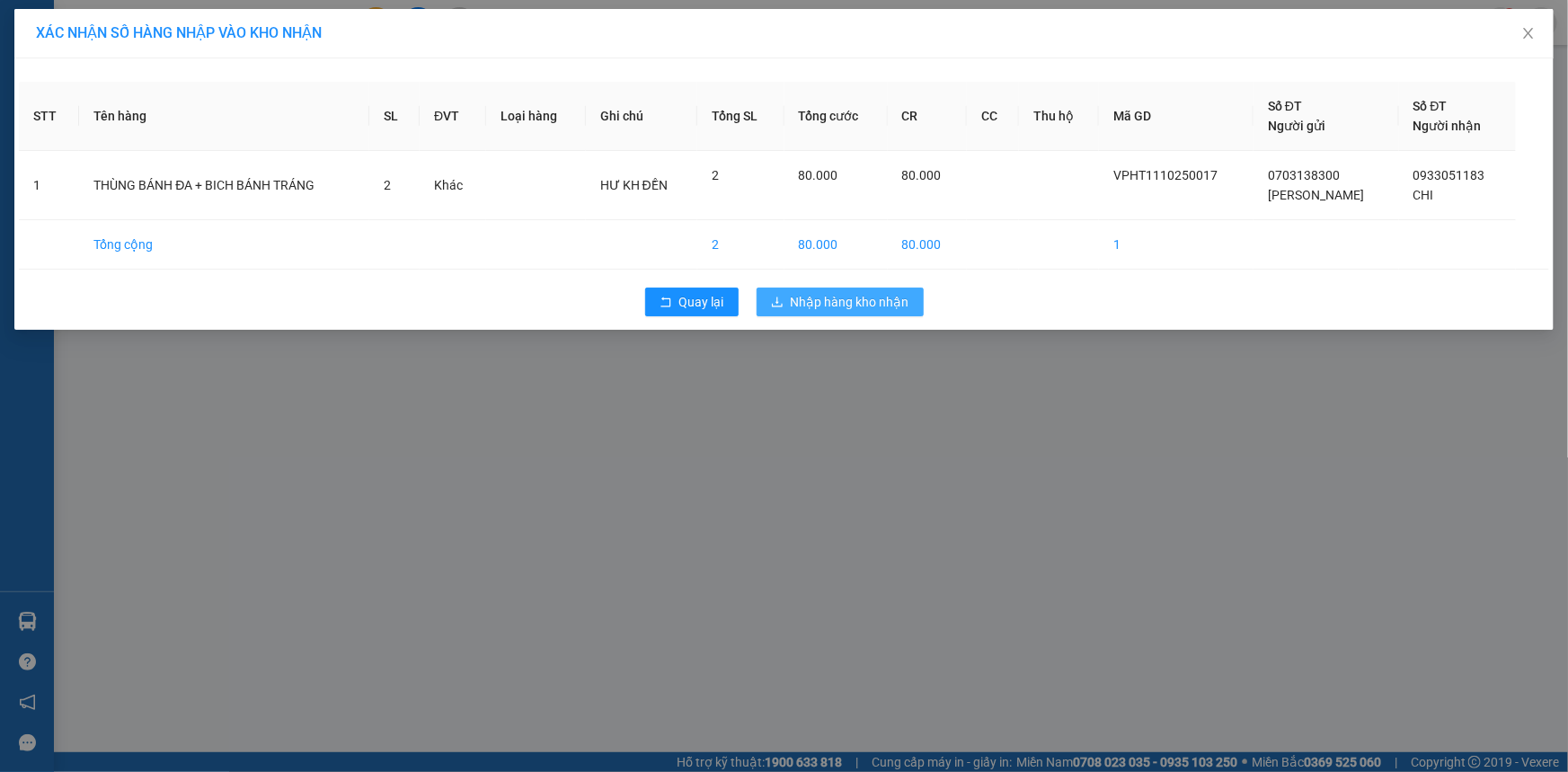
click at [855, 306] on span "Nhập hàng kho nhận" at bounding box center [850, 302] width 119 height 19
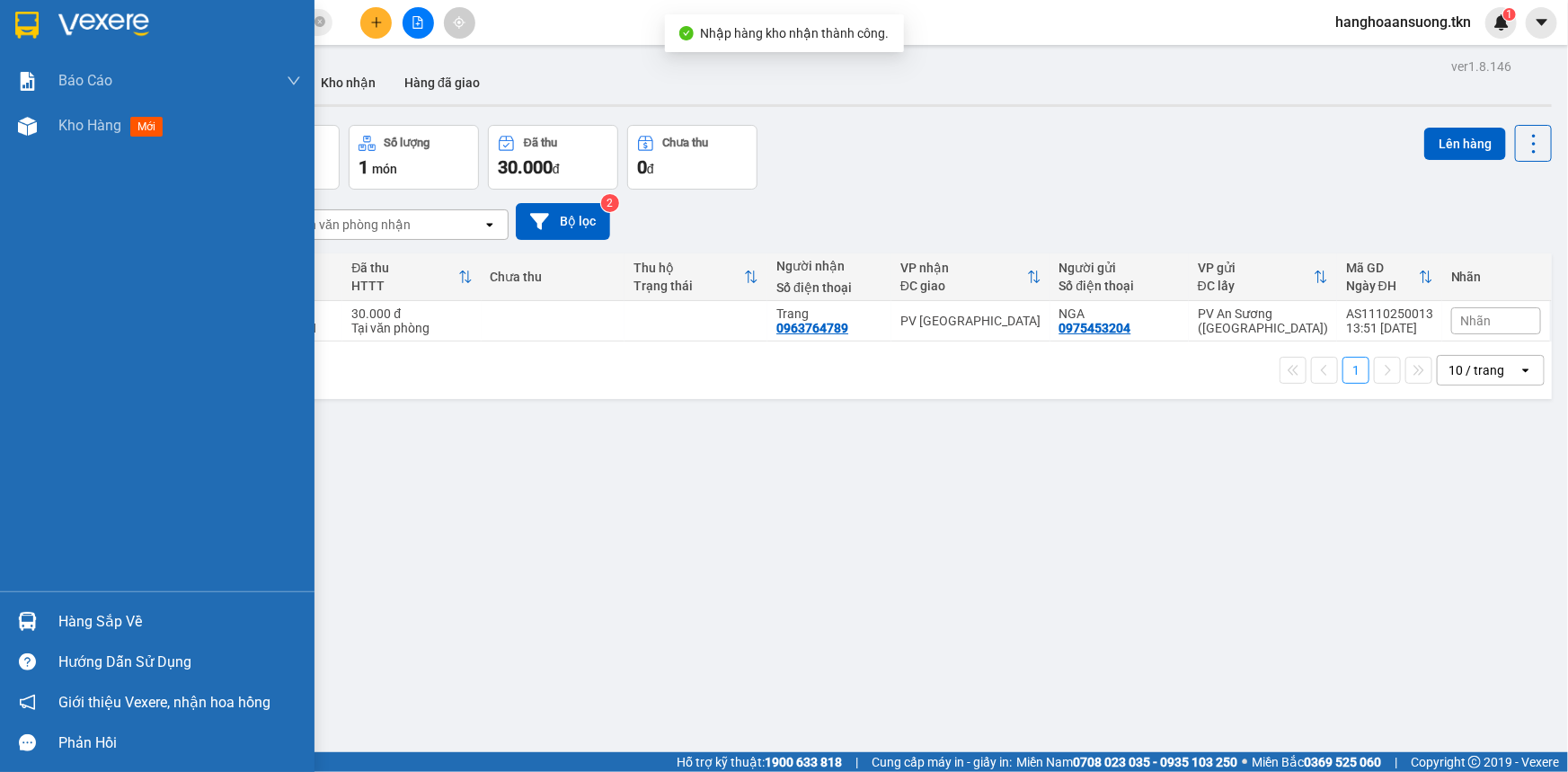
click at [47, 44] on div at bounding box center [157, 29] width 315 height 59
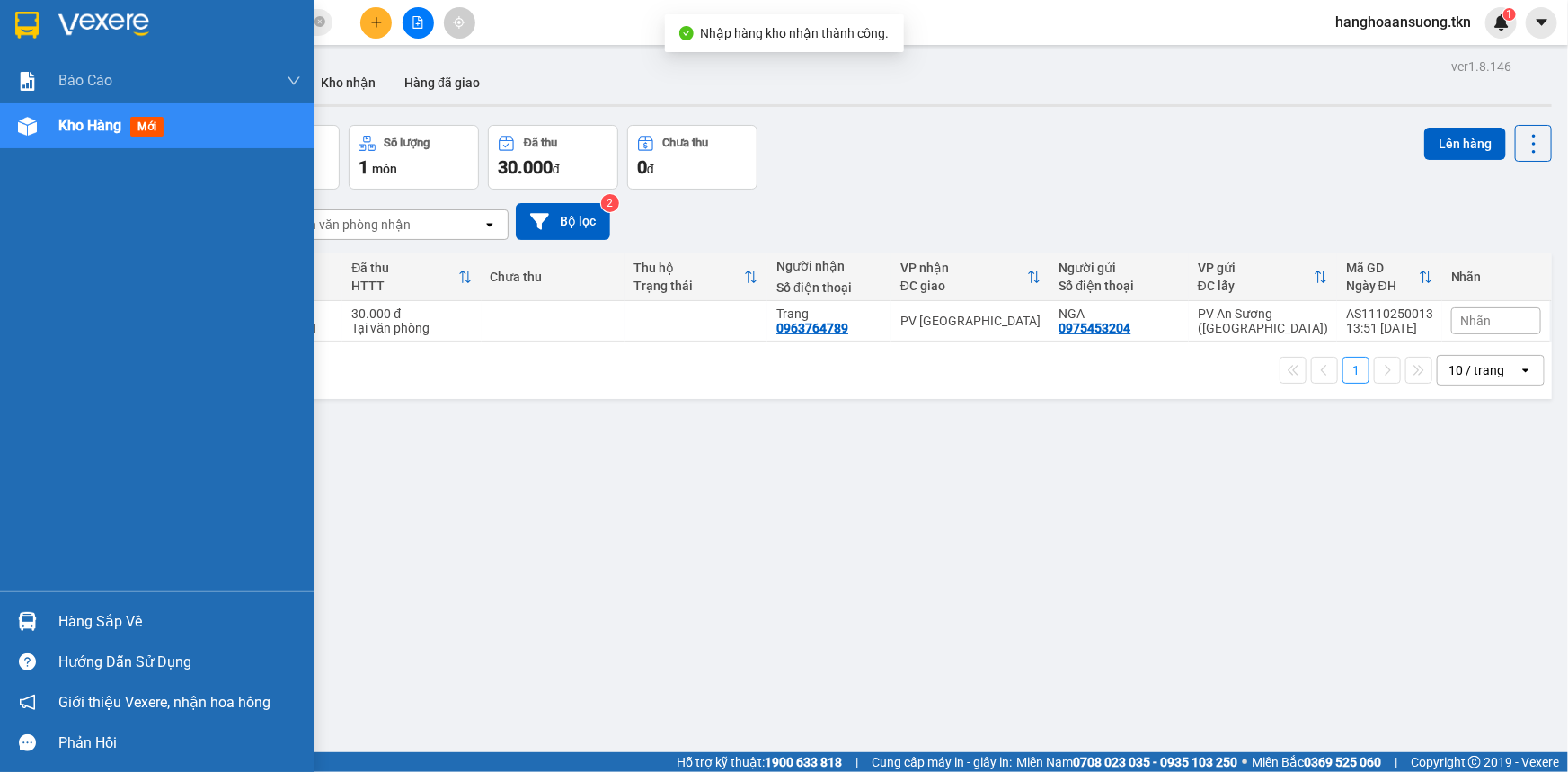
click at [56, 10] on div at bounding box center [157, 29] width 315 height 59
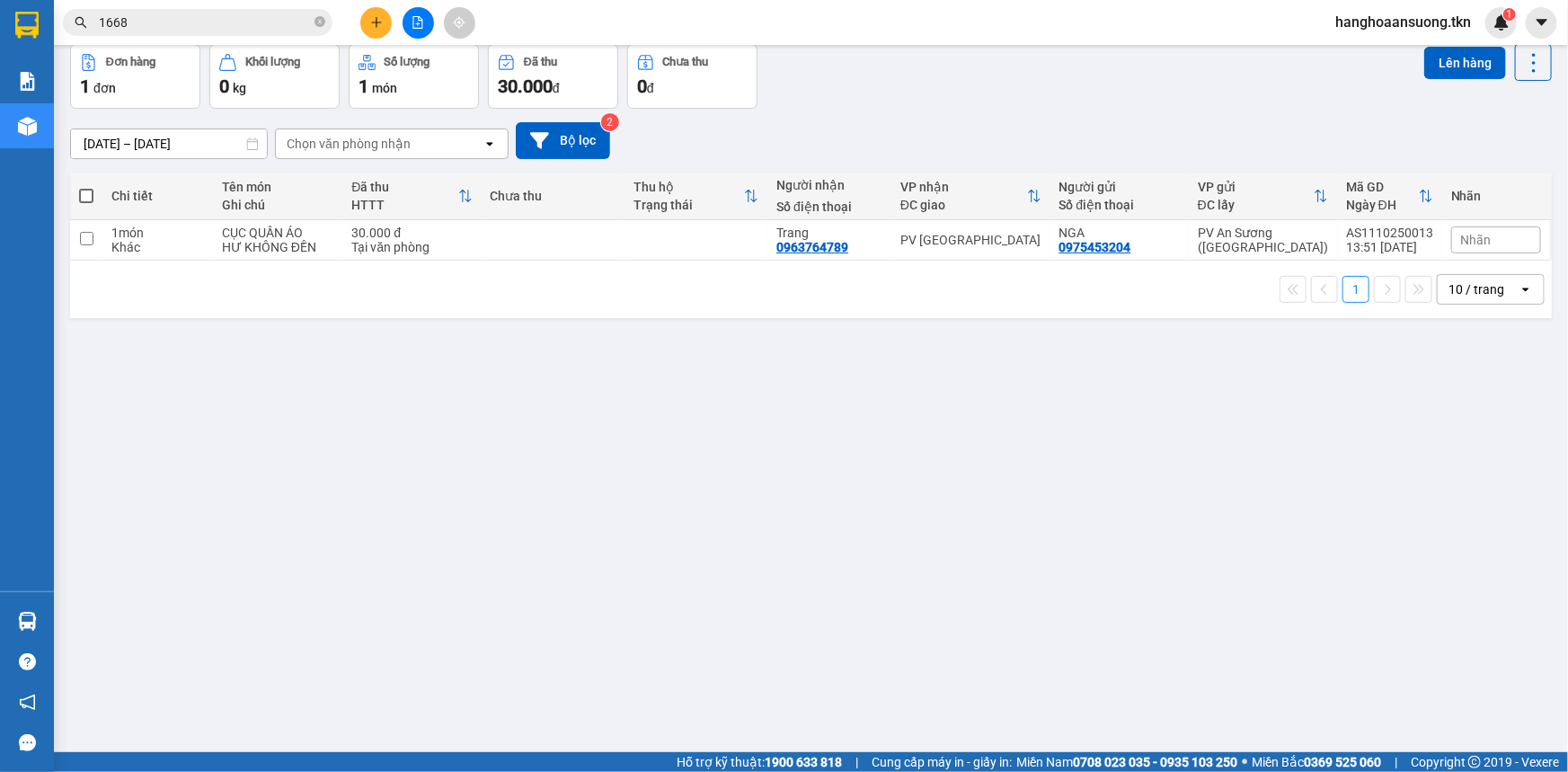
scroll to position [82, 0]
click at [45, 614] on div "Hàng sắp về" at bounding box center [27, 621] width 54 height 41
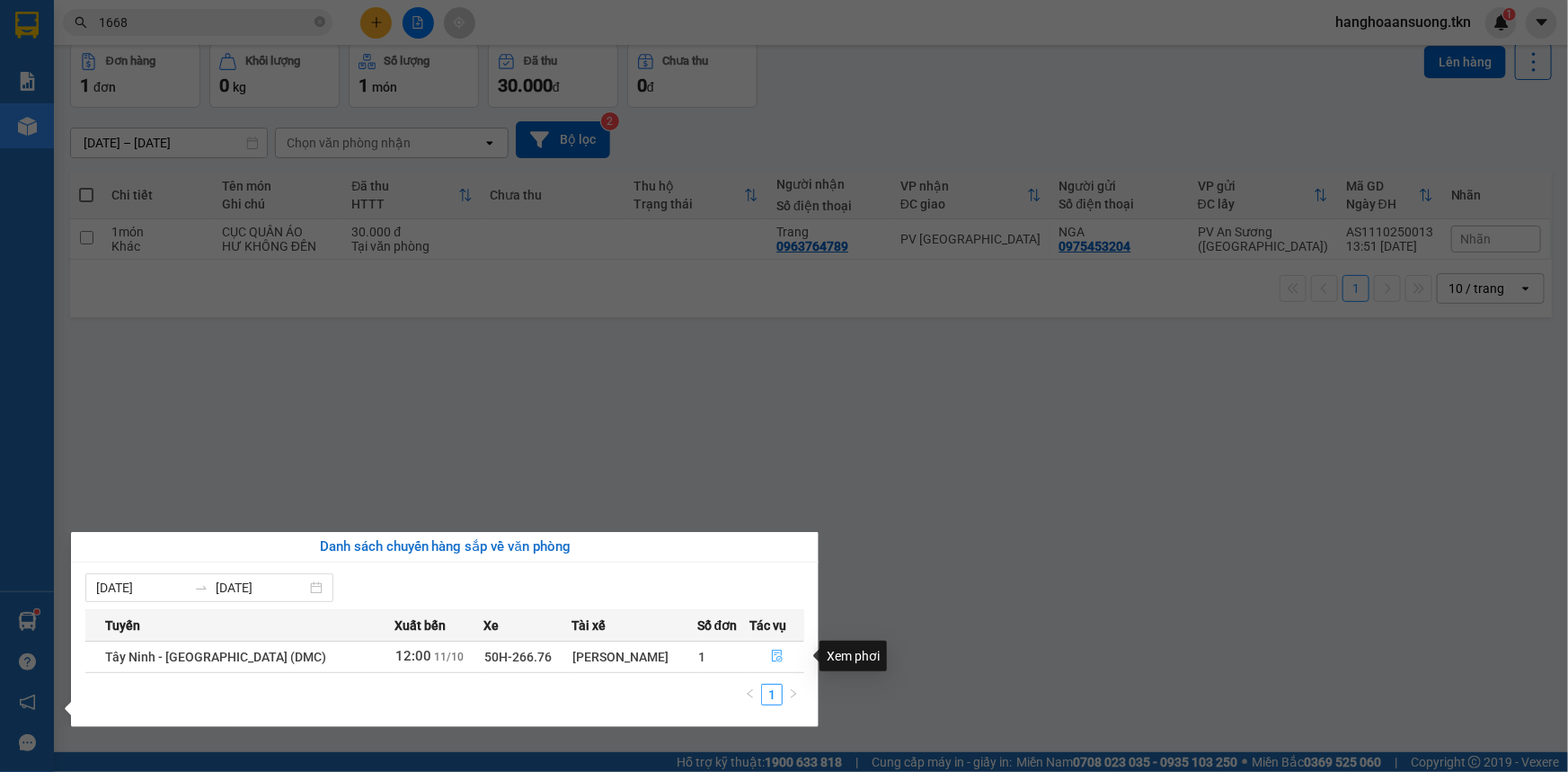
click at [771, 651] on icon "file-done" at bounding box center [777, 655] width 13 height 13
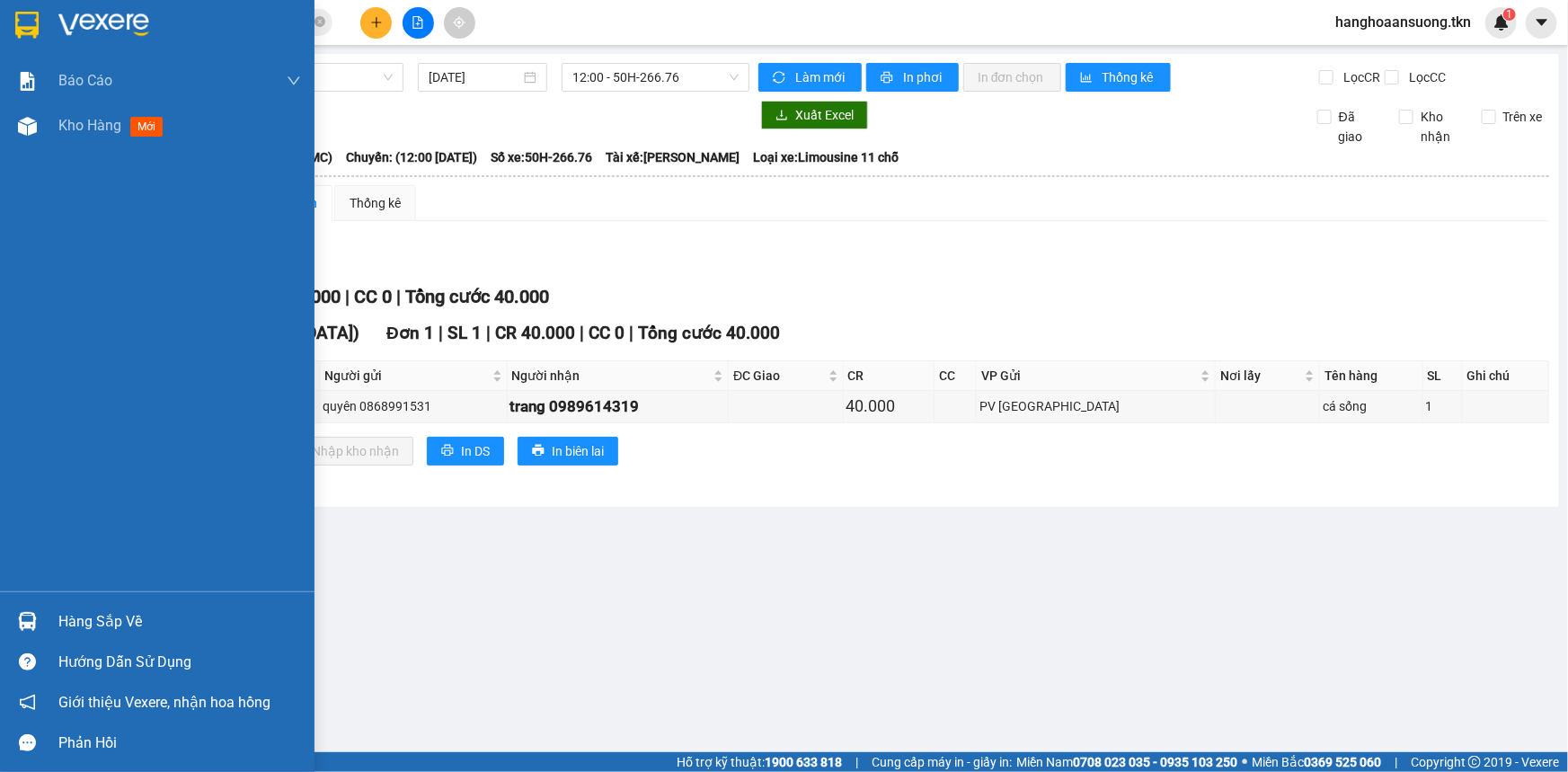
click at [36, 618] on div at bounding box center [27, 621] width 32 height 32
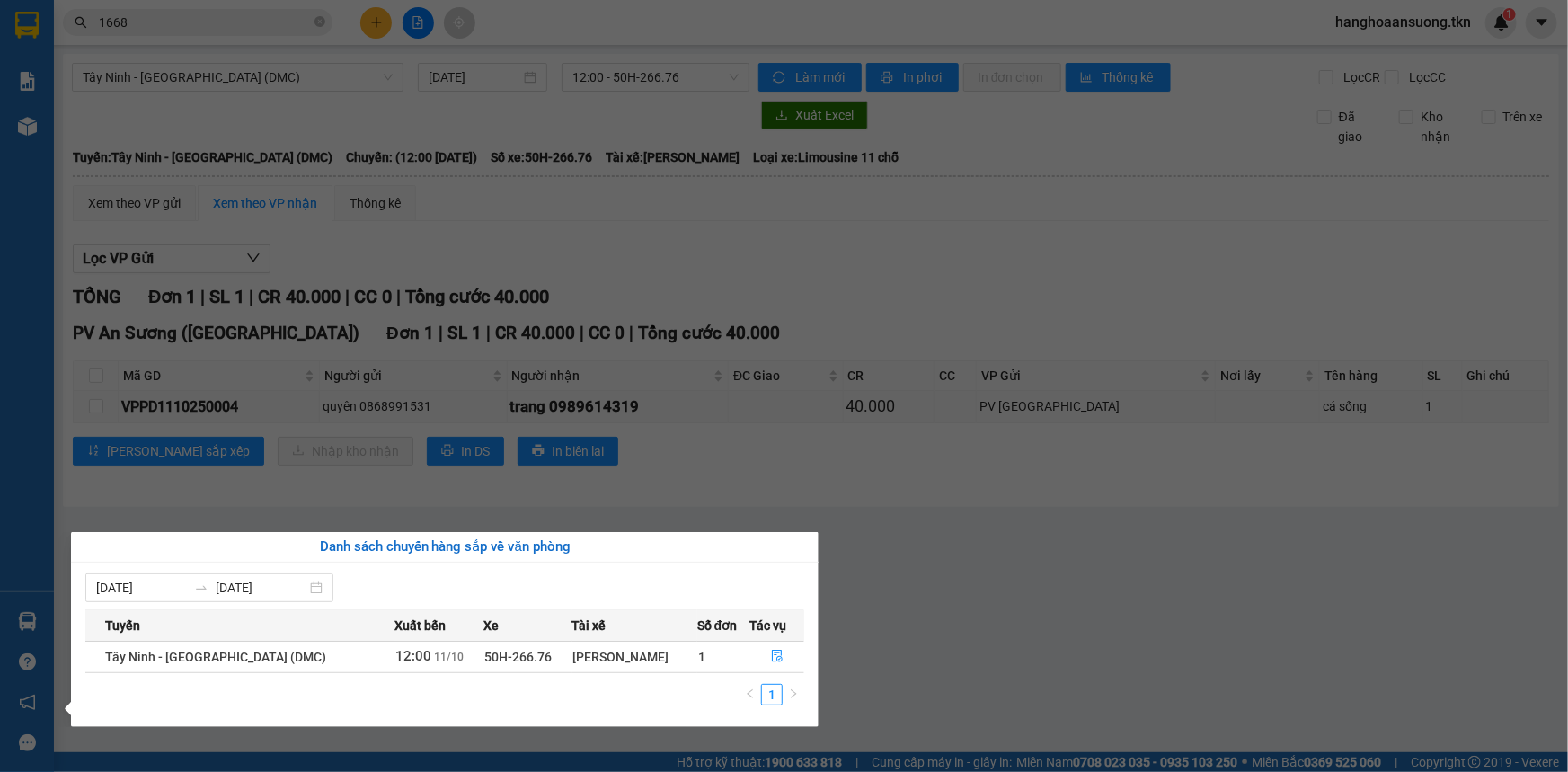
click at [937, 561] on section "Kết quả tìm kiếm ( 77 ) Bộ lọc Mã ĐH Trạng thái Món hàng Thu hộ Tổng cước Chưa …" at bounding box center [784, 386] width 1568 height 772
